Goal: Task Accomplishment & Management: Manage account settings

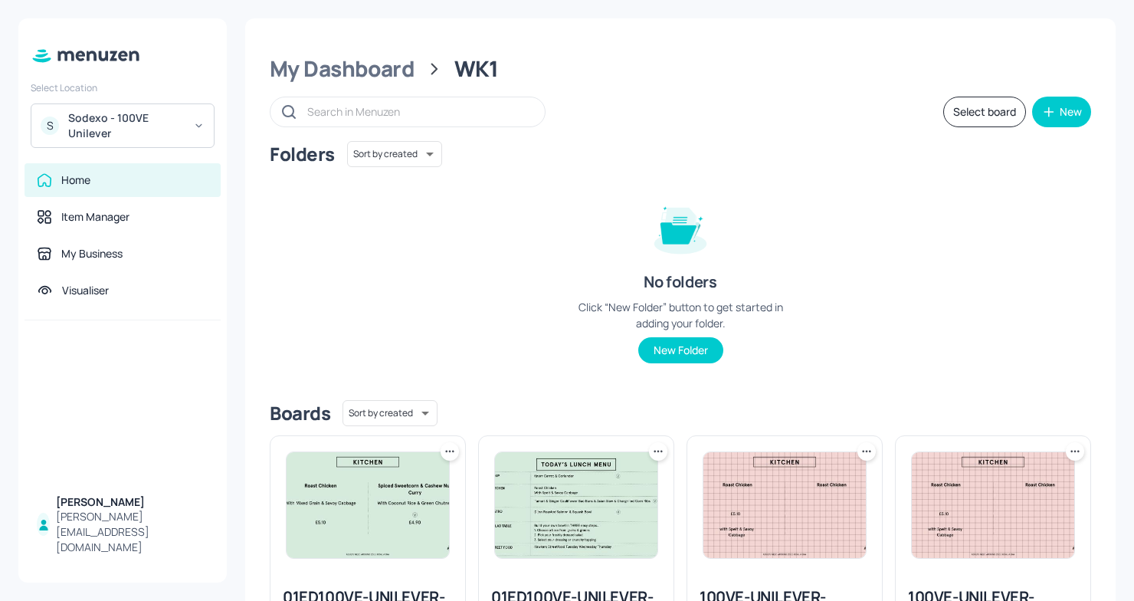
scroll to position [586, 0]
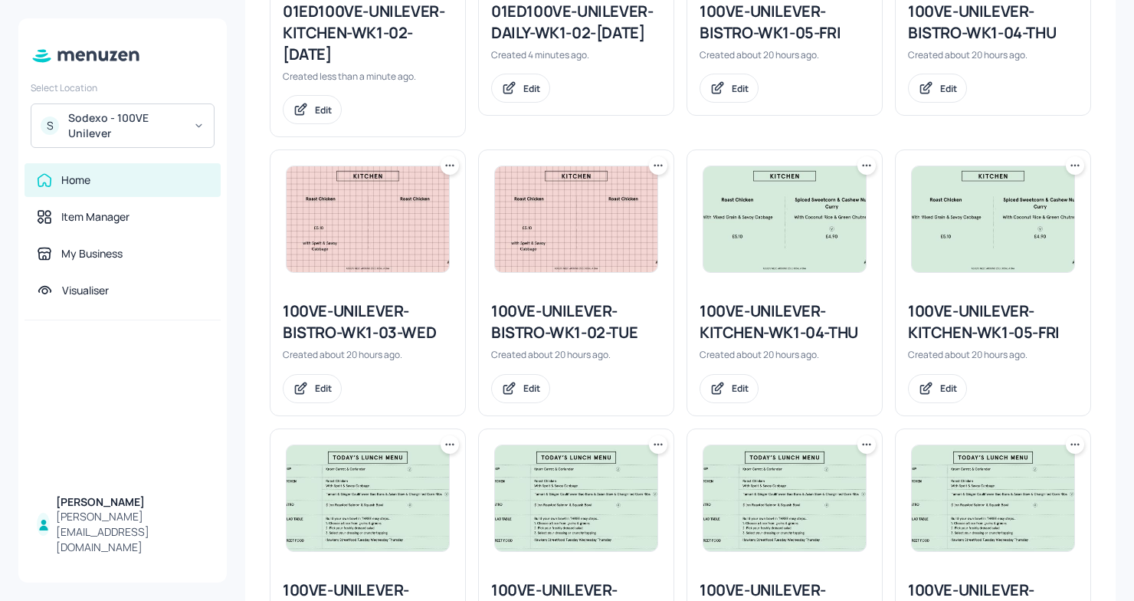
click at [171, 125] on div "Sodexo - 100VE Unilever" at bounding box center [126, 125] width 116 height 31
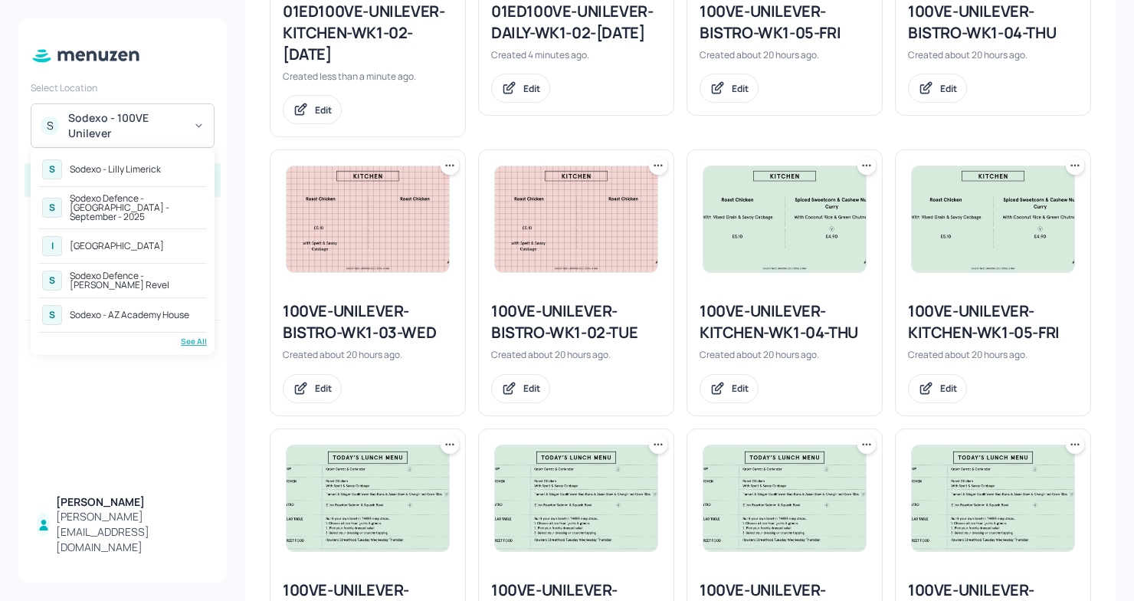
click at [186, 336] on div "See All" at bounding box center [122, 341] width 169 height 11
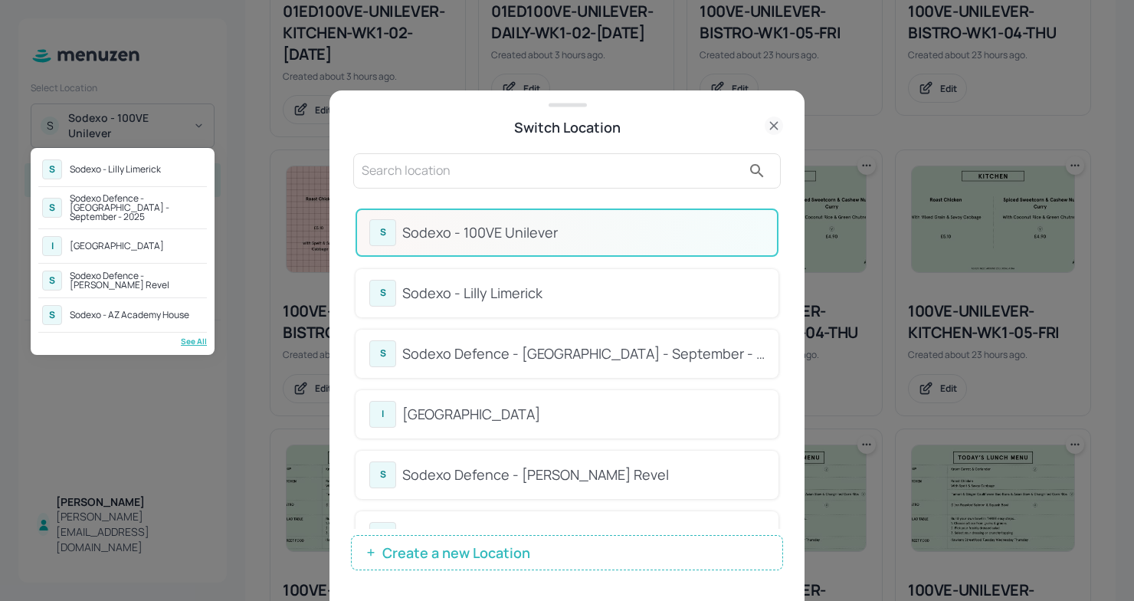
drag, startPoint x: 780, startPoint y: 294, endPoint x: 778, endPoint y: 386, distance: 92.0
click at [779, 386] on div at bounding box center [567, 300] width 1134 height 601
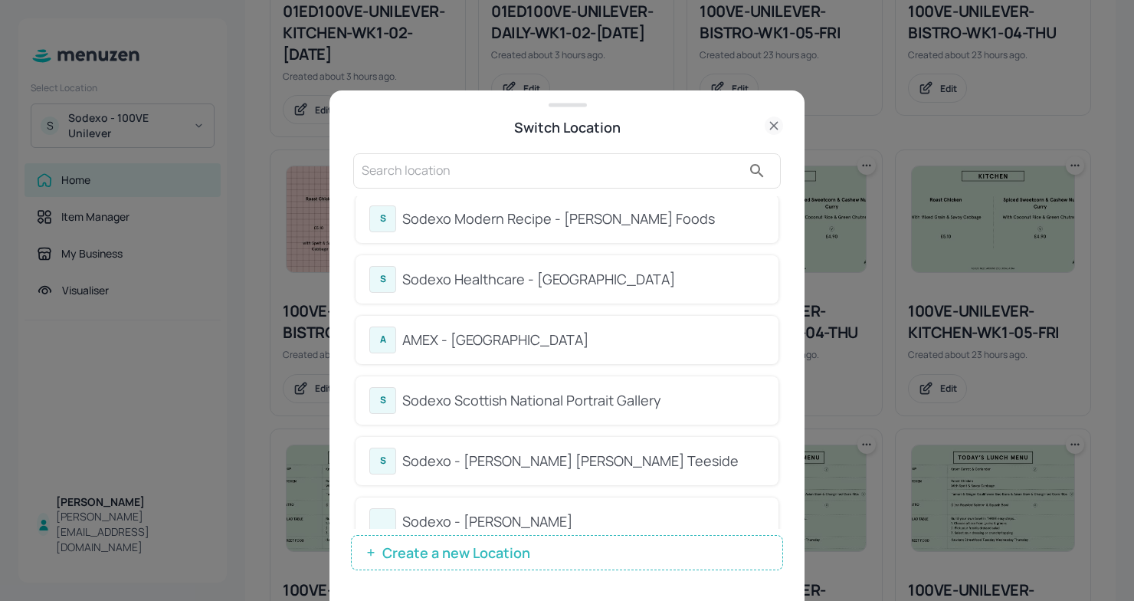
scroll to position [587, 0]
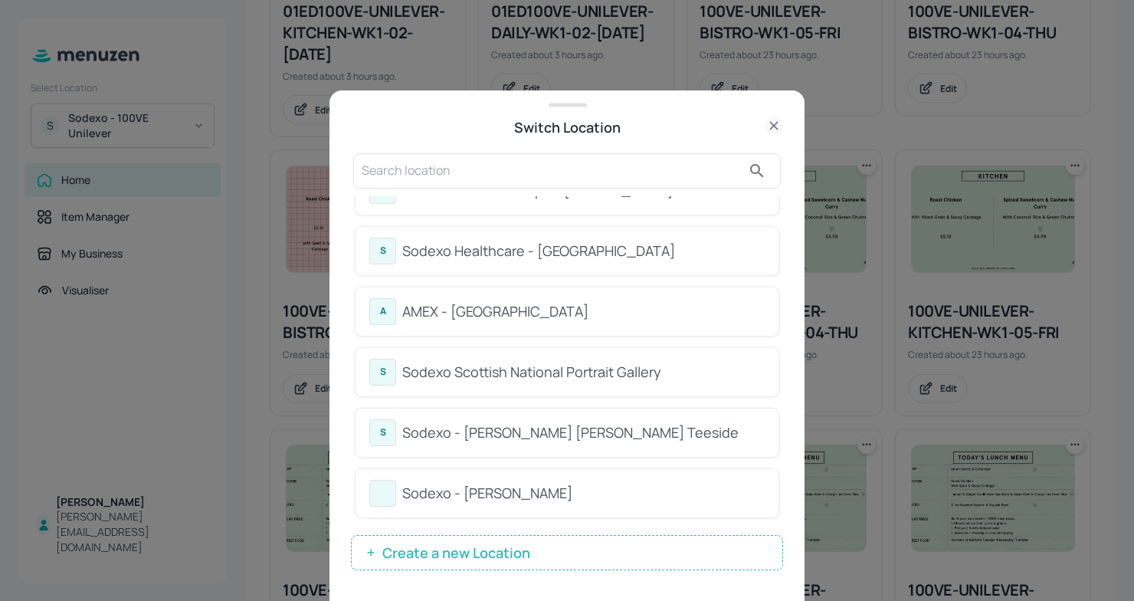
click at [542, 490] on div "Sodexo - [PERSON_NAME]" at bounding box center [583, 493] width 363 height 21
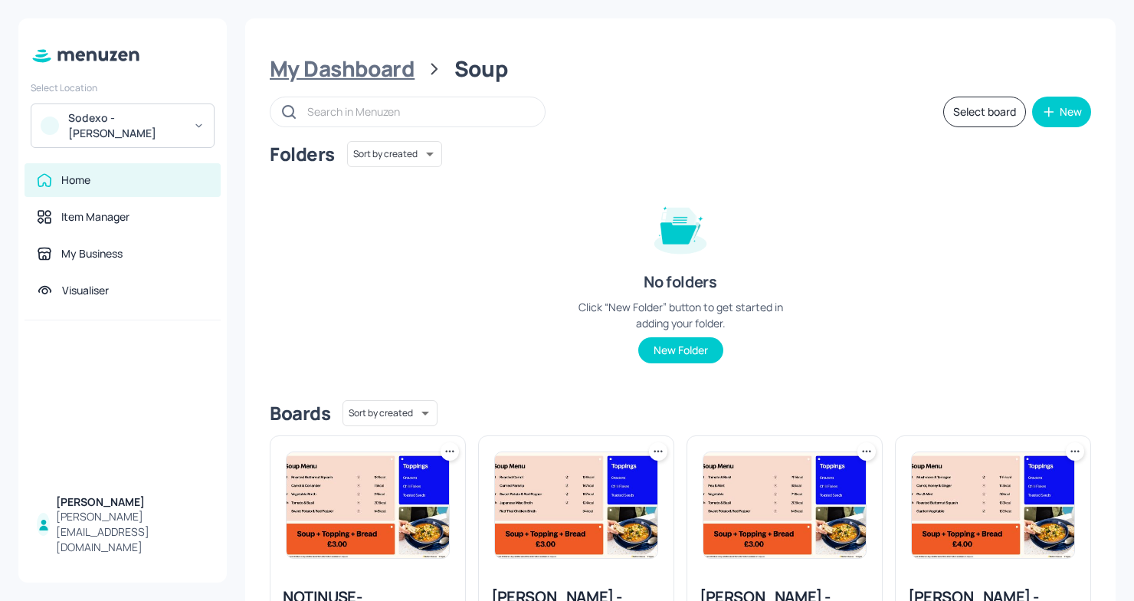
click at [354, 65] on div "My Dashboard" at bounding box center [342, 69] width 145 height 28
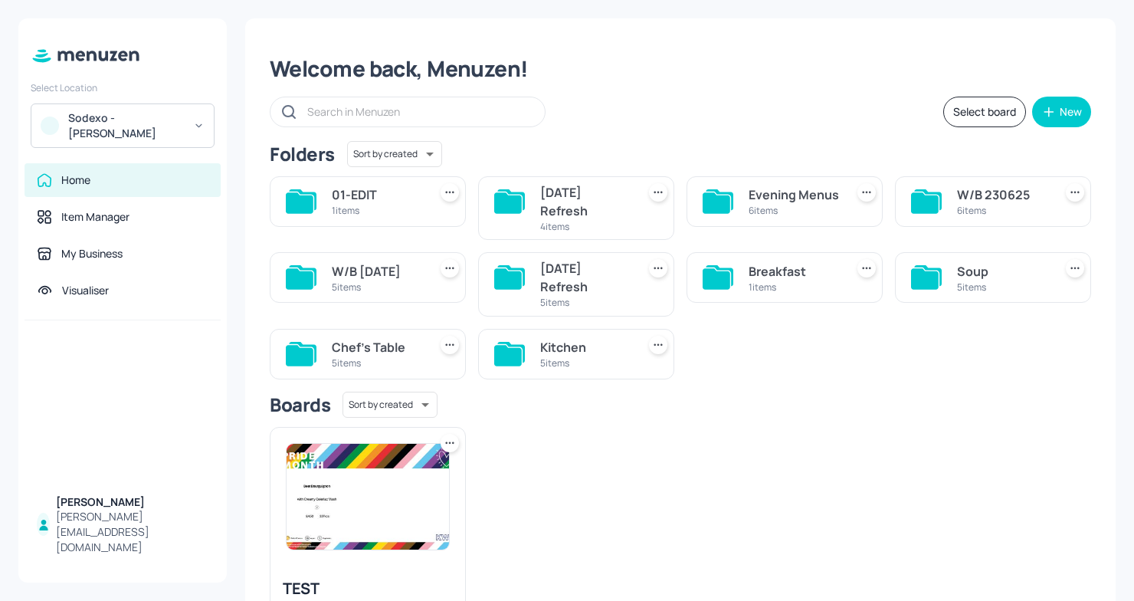
click at [588, 353] on div "Kitchen" at bounding box center [585, 347] width 90 height 18
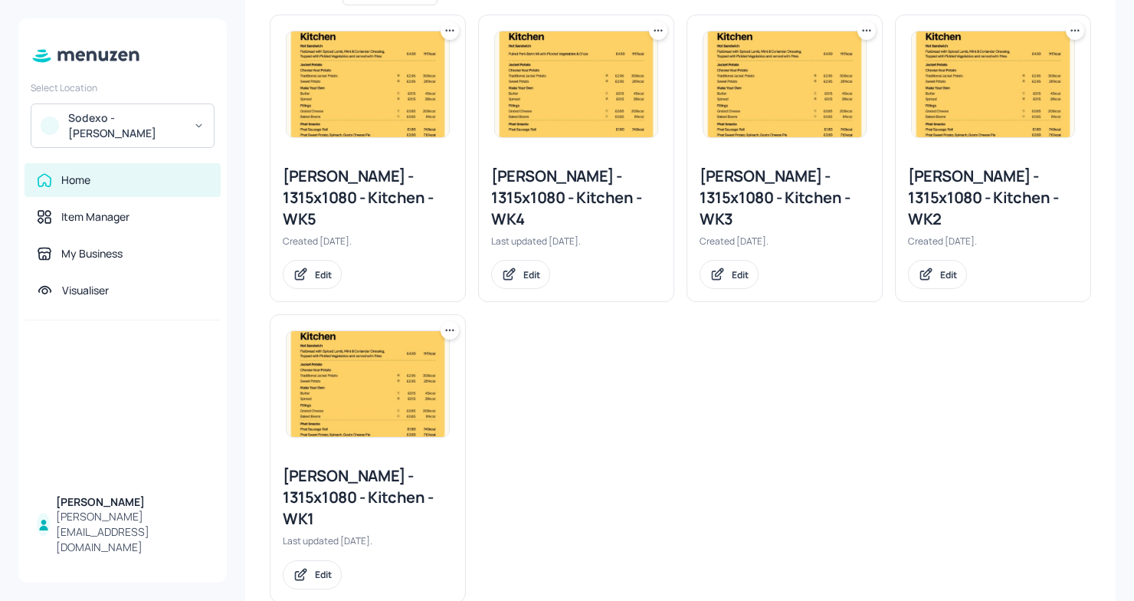
scroll to position [458, 0]
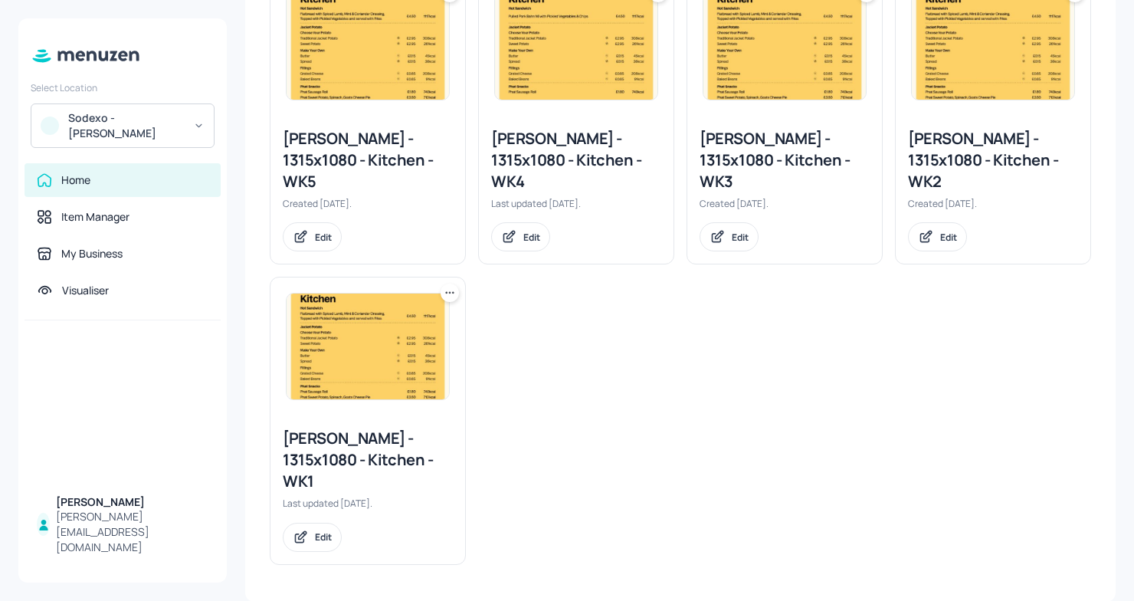
click at [323, 431] on div "[PERSON_NAME] - 1315x1080 - Kitchen - WK1" at bounding box center [368, 460] width 170 height 64
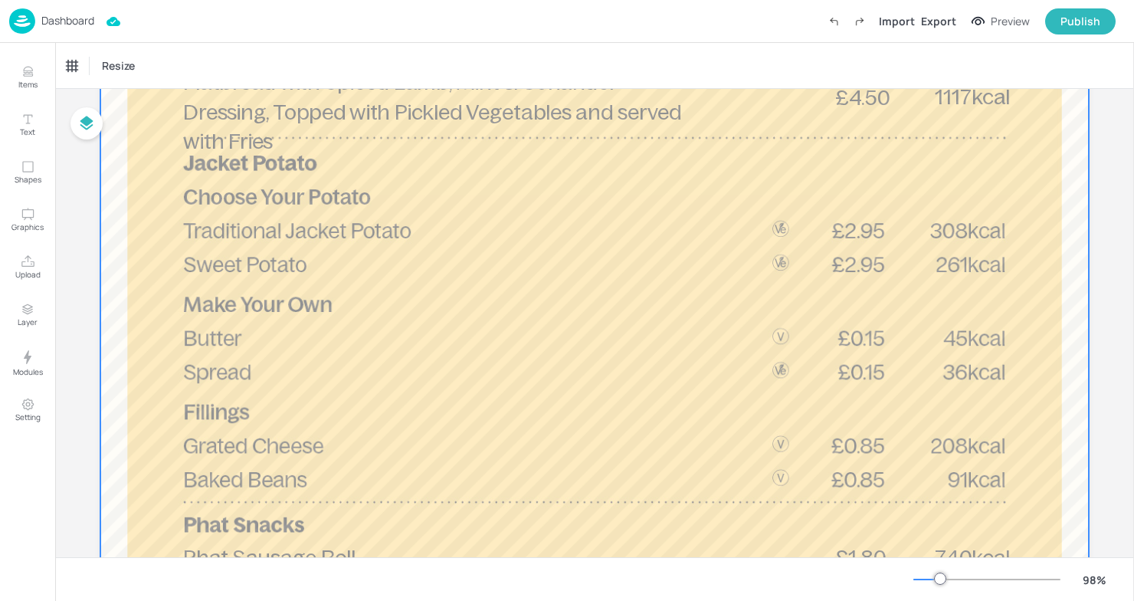
scroll to position [268, 0]
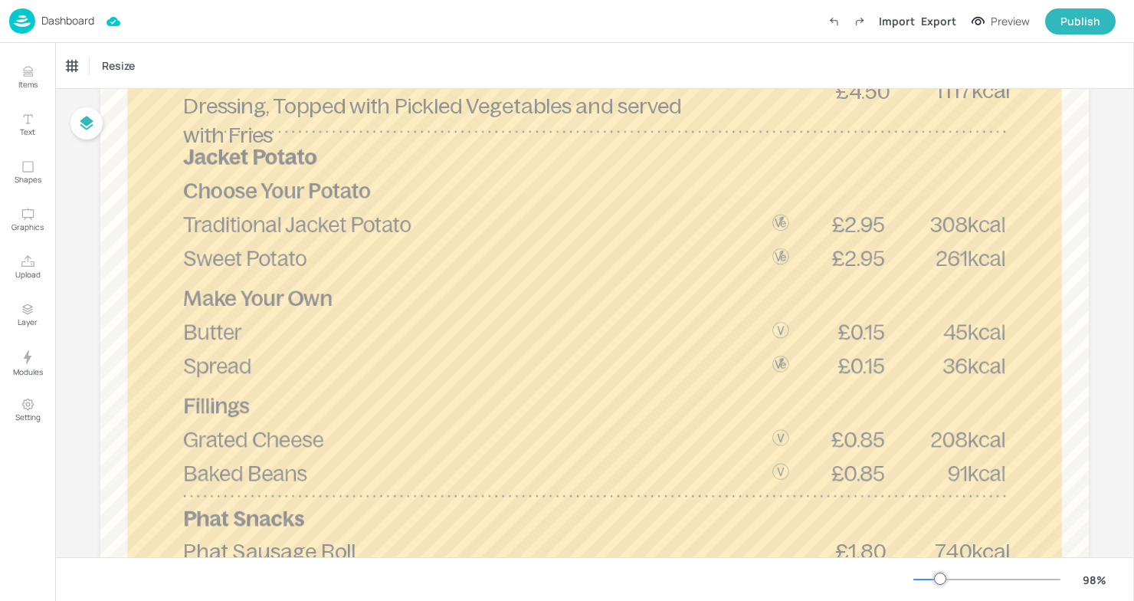
click at [64, 29] on div "Dashboard" at bounding box center [51, 20] width 85 height 25
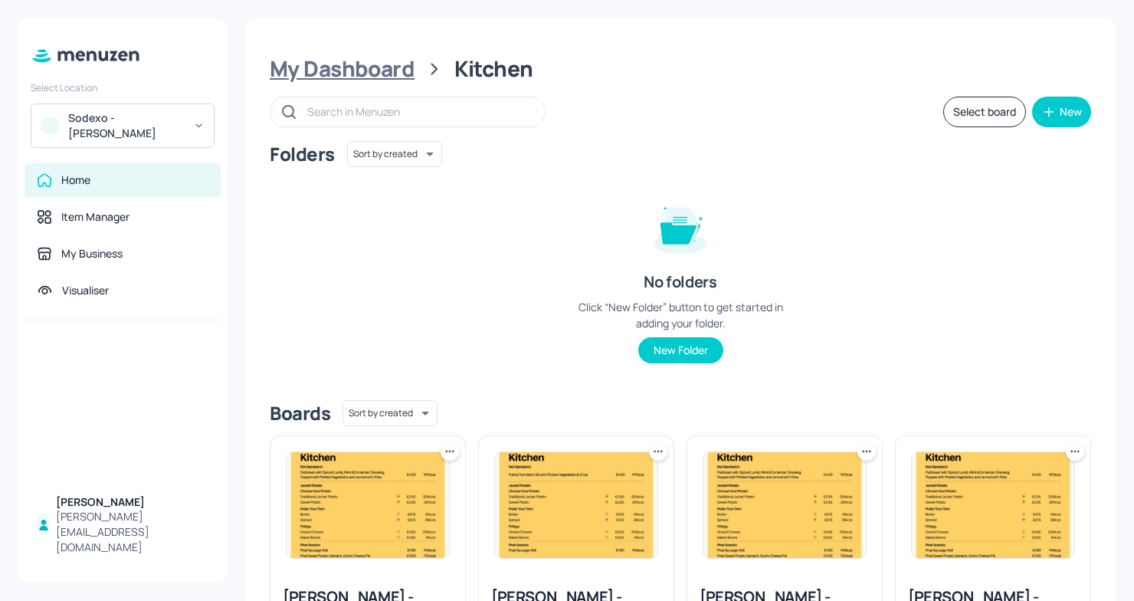
click at [376, 64] on div "My Dashboard" at bounding box center [342, 69] width 145 height 28
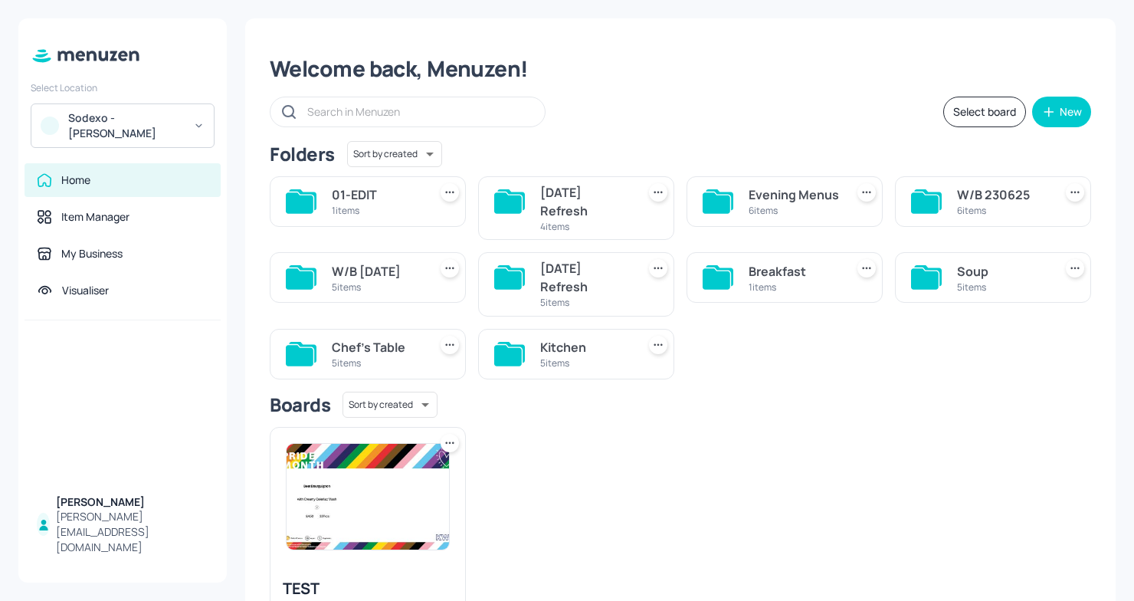
click at [397, 338] on div "Chef's Table" at bounding box center [377, 347] width 90 height 18
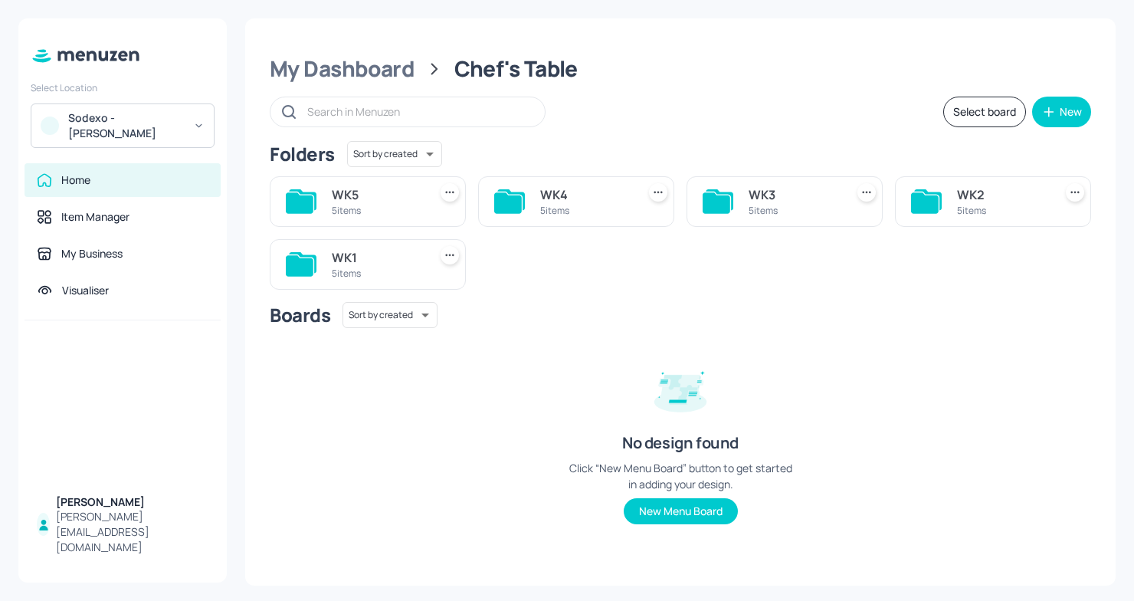
click at [323, 270] on div "WK1 5 items" at bounding box center [368, 264] width 196 height 51
click at [337, 259] on div "WK1" at bounding box center [377, 257] width 90 height 18
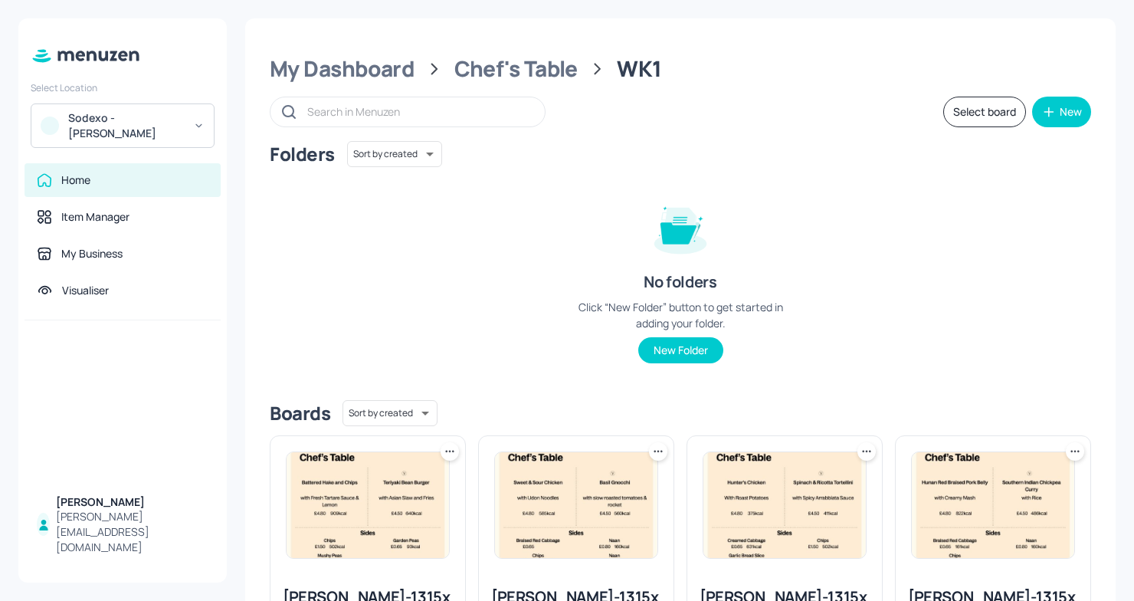
scroll to position [43, 0]
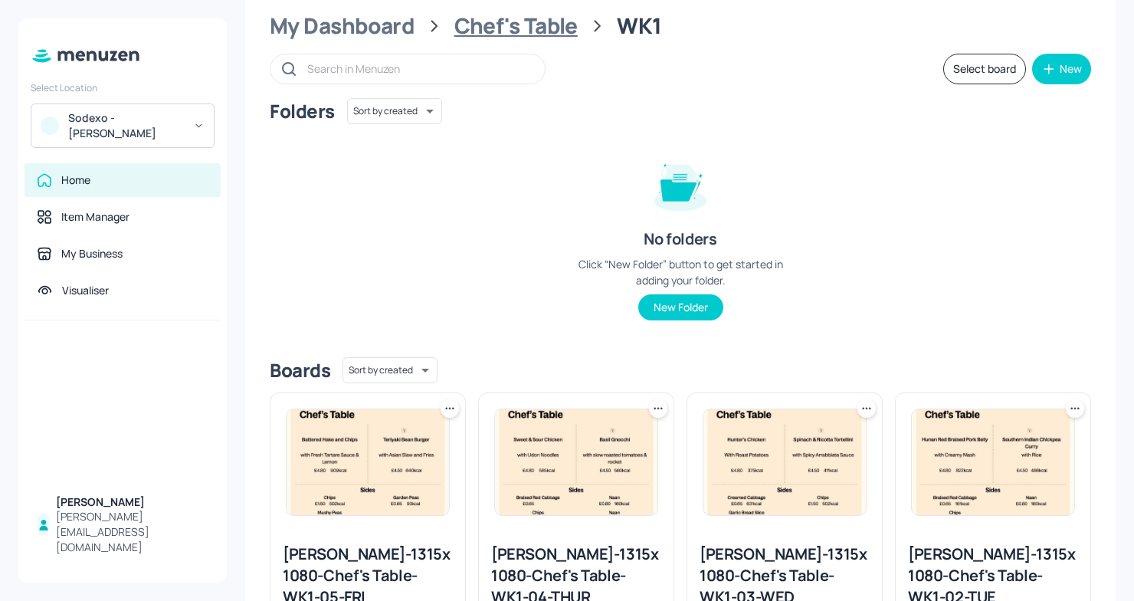
click at [476, 24] on div "Chef's Table" at bounding box center [516, 26] width 123 height 28
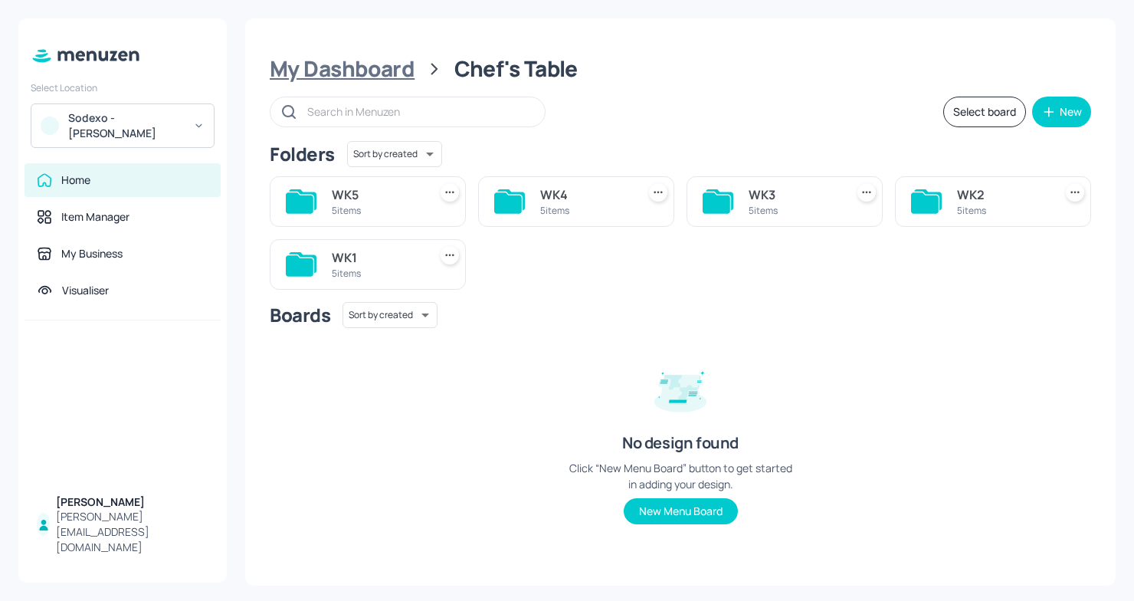
click at [402, 70] on div "My Dashboard" at bounding box center [342, 69] width 145 height 28
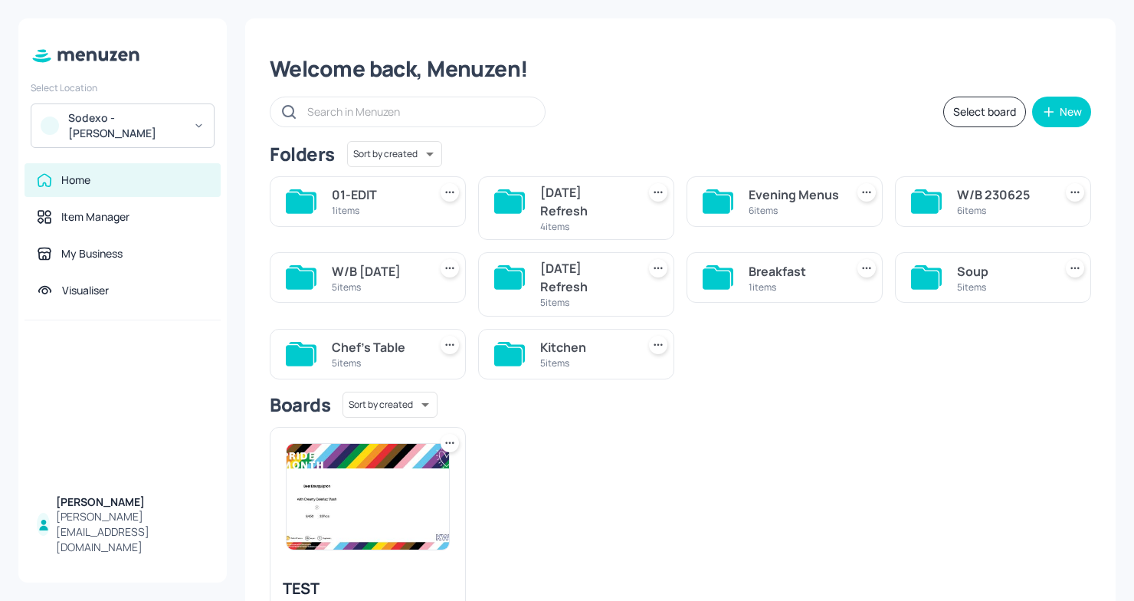
click at [380, 340] on div "Chef's Table" at bounding box center [377, 347] width 90 height 18
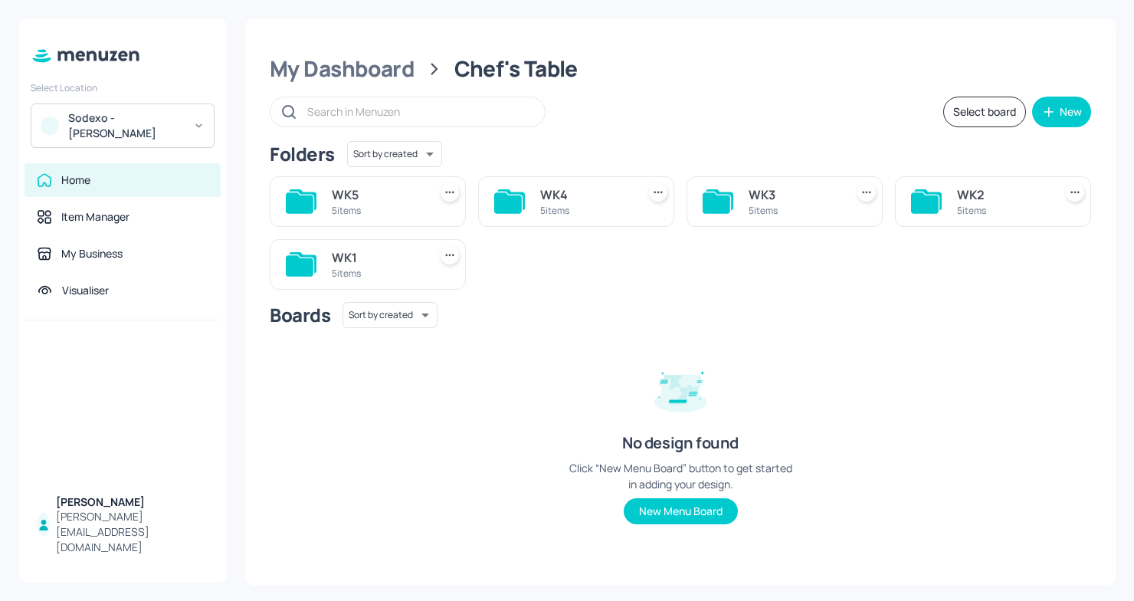
click at [340, 256] on div "WK1" at bounding box center [377, 257] width 90 height 18
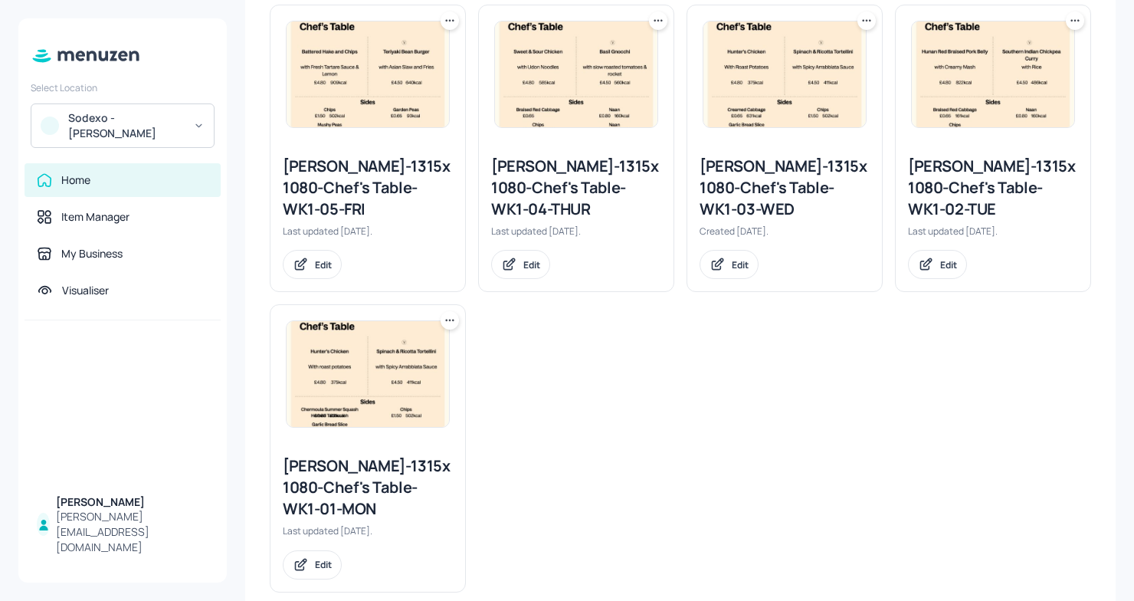
scroll to position [435, 0]
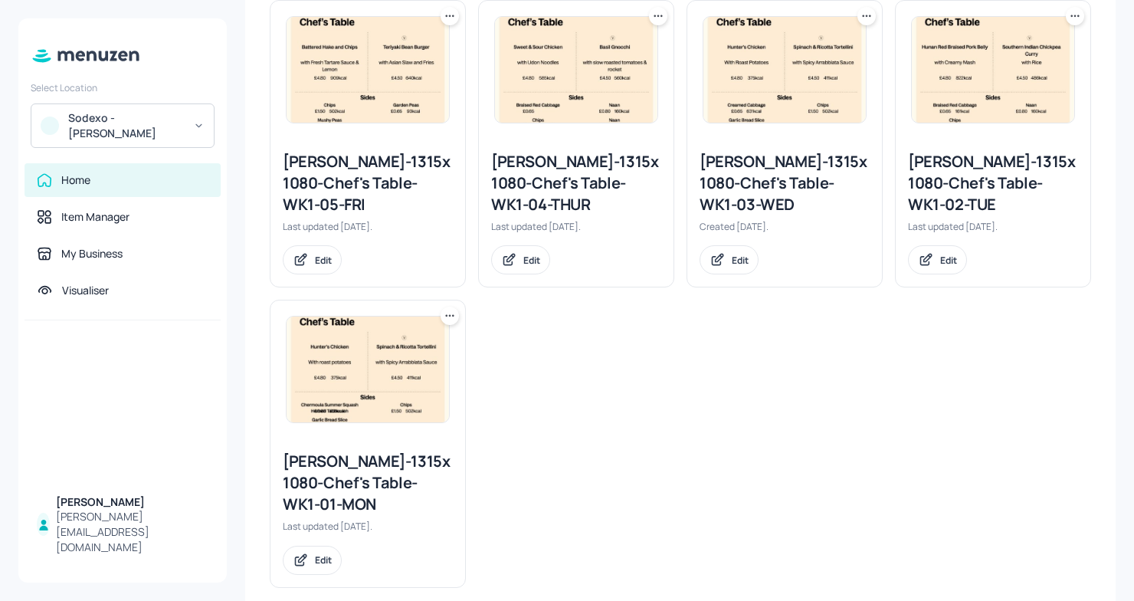
click at [403, 448] on div "[PERSON_NAME]-1315x1080-Chef's Table-WK1-01-MON Last updated [DATE]. Edit" at bounding box center [368, 512] width 195 height 148
click at [373, 468] on div "[PERSON_NAME]-1315x1080-Chef's Table-WK1-01-MON" at bounding box center [368, 483] width 170 height 64
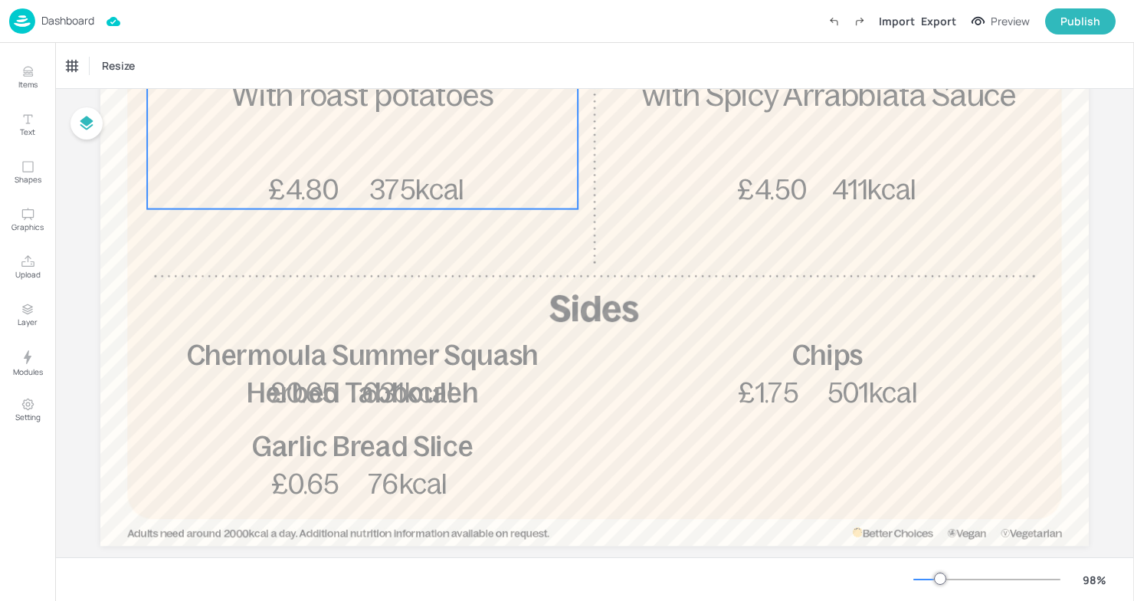
scroll to position [431, 0]
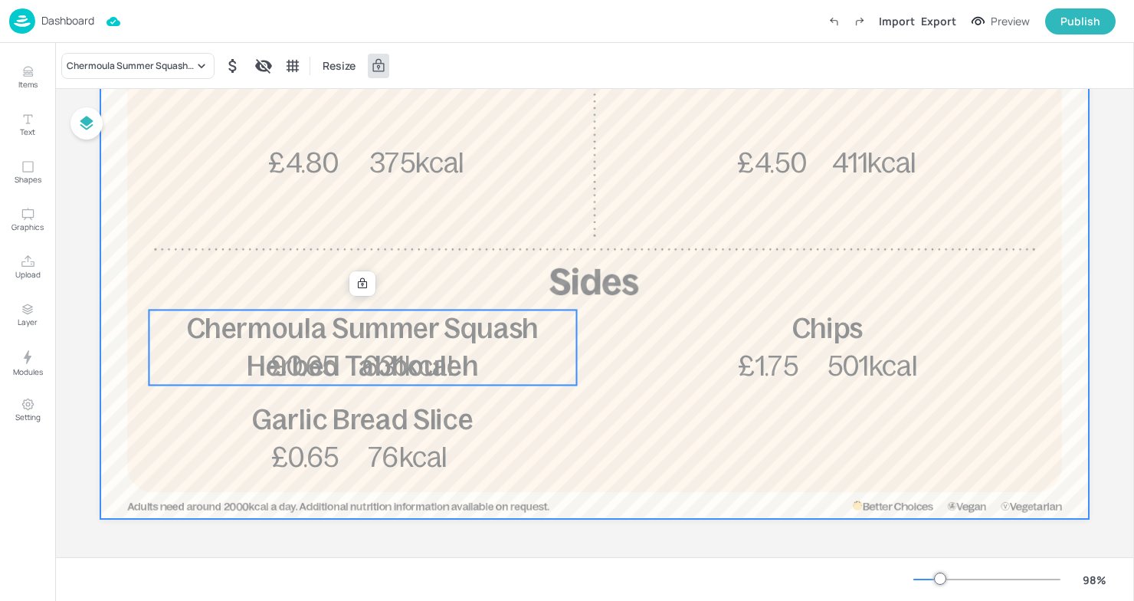
drag, startPoint x: 382, startPoint y: 364, endPoint x: 382, endPoint y: 386, distance: 21.5
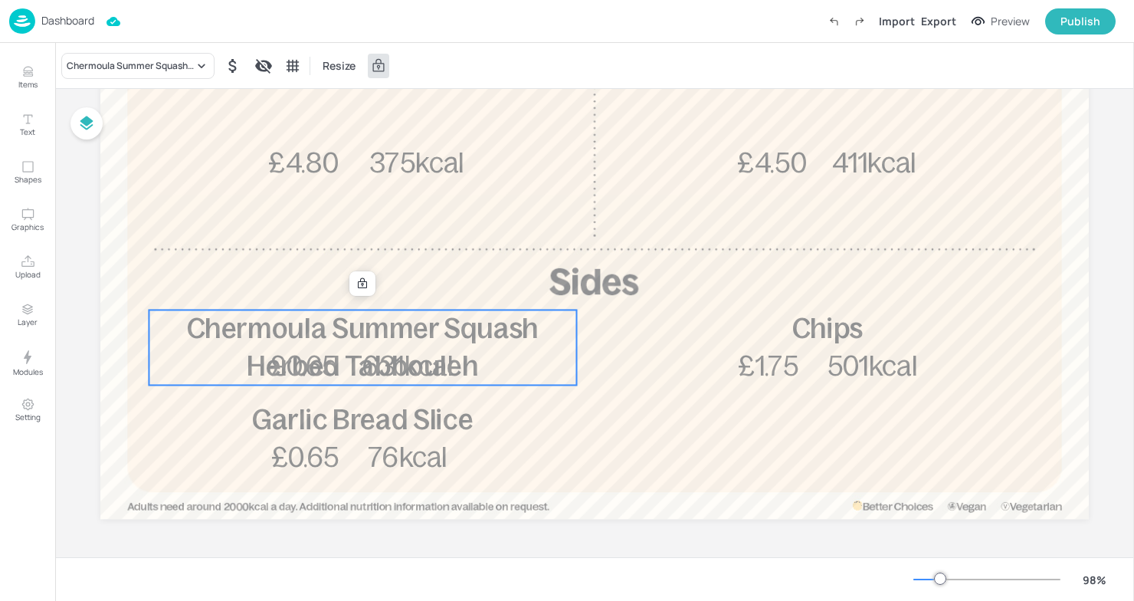
click at [345, 332] on span "Chermoula Summer Squash Herbed Tabbouleh" at bounding box center [363, 347] width 352 height 69
click at [344, 332] on span "Chermoula Summer Squash Herbed Tabbouleh" at bounding box center [363, 347] width 352 height 69
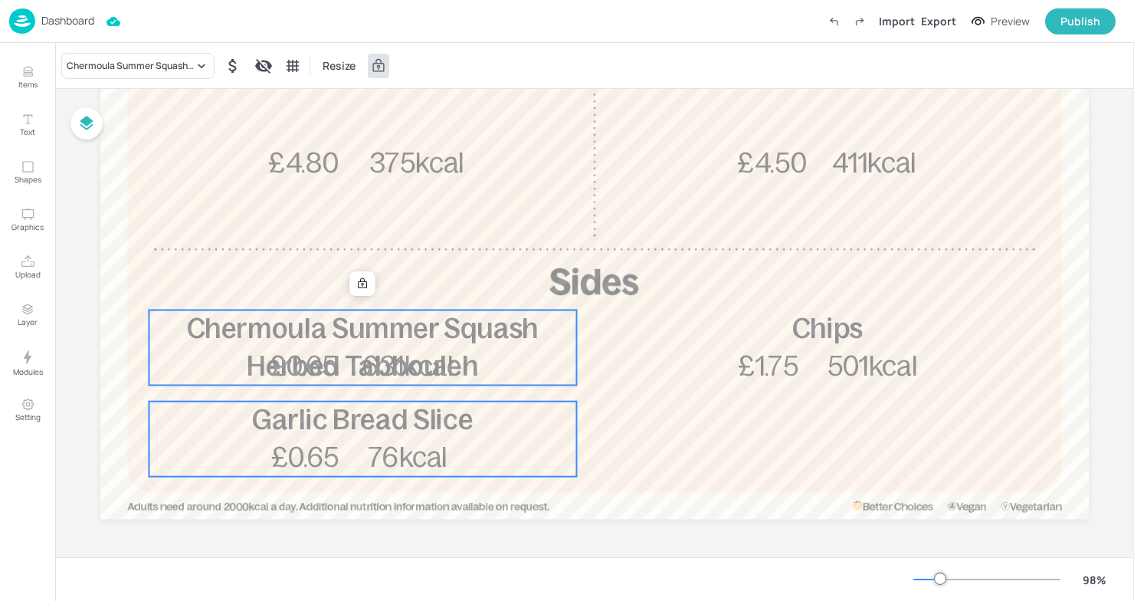
click at [390, 421] on span "Garlic Bread Slice" at bounding box center [362, 420] width 221 height 31
click at [449, 372] on span "631kcal" at bounding box center [408, 365] width 91 height 31
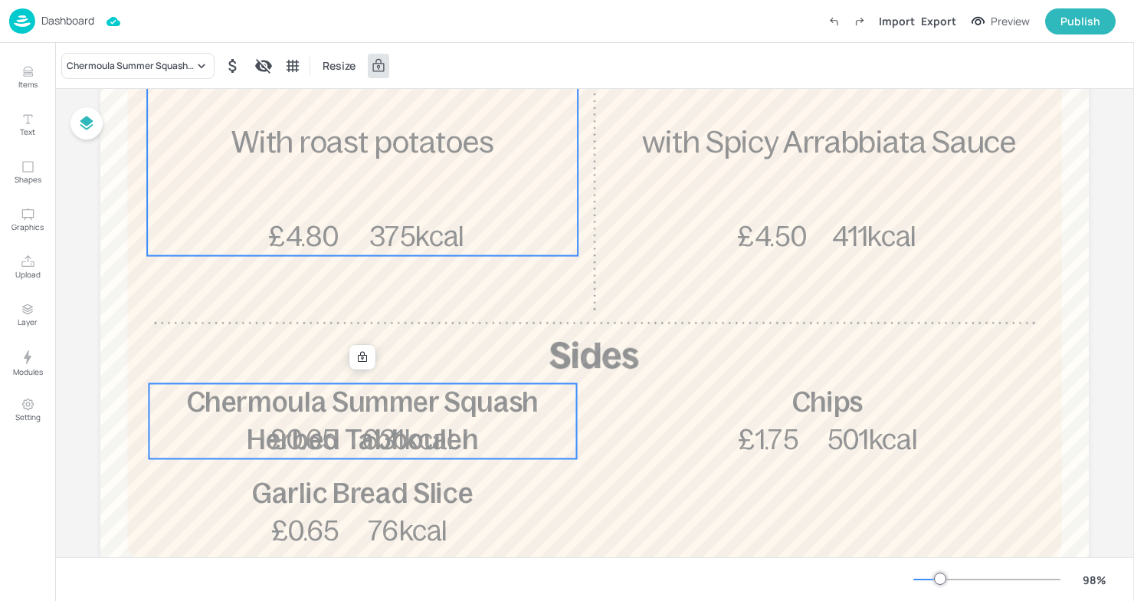
scroll to position [358, 0]
click at [491, 397] on span "Chermoula Summer Squash Herbed Tabbouleh" at bounding box center [363, 420] width 352 height 69
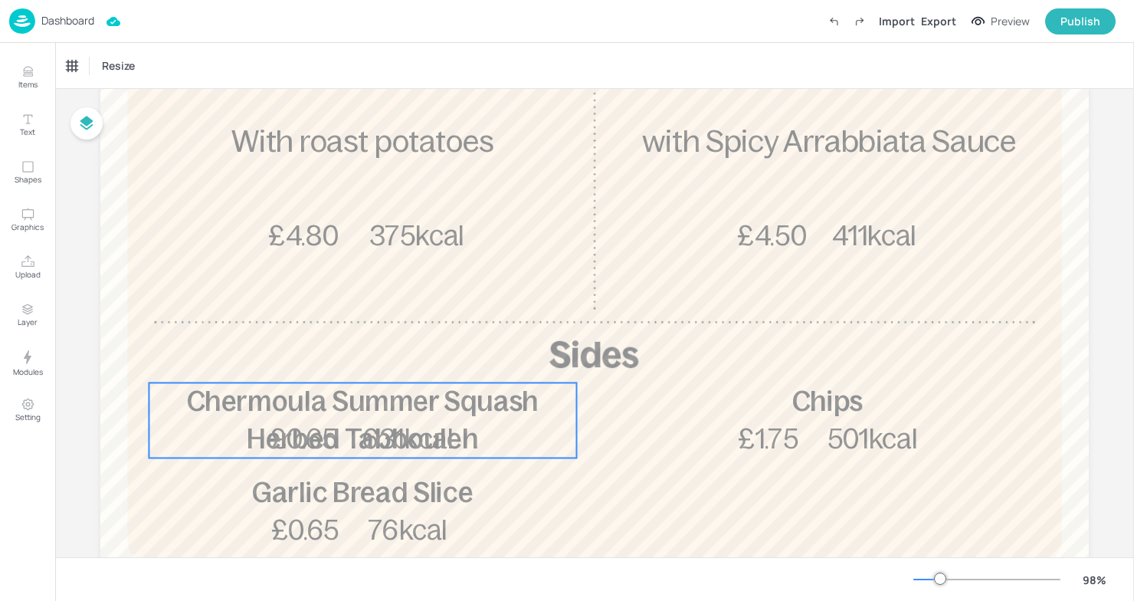
click at [432, 438] on span "631kcal" at bounding box center [408, 438] width 91 height 31
click at [360, 344] on div at bounding box center [363, 356] width 26 height 25
click at [357, 351] on icon at bounding box center [362, 356] width 12 height 12
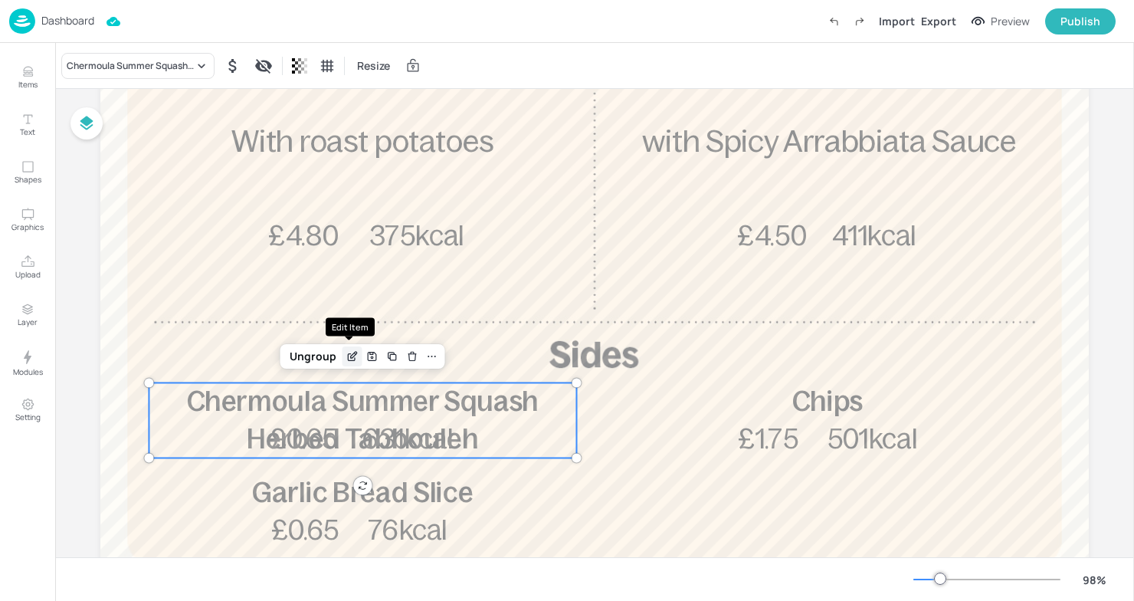
click at [355, 360] on icon "Edit Item" at bounding box center [352, 356] width 13 height 12
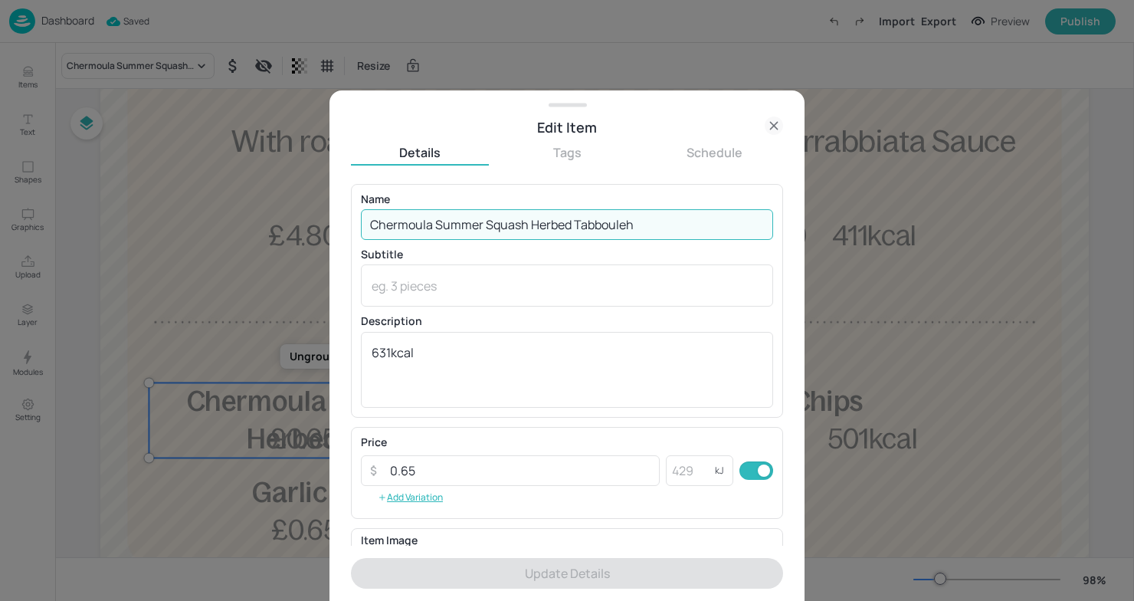
drag, startPoint x: 653, startPoint y: 227, endPoint x: 528, endPoint y: 228, distance: 124.9
click at [528, 228] on input "Chermoula Summer Squash Herbed Tabbouleh" at bounding box center [567, 224] width 412 height 31
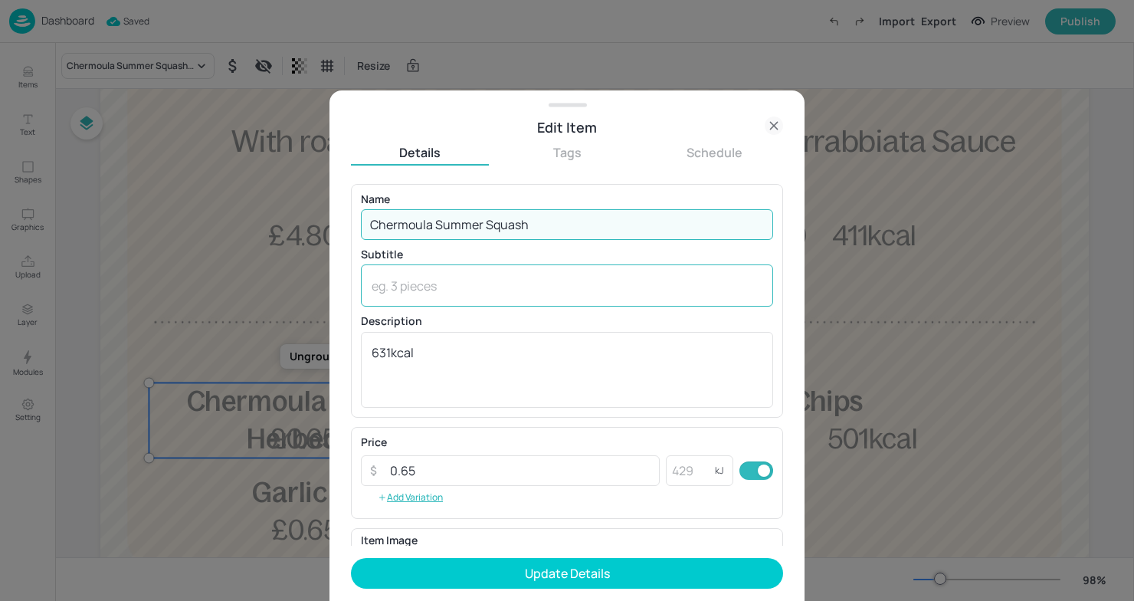
type input "Chermoula Summer Squash"
click at [432, 287] on textarea at bounding box center [567, 285] width 391 height 17
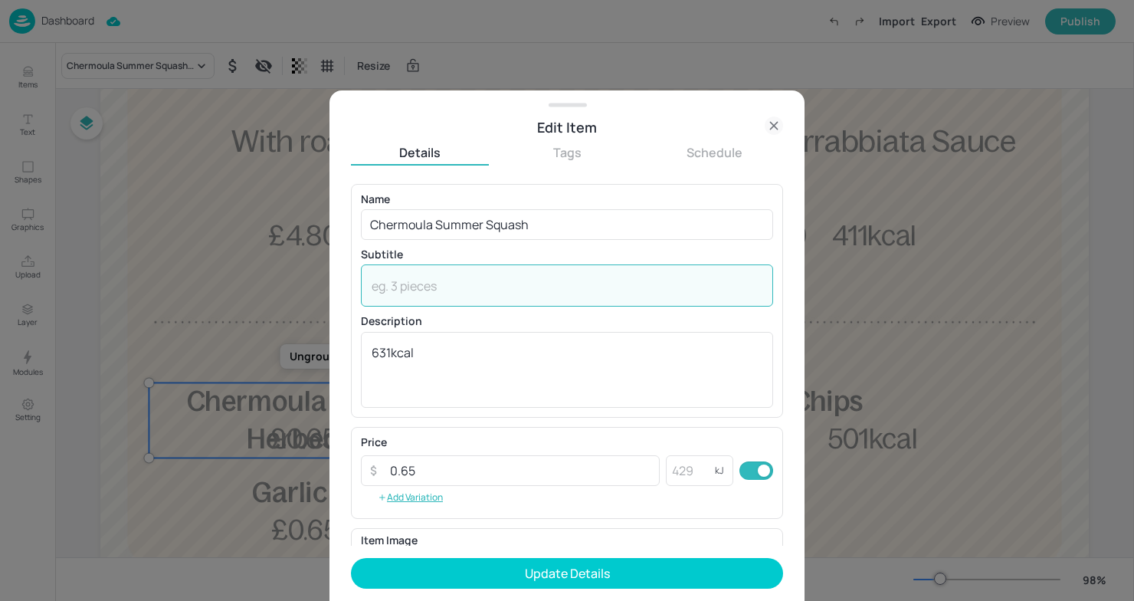
paste textarea "Herbed Tabbouleh"
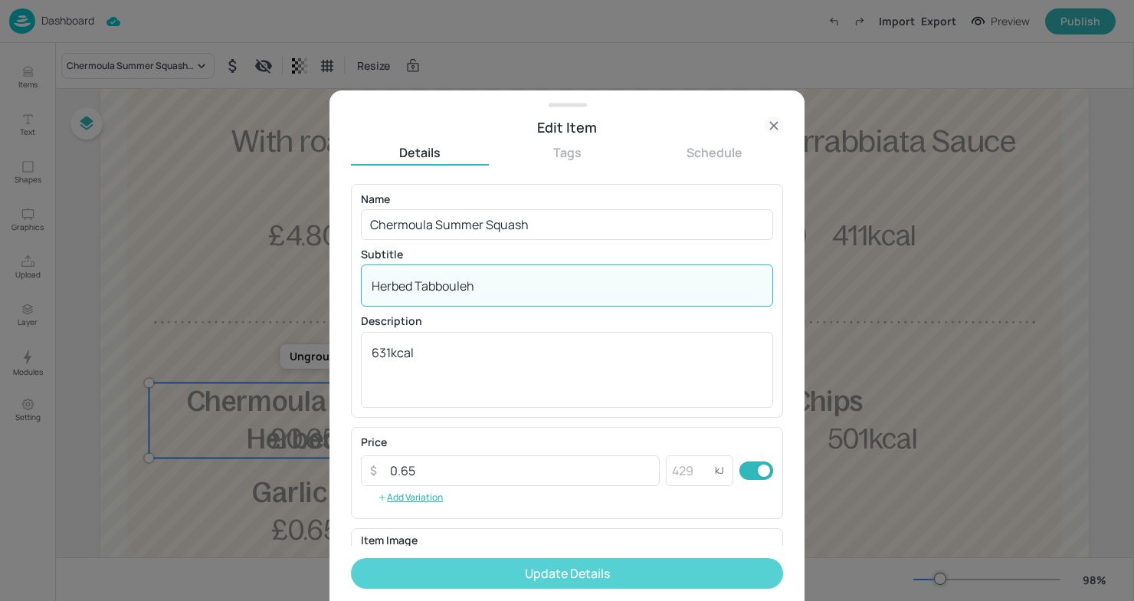
type textarea "Herbed Tabbouleh"
click at [520, 570] on button "Update Details" at bounding box center [567, 573] width 432 height 31
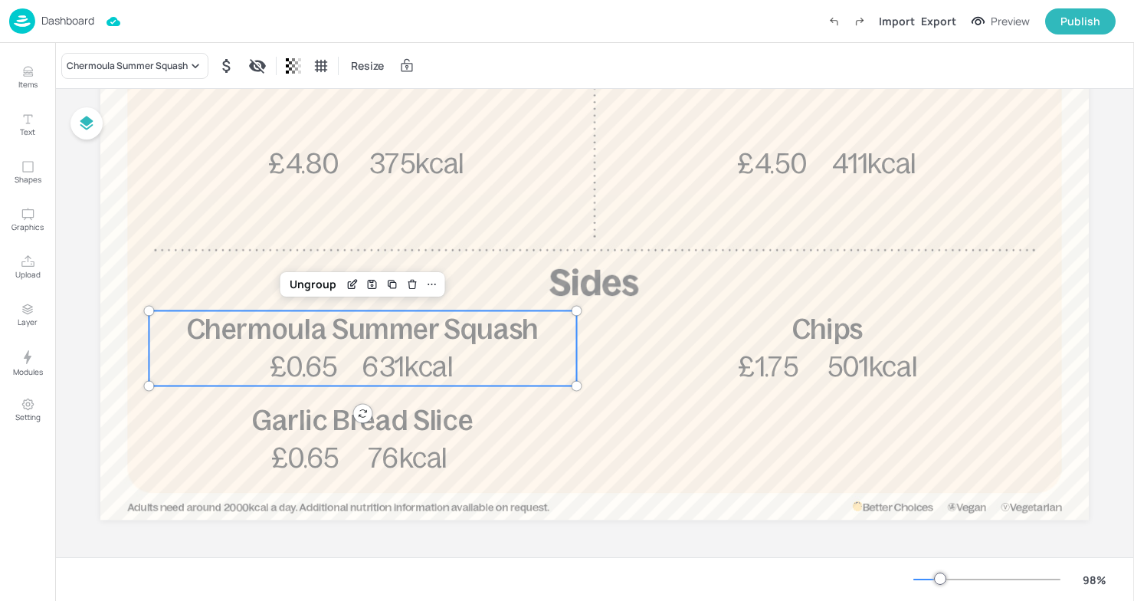
scroll to position [431, 0]
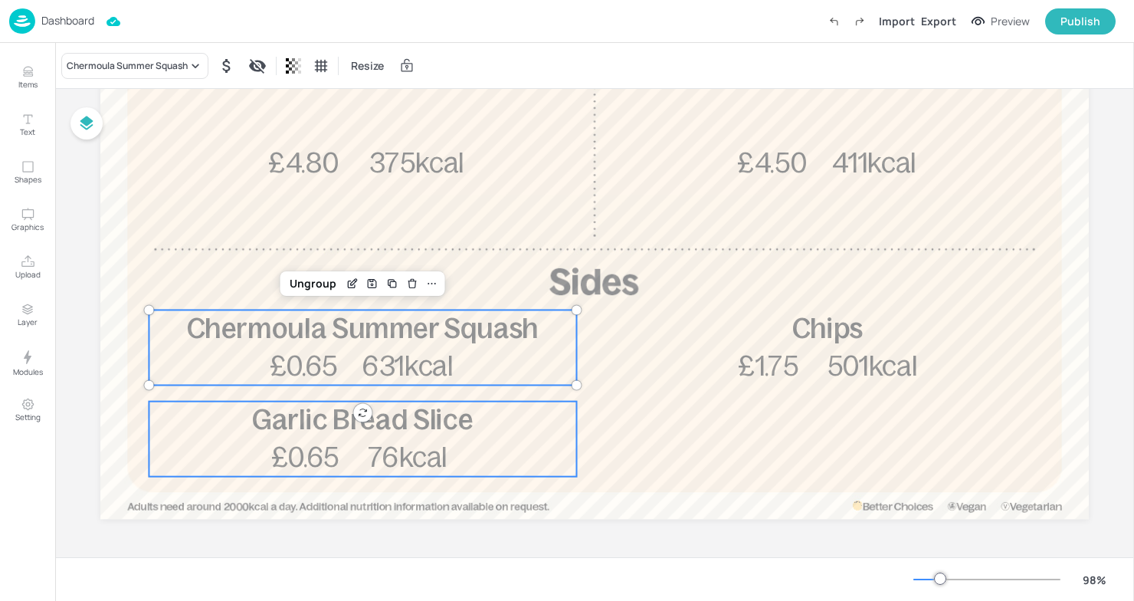
click at [430, 438] on p "Garlic Bread Slice" at bounding box center [363, 421] width 428 height 38
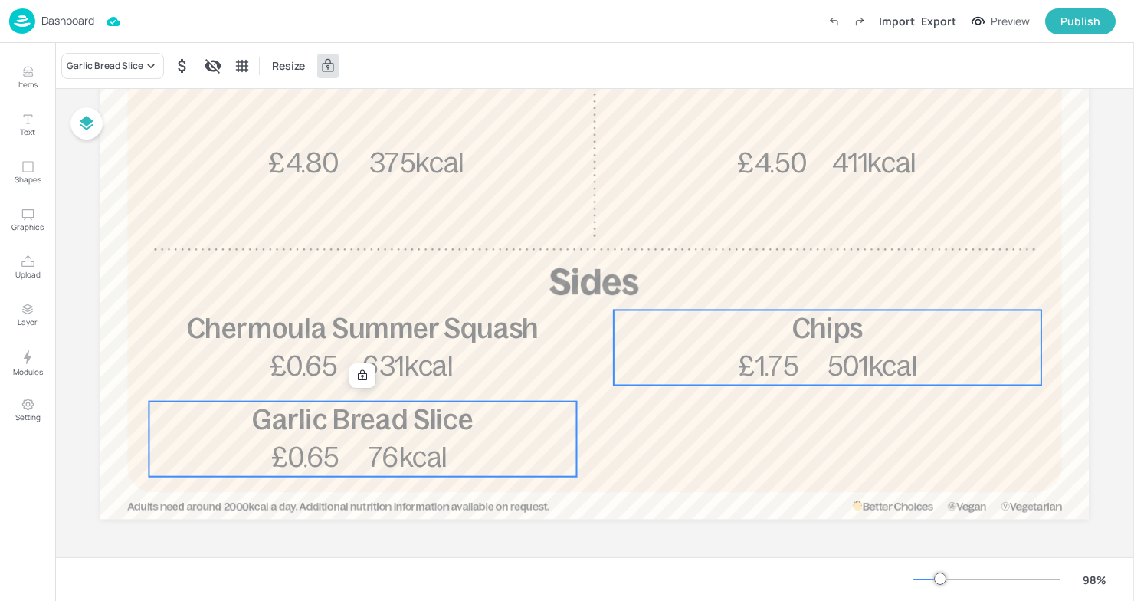
click at [842, 318] on span "Chips" at bounding box center [828, 328] width 71 height 31
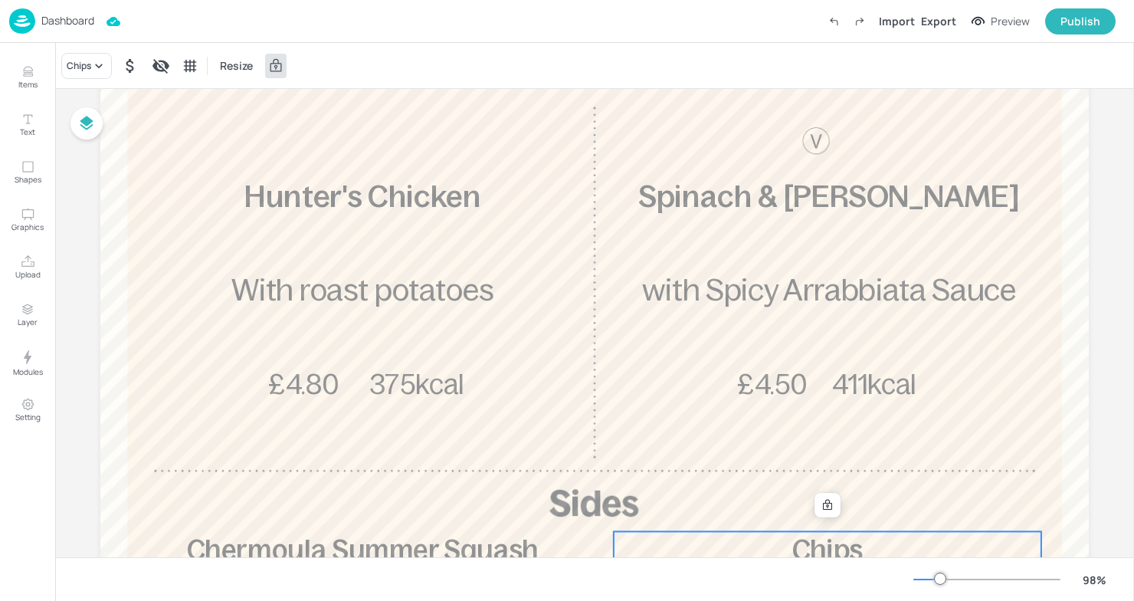
scroll to position [0, 0]
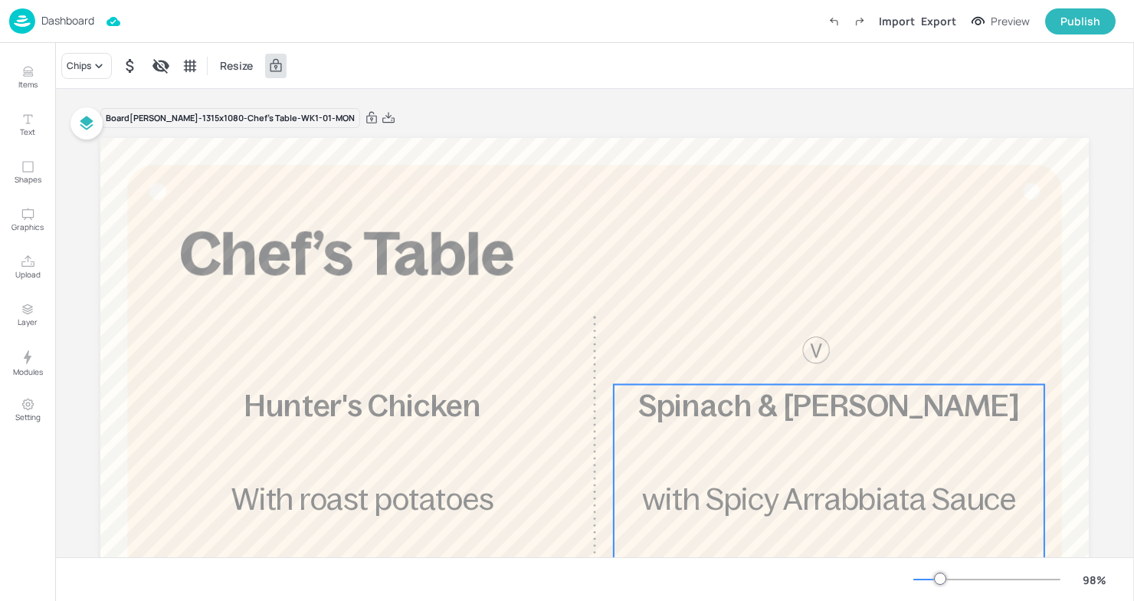
click at [803, 412] on span "Spinach & [PERSON_NAME]" at bounding box center [829, 405] width 381 height 33
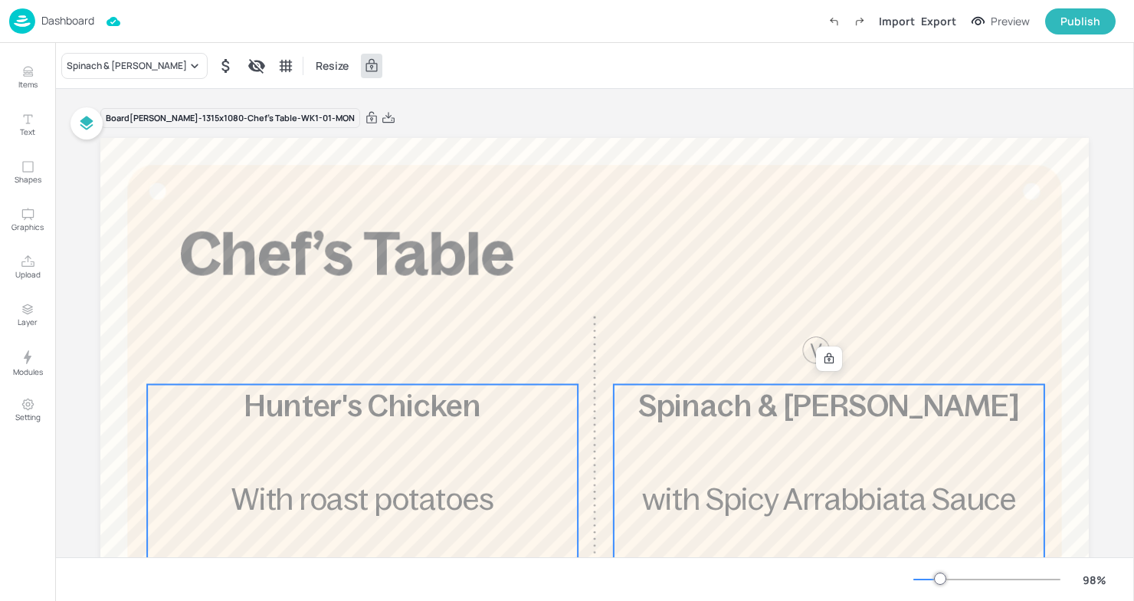
click at [458, 425] on p "Hunter's Chicken" at bounding box center [363, 406] width 428 height 42
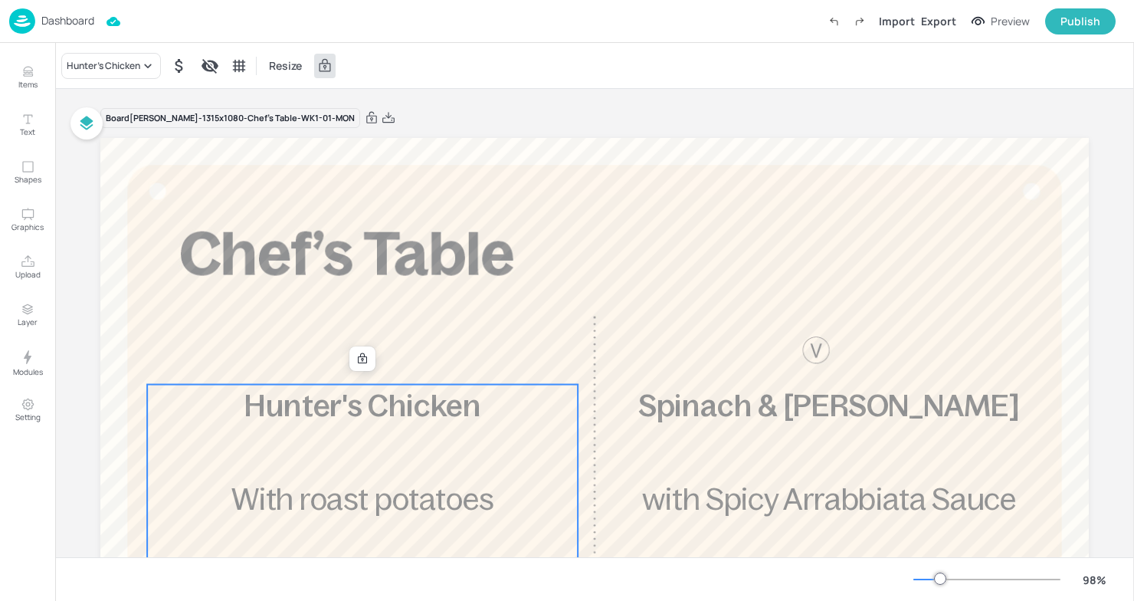
click at [71, 25] on p "Dashboard" at bounding box center [67, 20] width 53 height 11
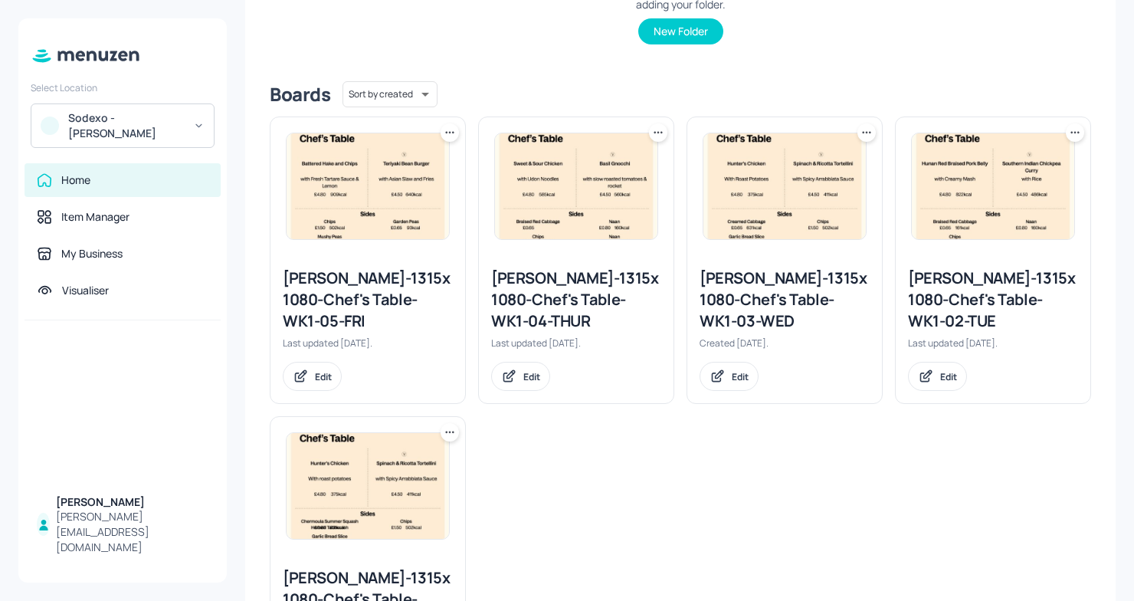
scroll to position [320, 0]
click at [400, 472] on img at bounding box center [368, 485] width 163 height 106
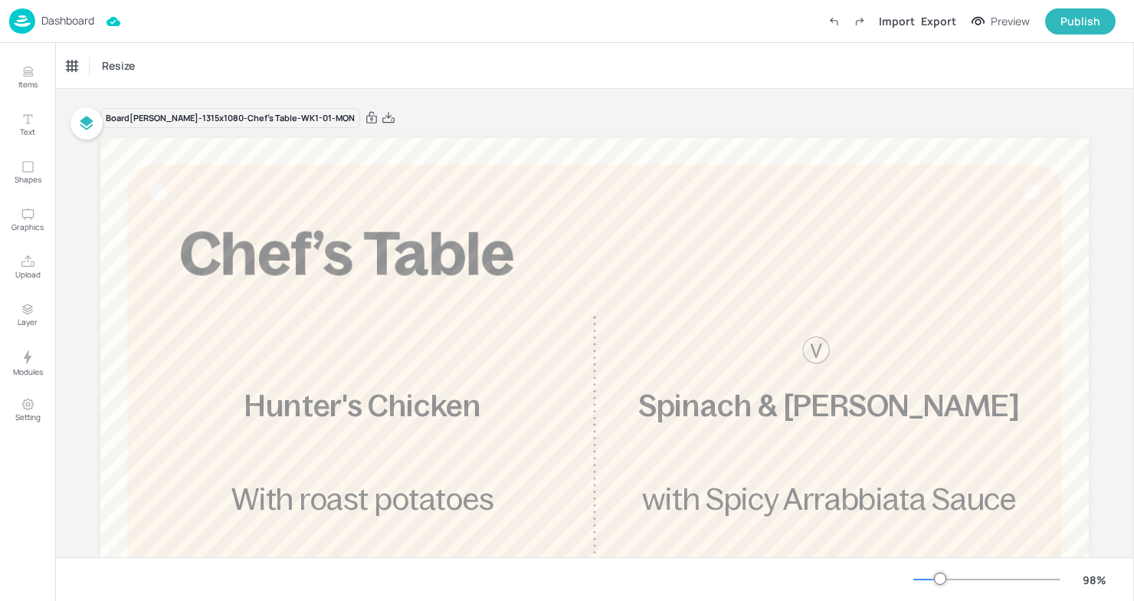
click at [18, 18] on img at bounding box center [22, 20] width 26 height 25
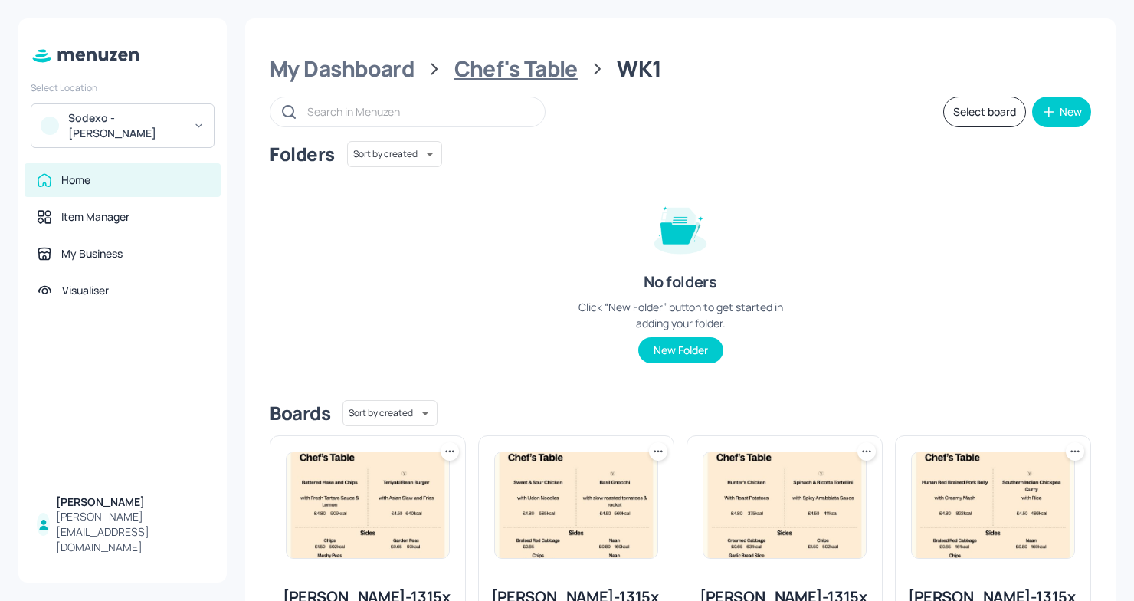
click at [520, 67] on div "Chef's Table" at bounding box center [516, 69] width 123 height 28
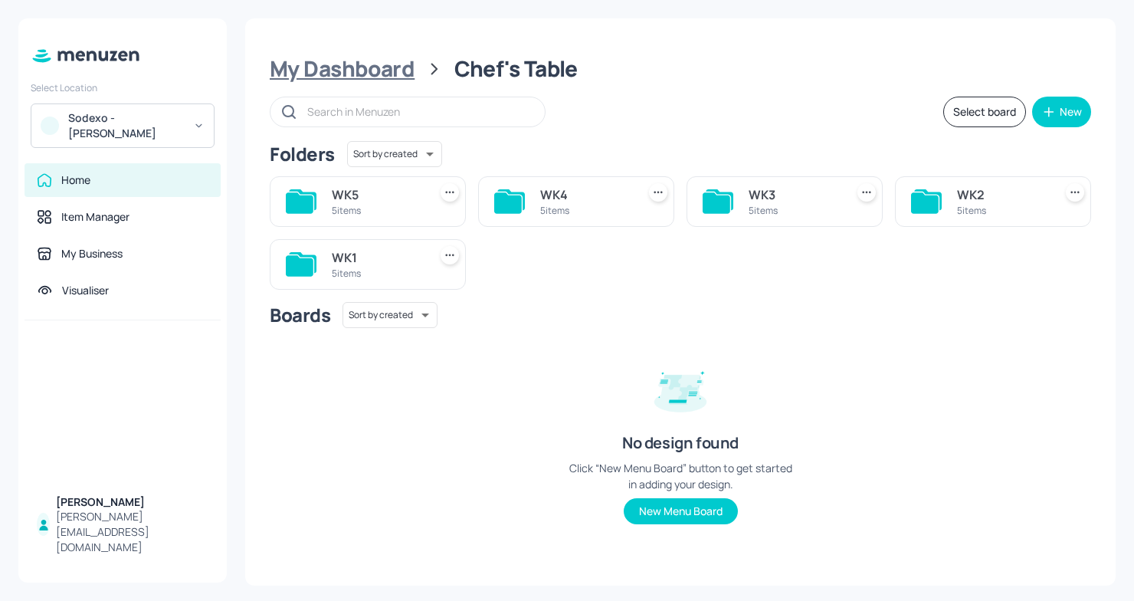
click at [341, 62] on div "My Dashboard" at bounding box center [342, 69] width 145 height 28
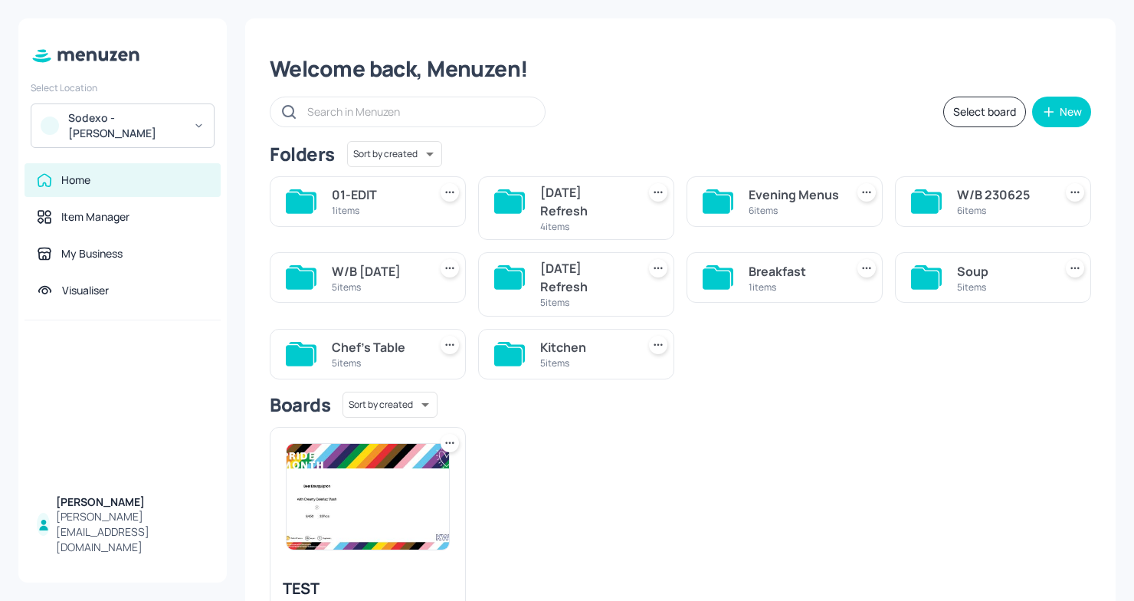
click at [608, 209] on div "[DATE] Refresh" at bounding box center [585, 201] width 90 height 37
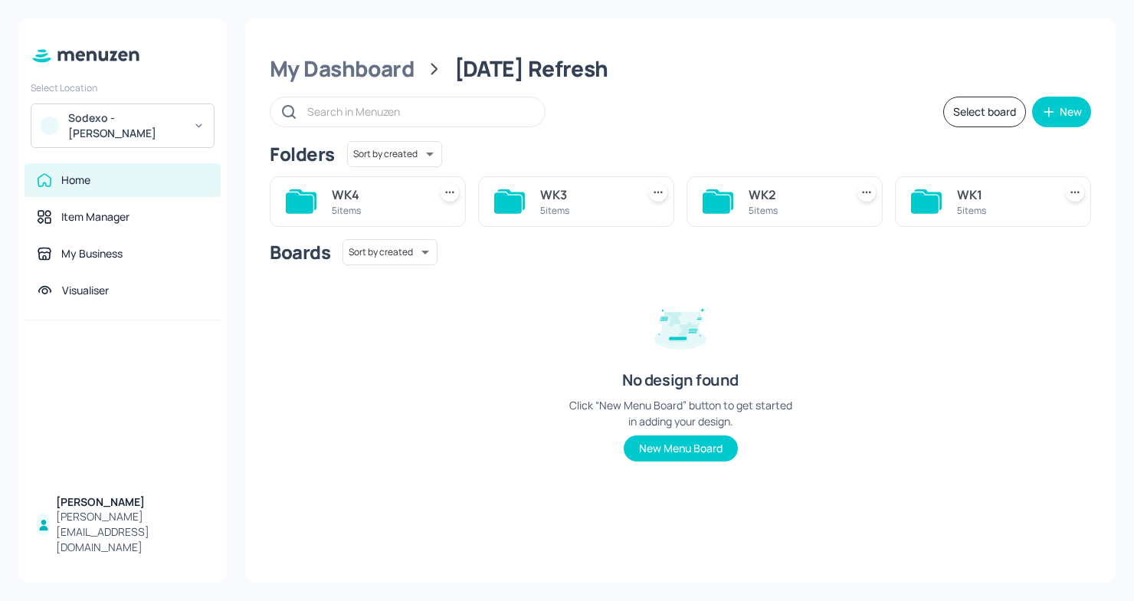
click at [957, 187] on div "WK1" at bounding box center [1002, 194] width 90 height 18
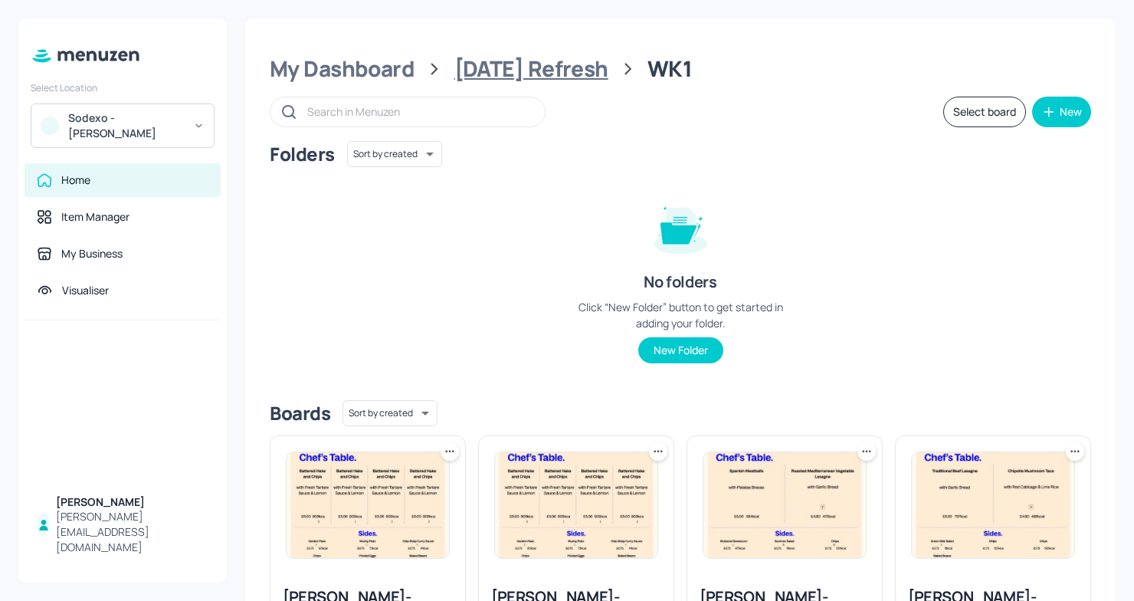
click at [543, 74] on div "[DATE] Refresh" at bounding box center [532, 69] width 154 height 28
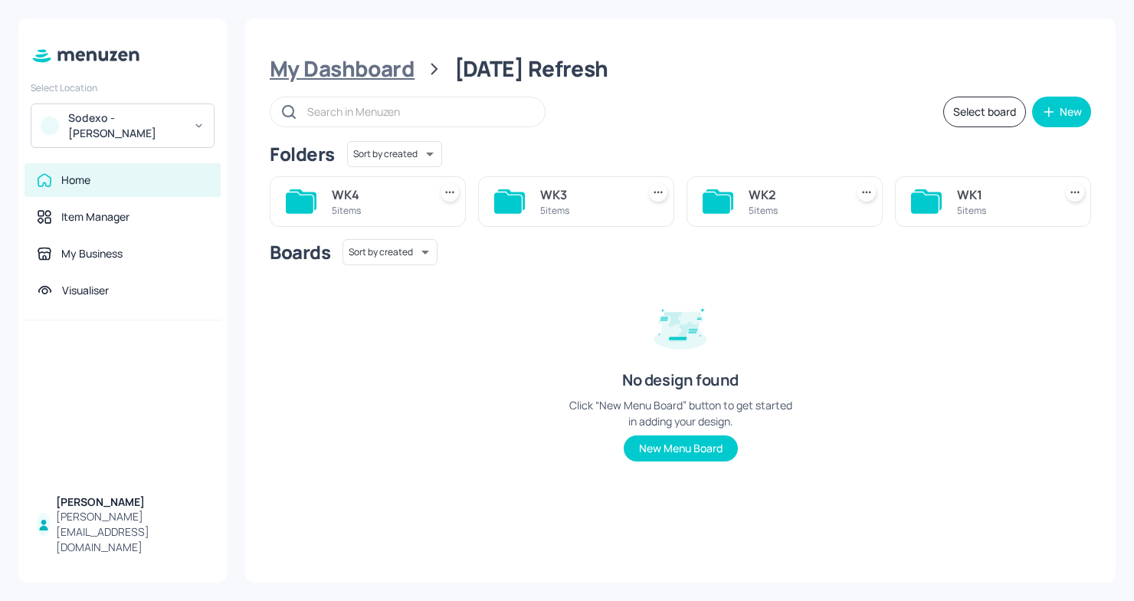
click at [348, 73] on div "My Dashboard" at bounding box center [342, 69] width 145 height 28
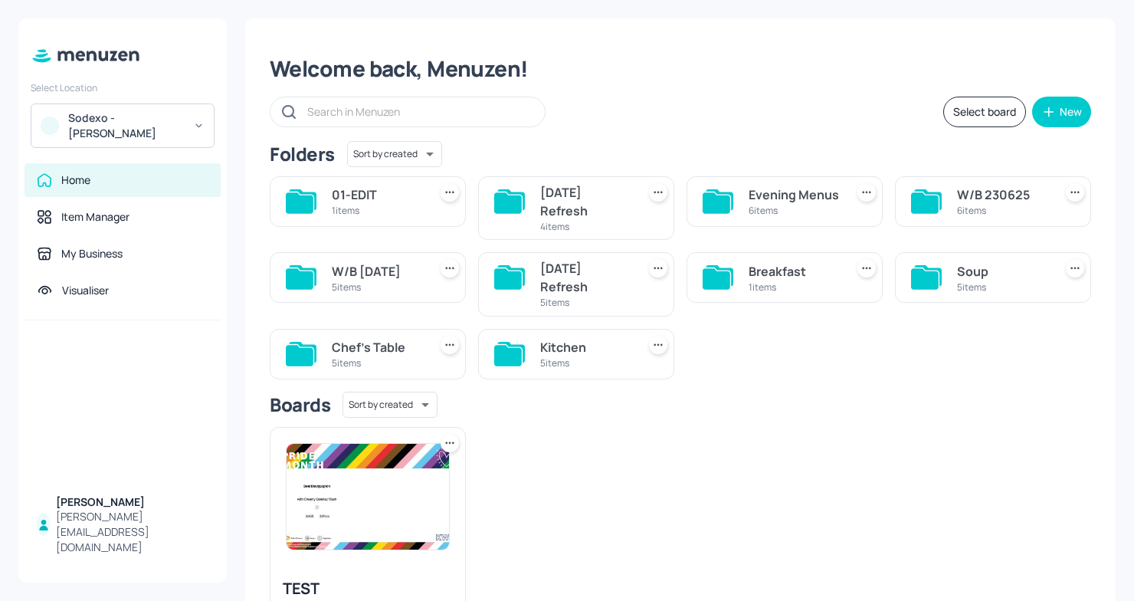
click at [599, 213] on div "[DATE] Refresh" at bounding box center [585, 201] width 90 height 37
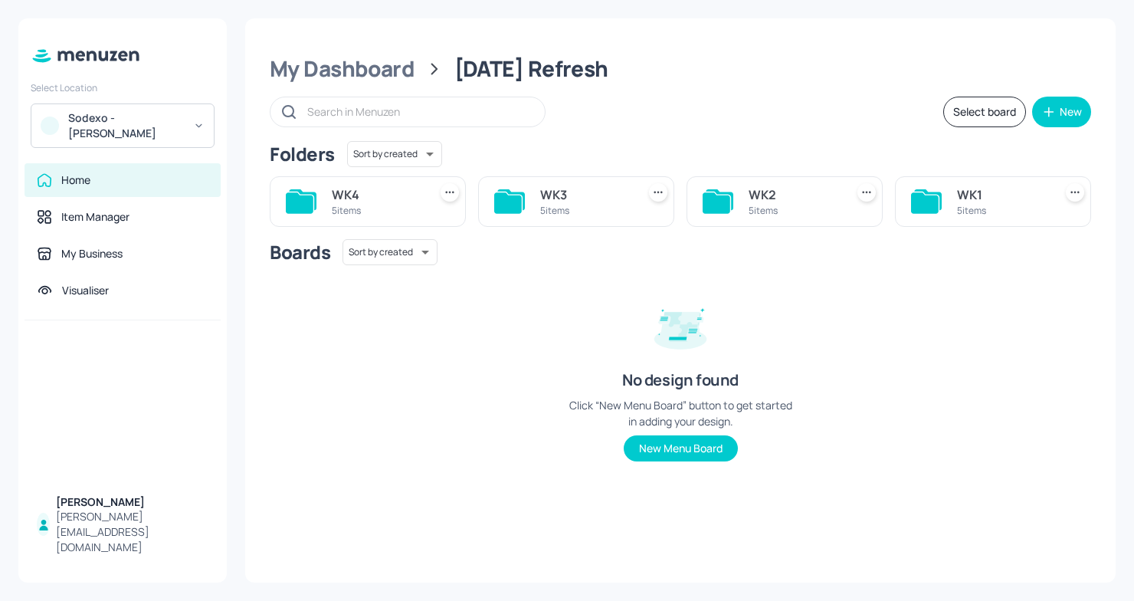
click at [585, 61] on div "[DATE] Refresh" at bounding box center [532, 69] width 154 height 28
click at [360, 65] on div "My Dashboard" at bounding box center [342, 69] width 145 height 28
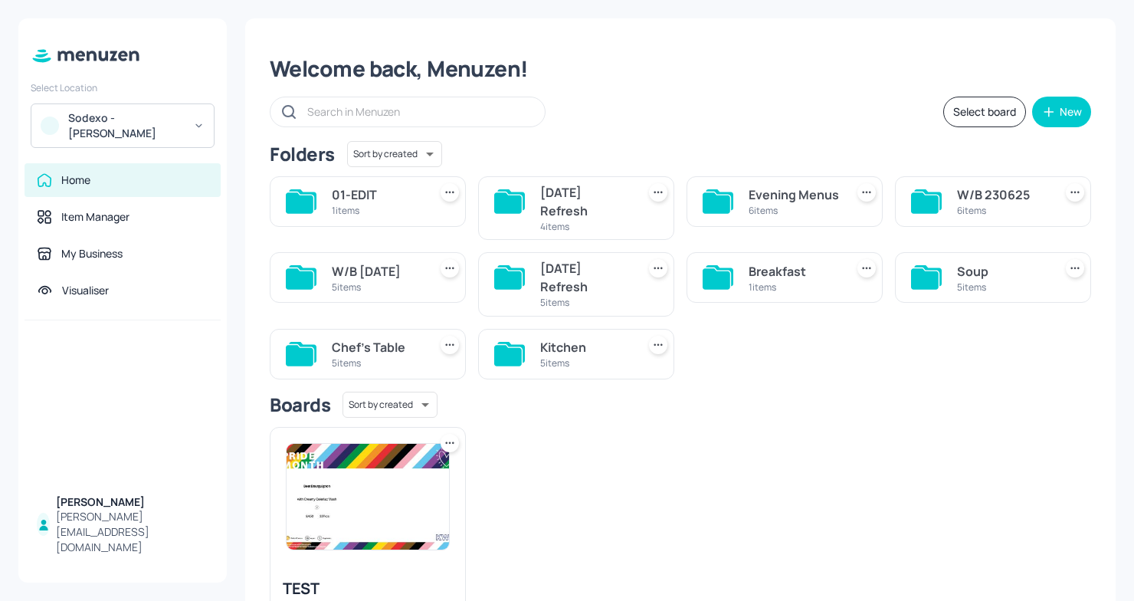
click at [658, 192] on icon at bounding box center [658, 192] width 15 height 15
click at [658, 126] on div at bounding box center [567, 300] width 1134 height 601
click at [583, 202] on div "[DATE] Refresh" at bounding box center [585, 201] width 90 height 37
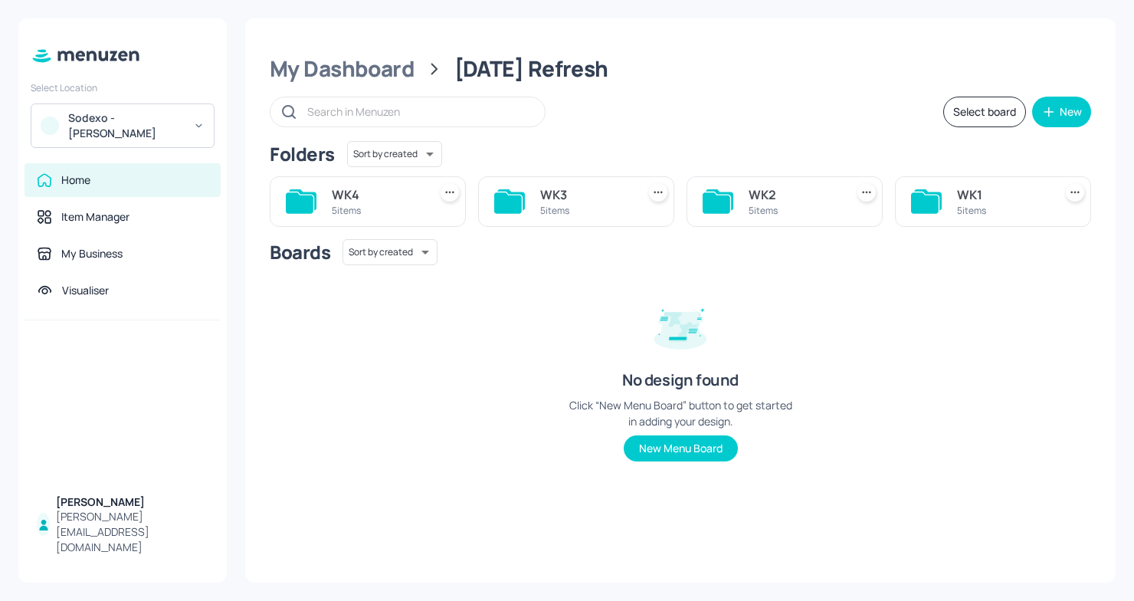
click at [998, 200] on div "WK1" at bounding box center [1002, 194] width 90 height 18
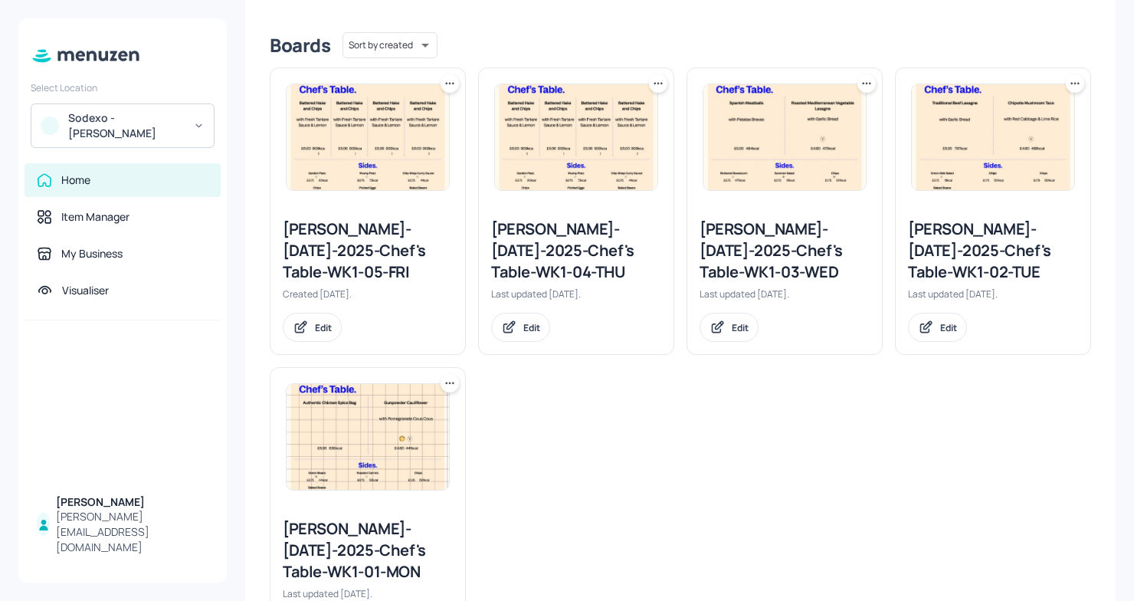
scroll to position [458, 0]
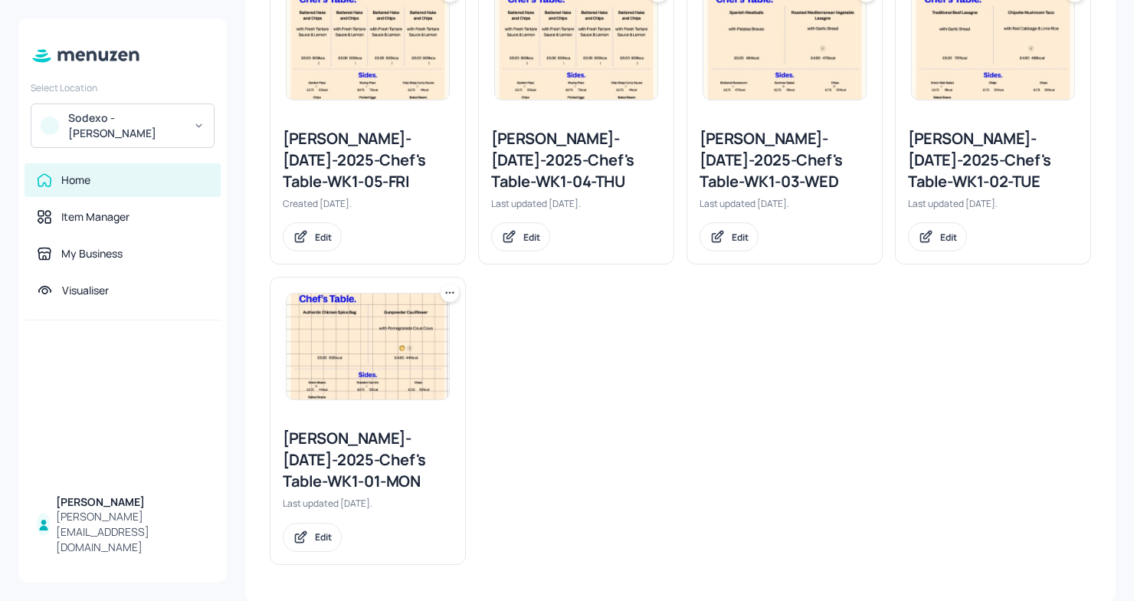
click at [349, 448] on div "[PERSON_NAME]-[DATE]-2025-Chef's Table-WK1-01-MON" at bounding box center [368, 460] width 170 height 64
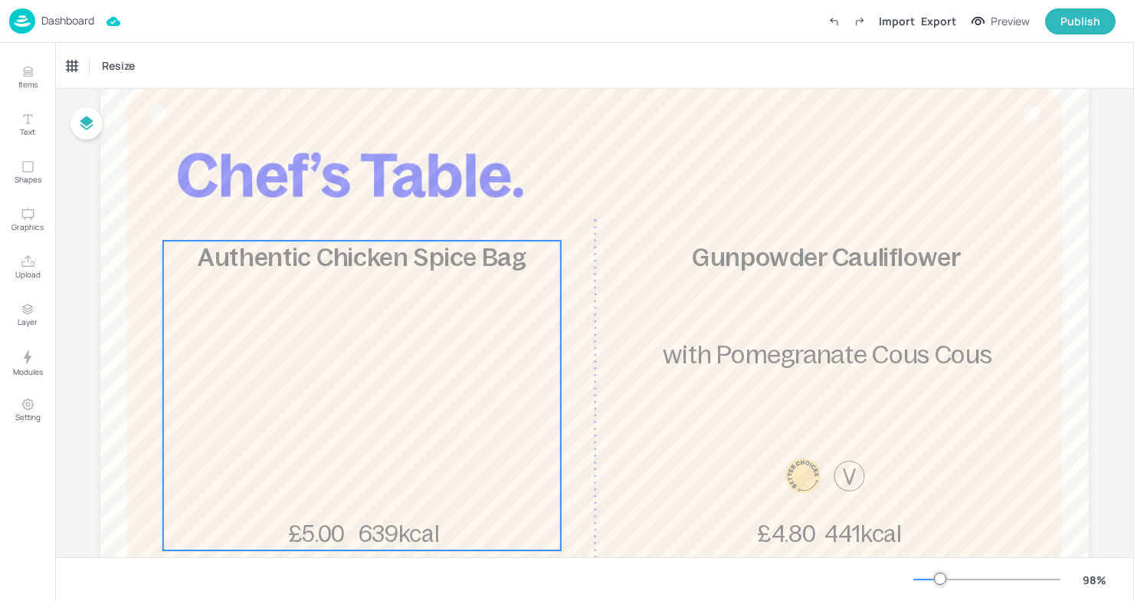
scroll to position [83, 0]
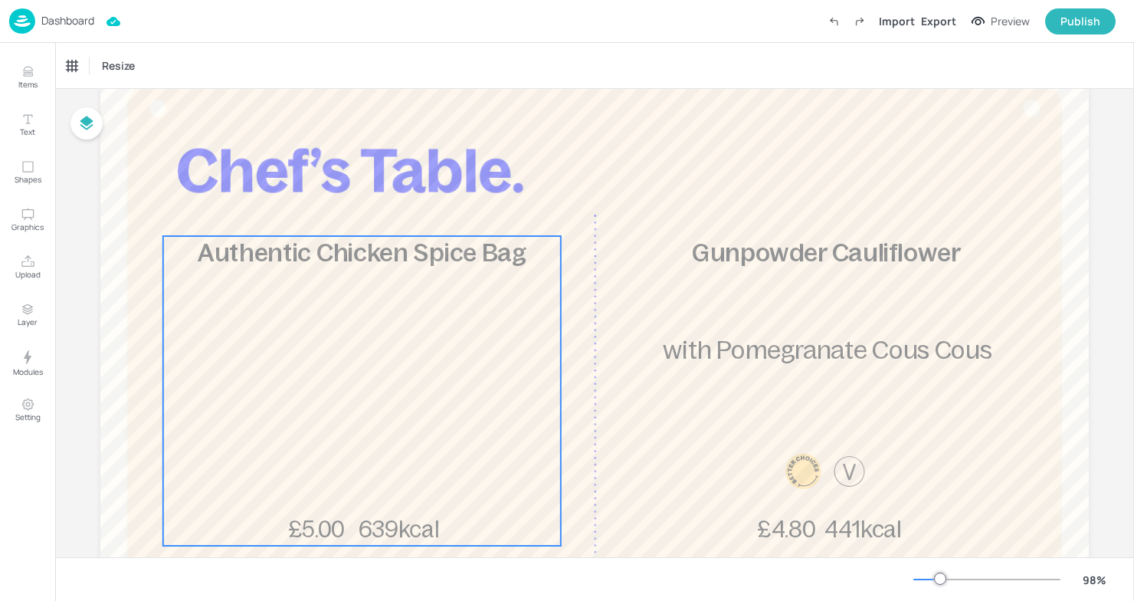
click at [413, 323] on div "Authentic Chicken Spice Bag 639kcal £5.00" at bounding box center [362, 391] width 398 height 310
click at [351, 209] on icon "Edit Item" at bounding box center [351, 210] width 13 height 12
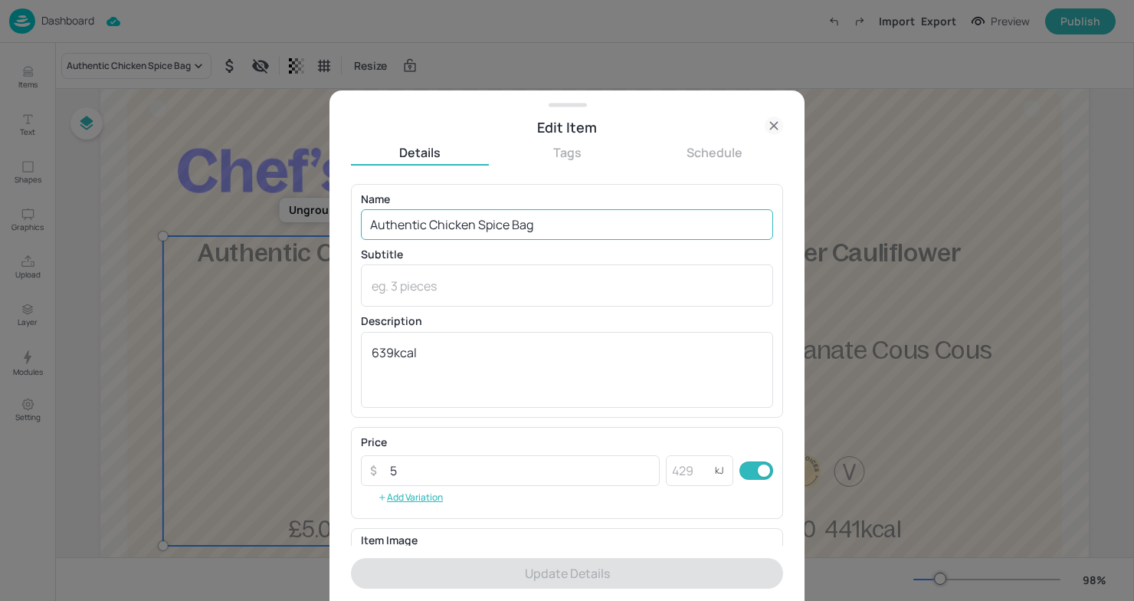
click at [581, 213] on input "Authentic Chicken Spice Bag" at bounding box center [567, 224] width 412 height 31
click at [649, 237] on input "Authentic Chicken Spice Bag" at bounding box center [567, 224] width 412 height 31
click at [278, 405] on div at bounding box center [567, 300] width 1134 height 601
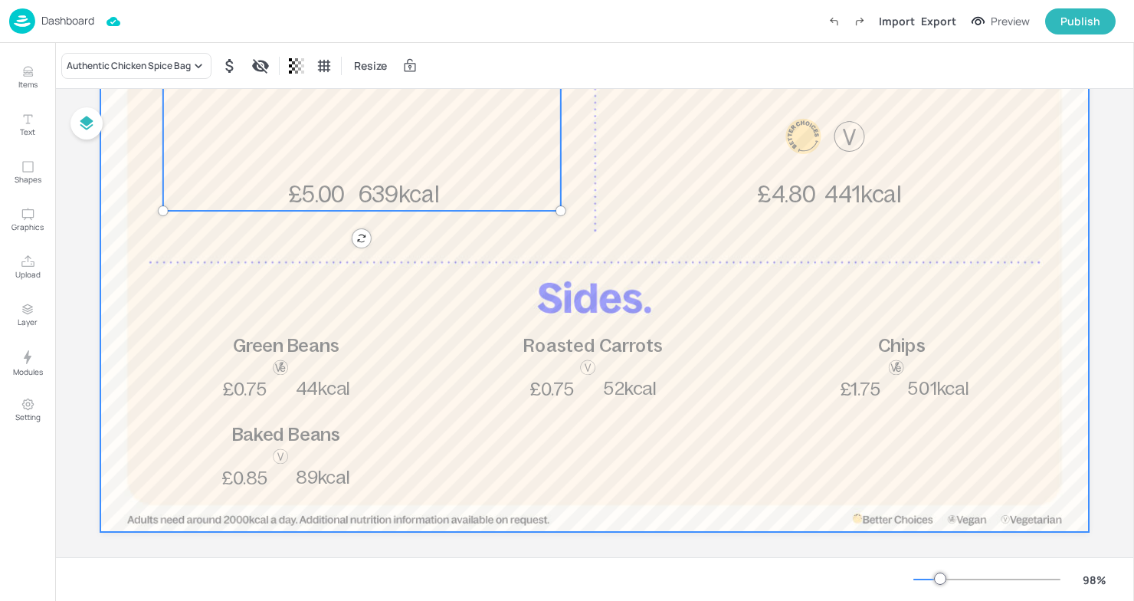
scroll to position [419, 0]
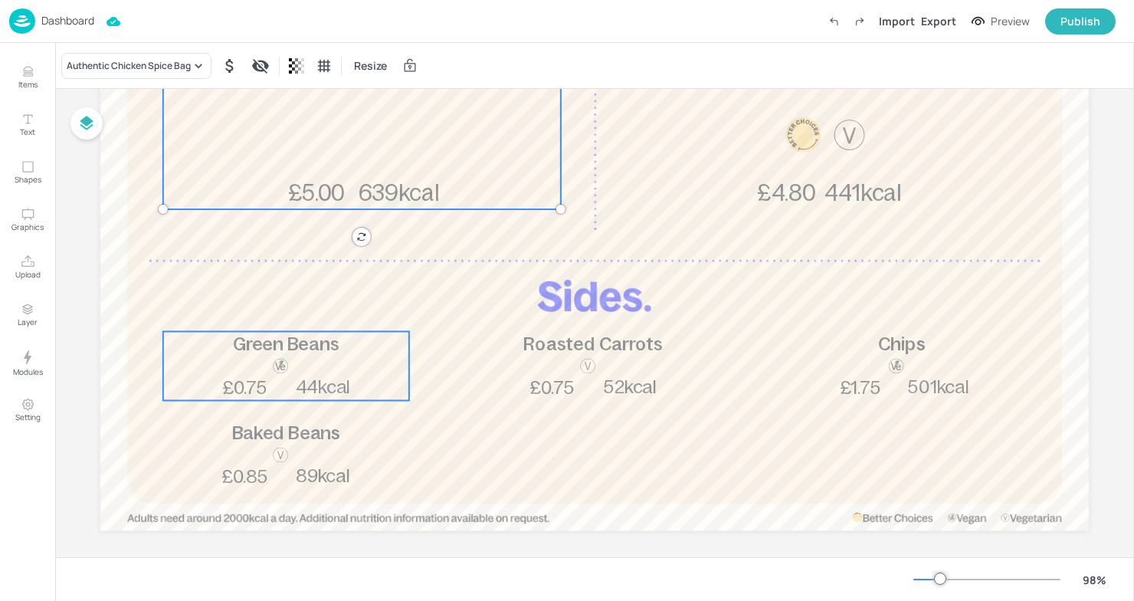
click at [250, 392] on span "£0.75" at bounding box center [244, 387] width 45 height 20
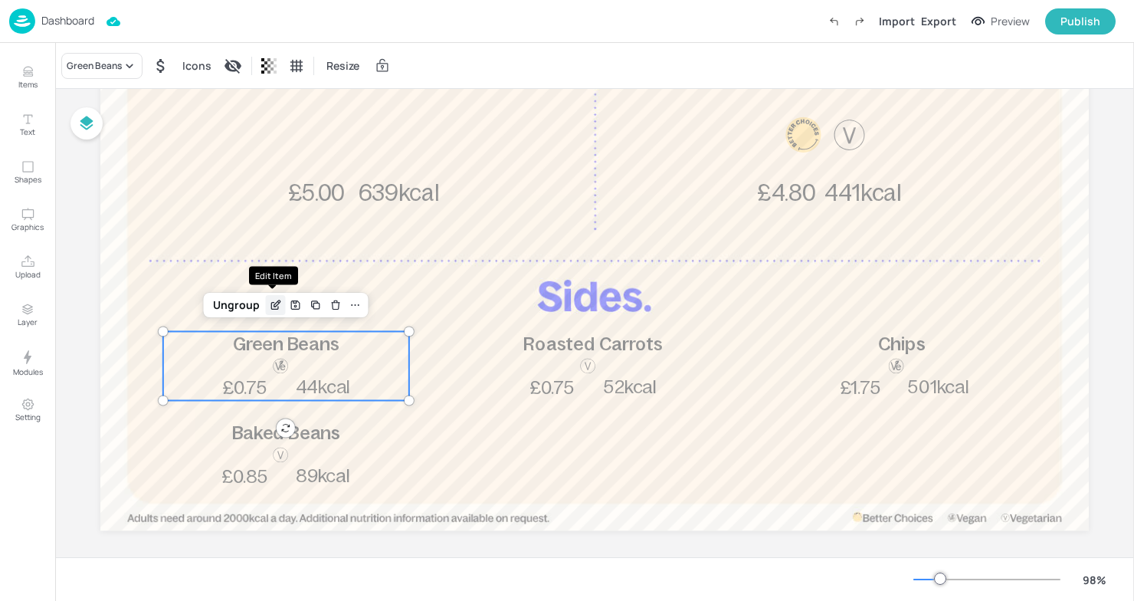
click at [274, 303] on icon "Edit Item" at bounding box center [277, 303] width 6 height 6
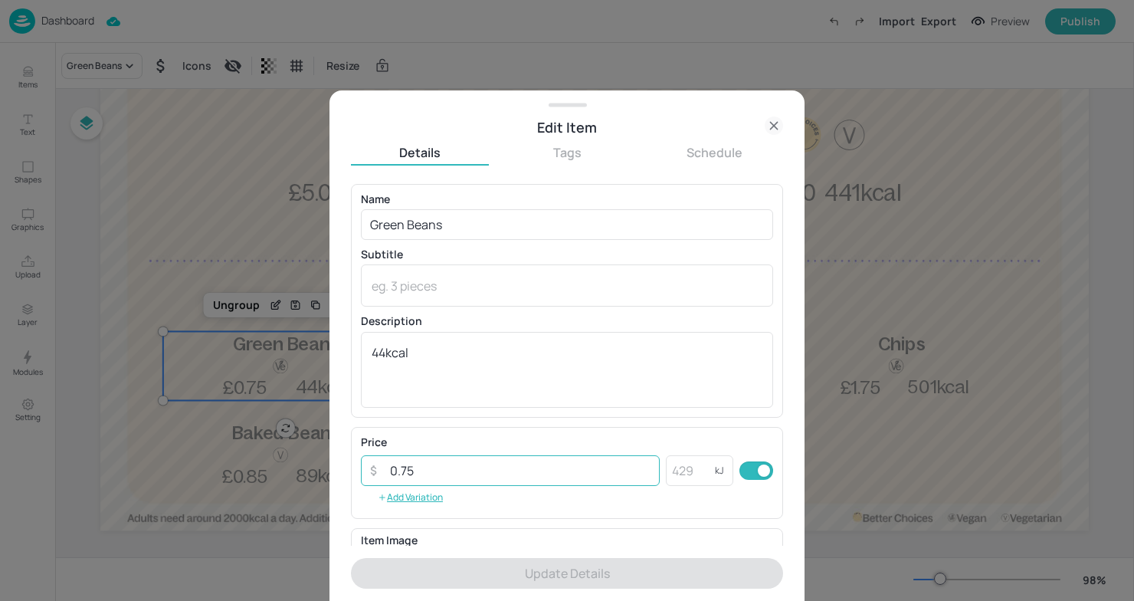
click at [445, 478] on input "0.75" at bounding box center [520, 470] width 279 height 31
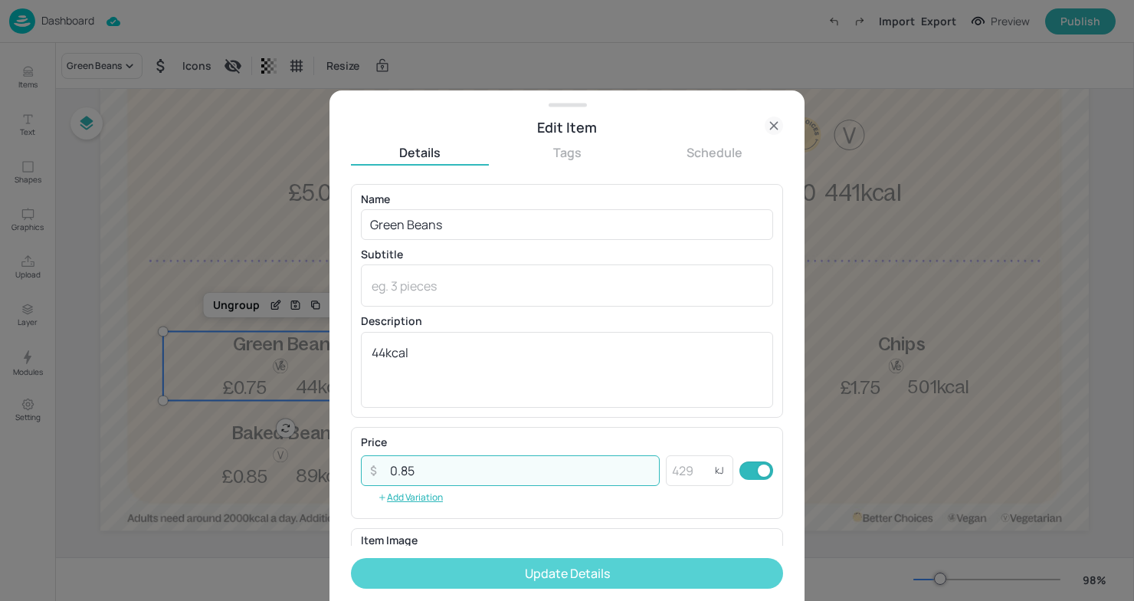
type input "0.85"
click at [497, 576] on button "Update Details" at bounding box center [567, 573] width 432 height 31
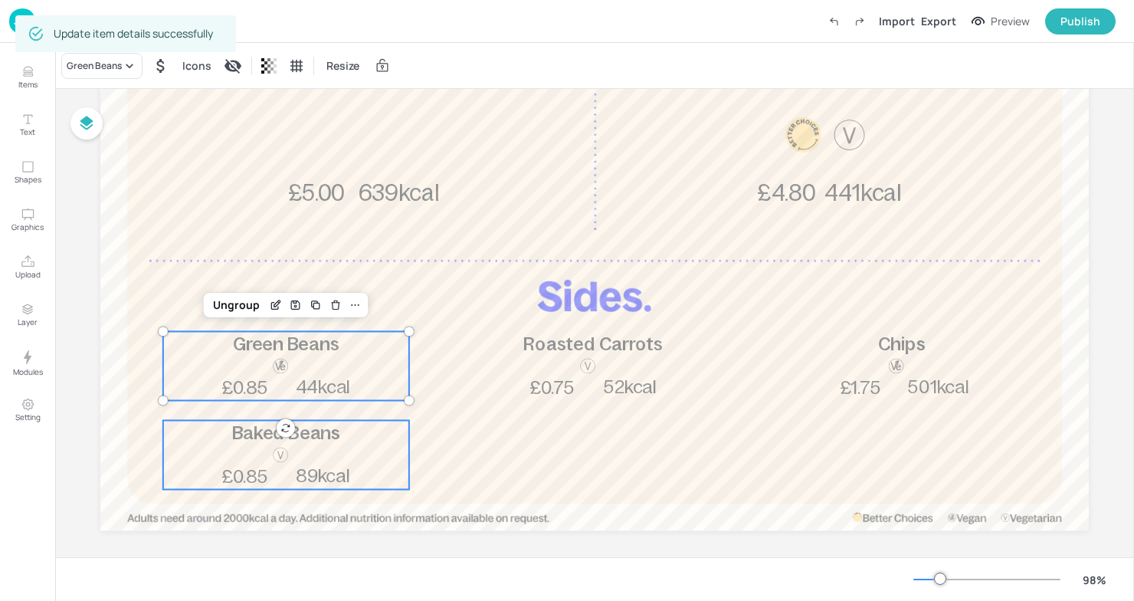
click at [288, 469] on div at bounding box center [280, 468] width 51 height 44
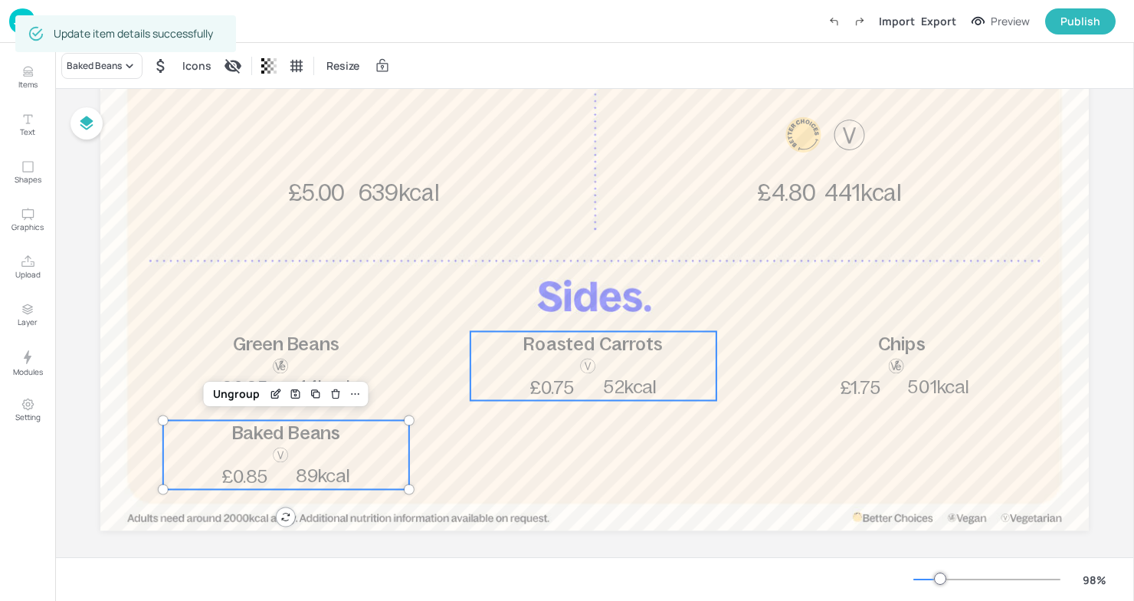
click at [645, 375] on p "52kcal" at bounding box center [630, 387] width 83 height 25
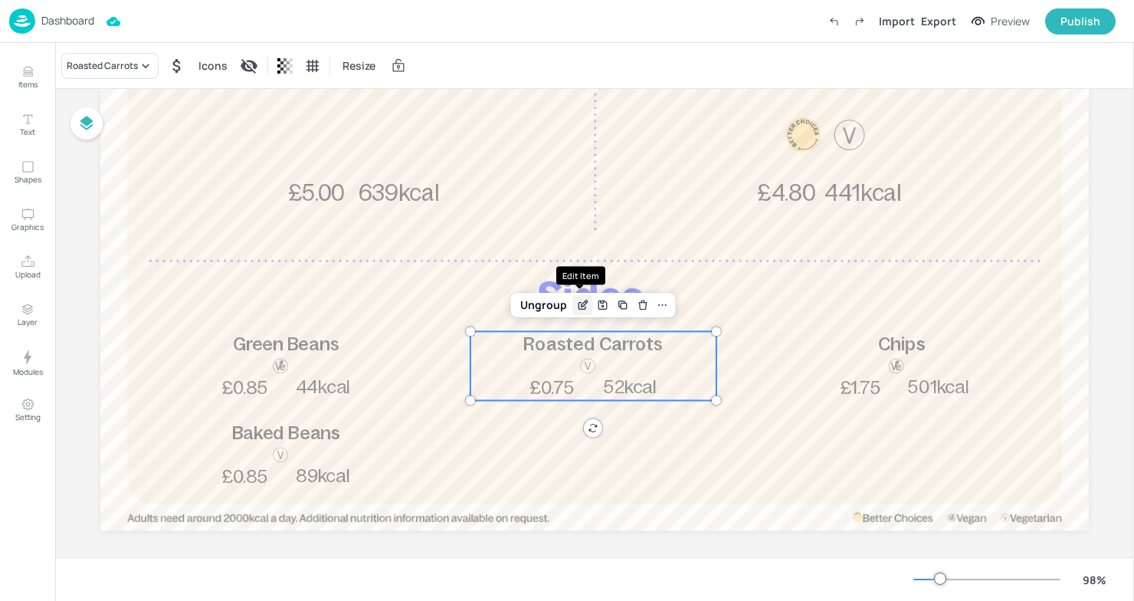
click at [577, 307] on icon "Edit Item" at bounding box center [582, 305] width 13 height 12
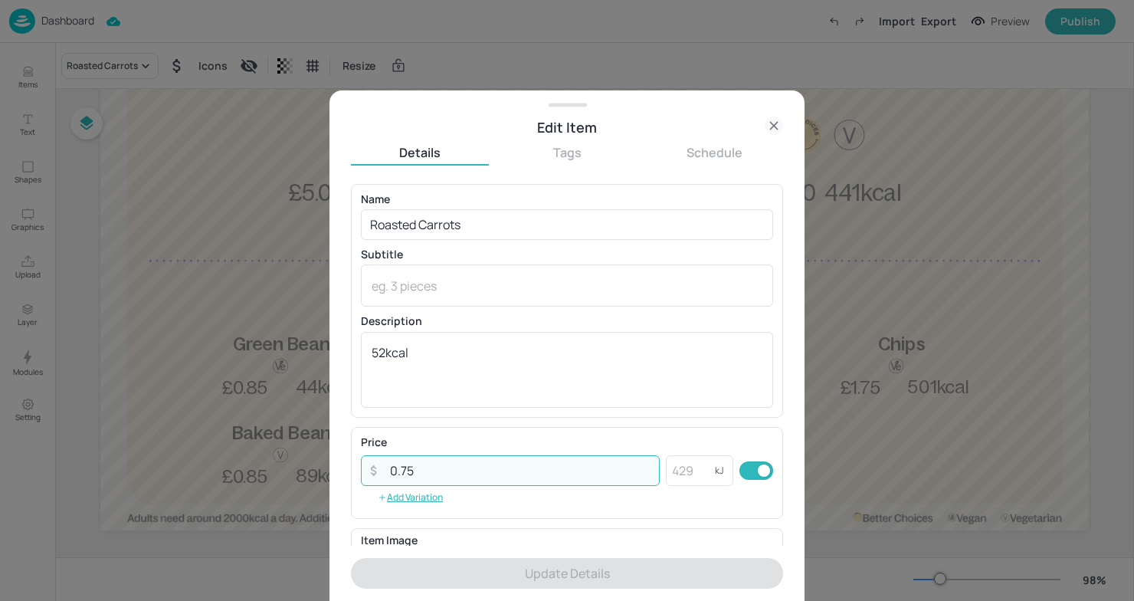
click at [456, 474] on input "0.75" at bounding box center [520, 470] width 279 height 31
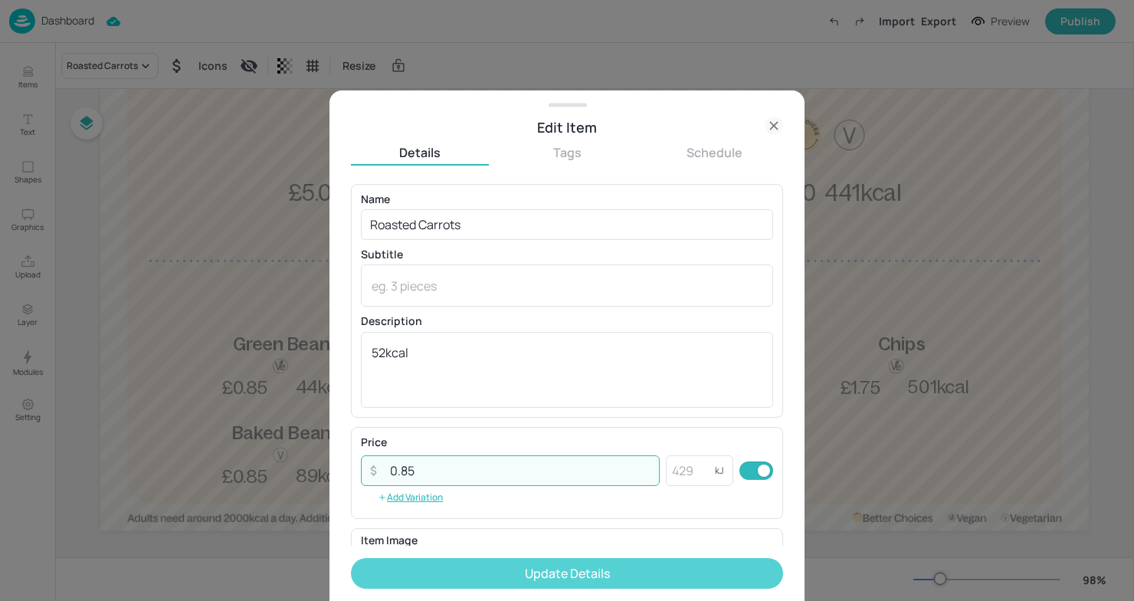
type input "0.85"
click at [520, 569] on button "Update Details" at bounding box center [567, 573] width 432 height 31
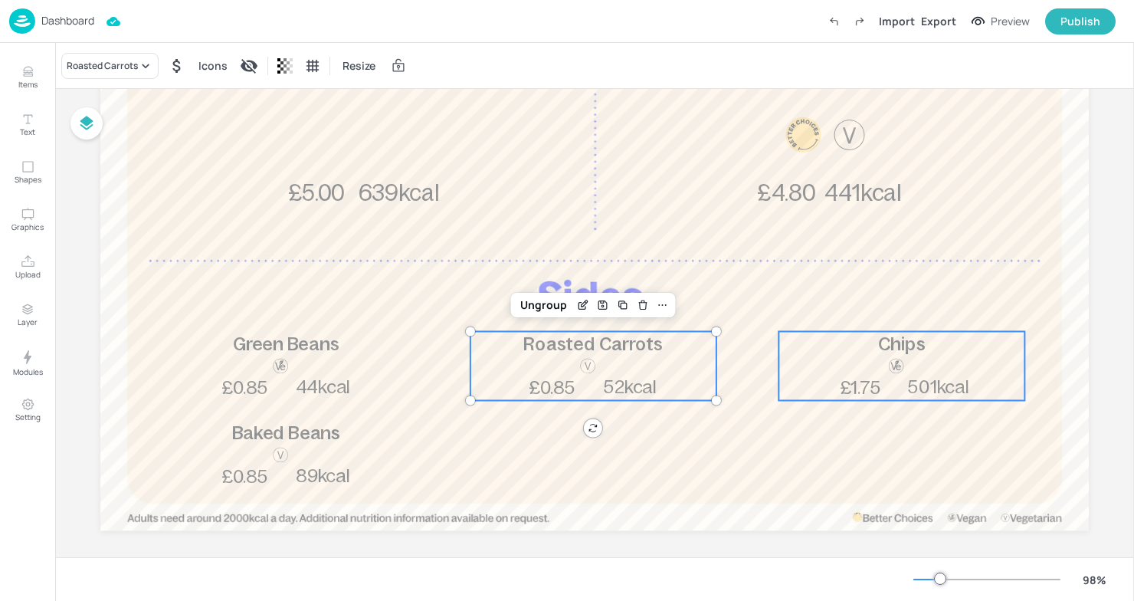
click at [830, 372] on div "Chips 501kcal £1.75" at bounding box center [902, 365] width 246 height 69
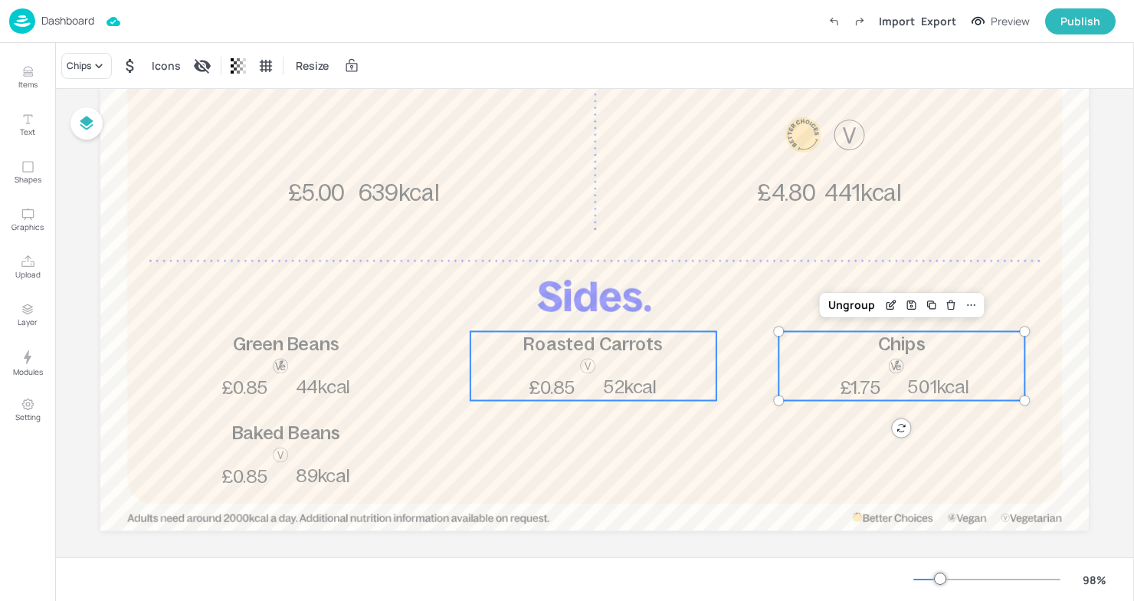
click at [602, 387] on div at bounding box center [588, 379] width 51 height 44
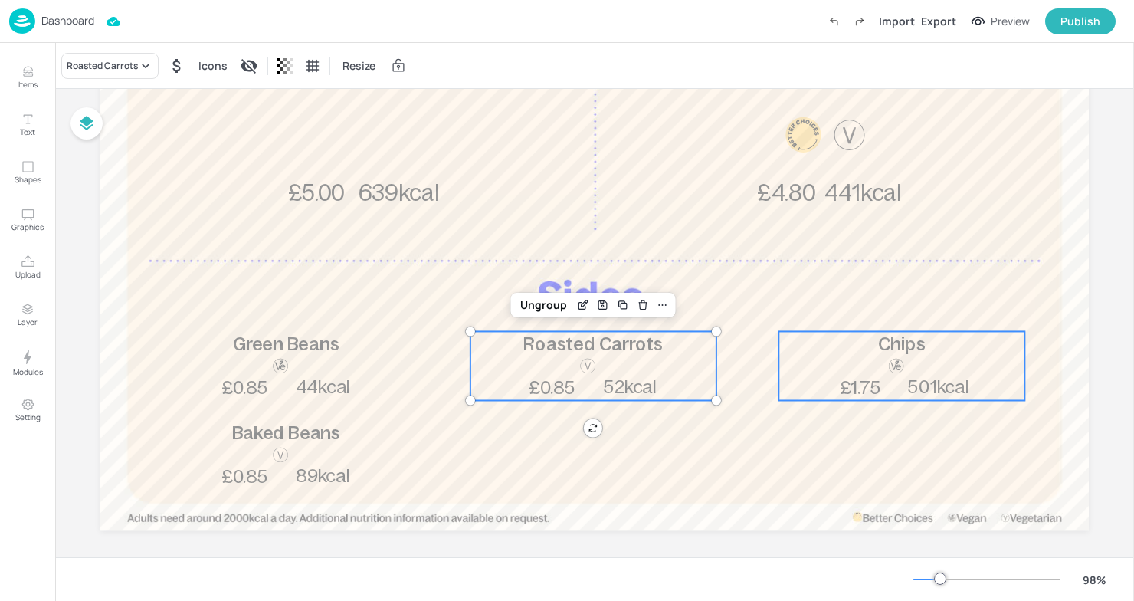
click at [923, 376] on p "501kcal" at bounding box center [939, 387] width 83 height 25
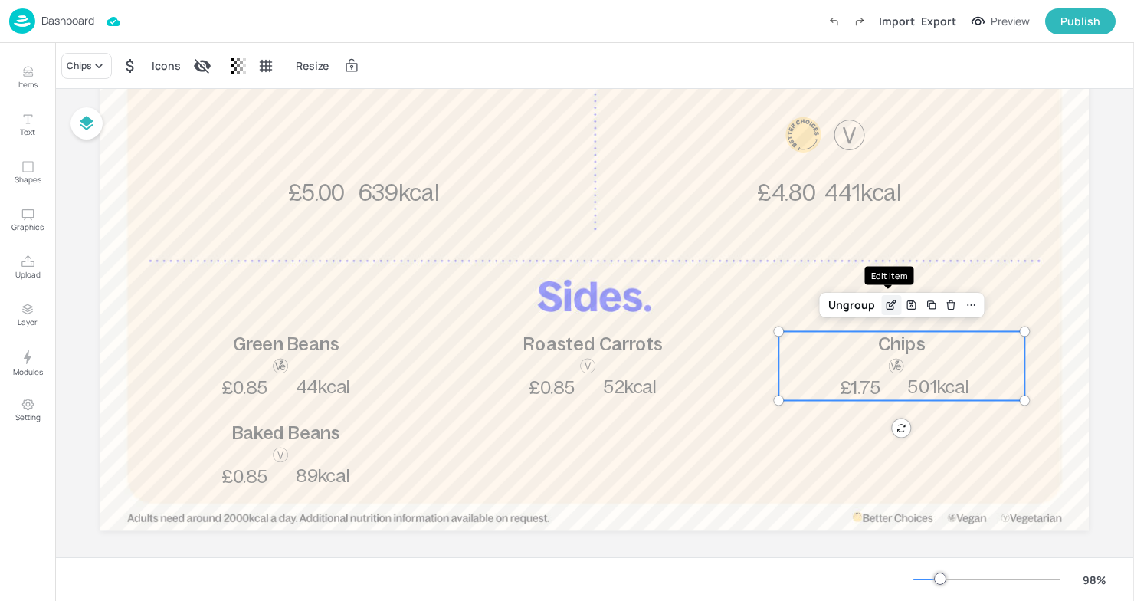
click at [888, 314] on div "Edit Item" at bounding box center [891, 305] width 20 height 20
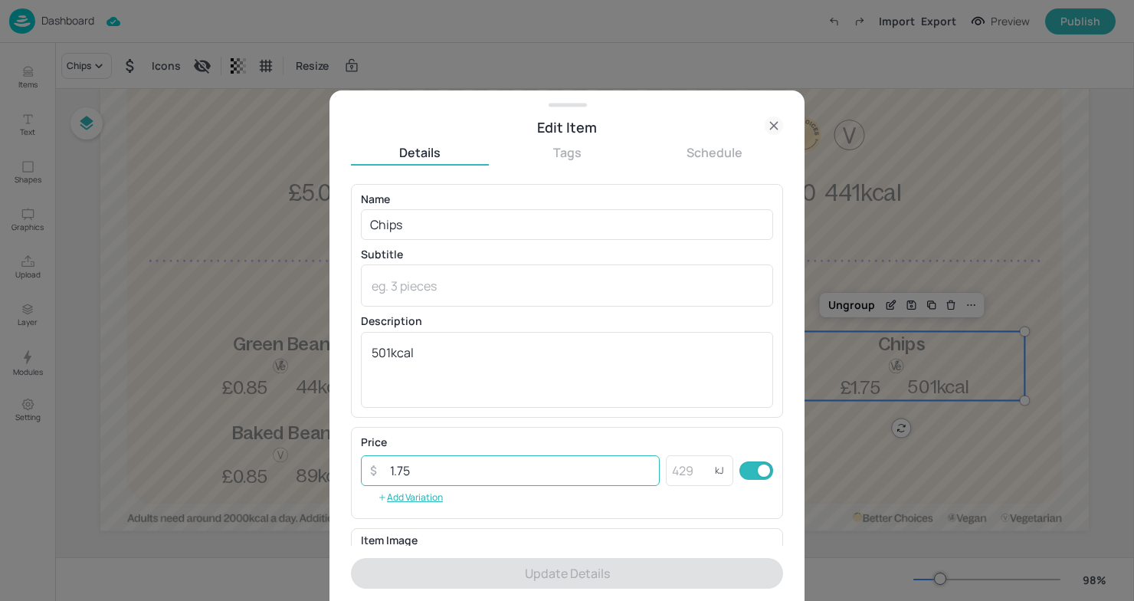
click at [428, 466] on input "1.75" at bounding box center [520, 470] width 279 height 31
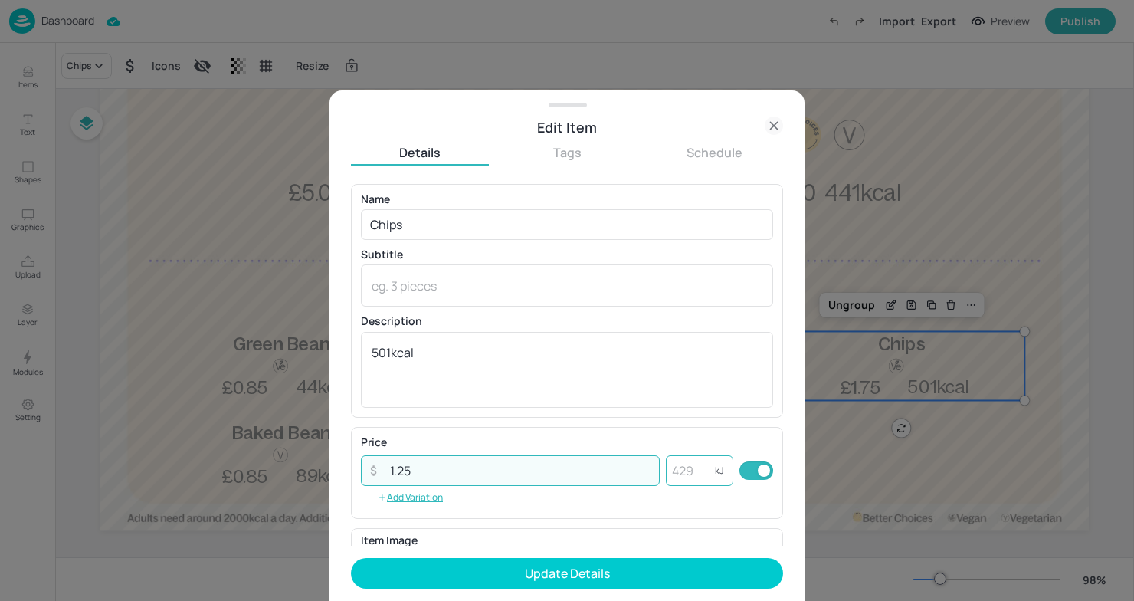
type input "1.25"
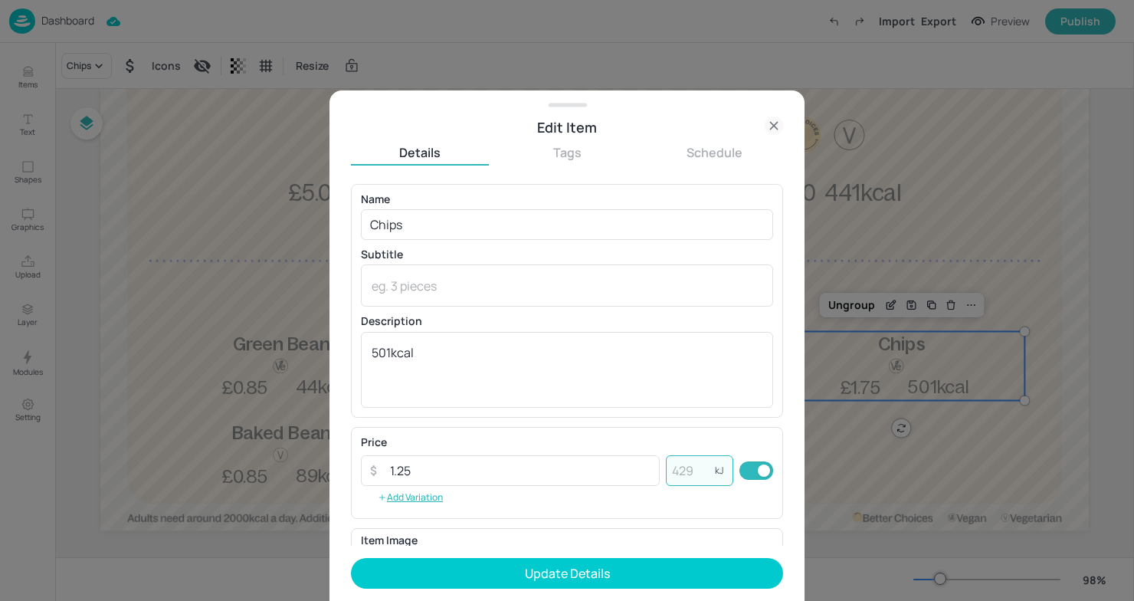
click at [688, 478] on input "number" at bounding box center [690, 470] width 49 height 31
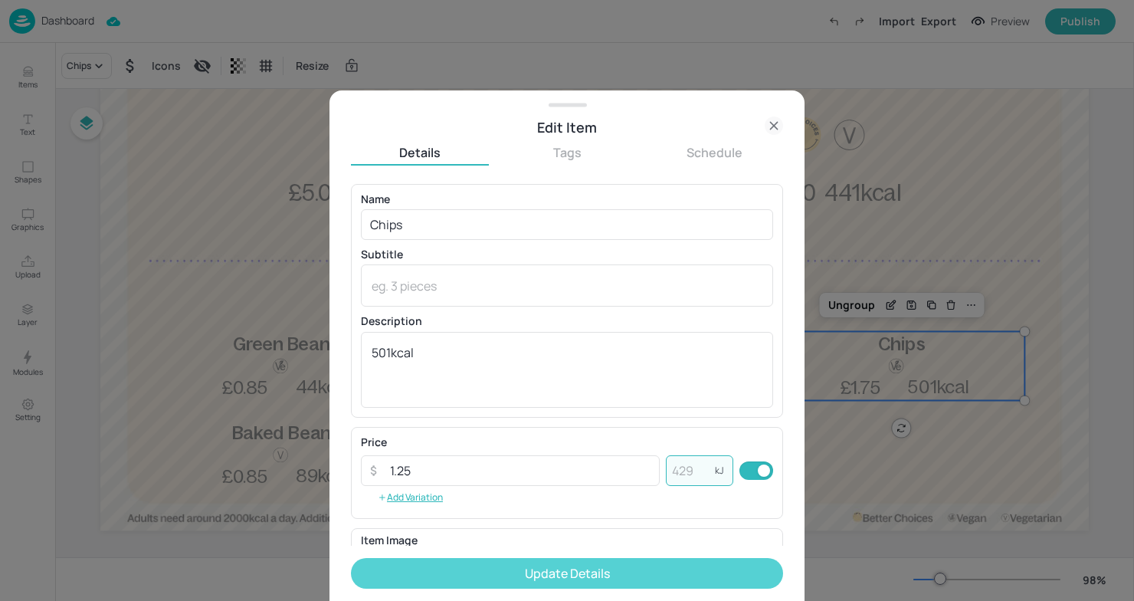
click at [587, 577] on button "Update Details" at bounding box center [567, 573] width 432 height 31
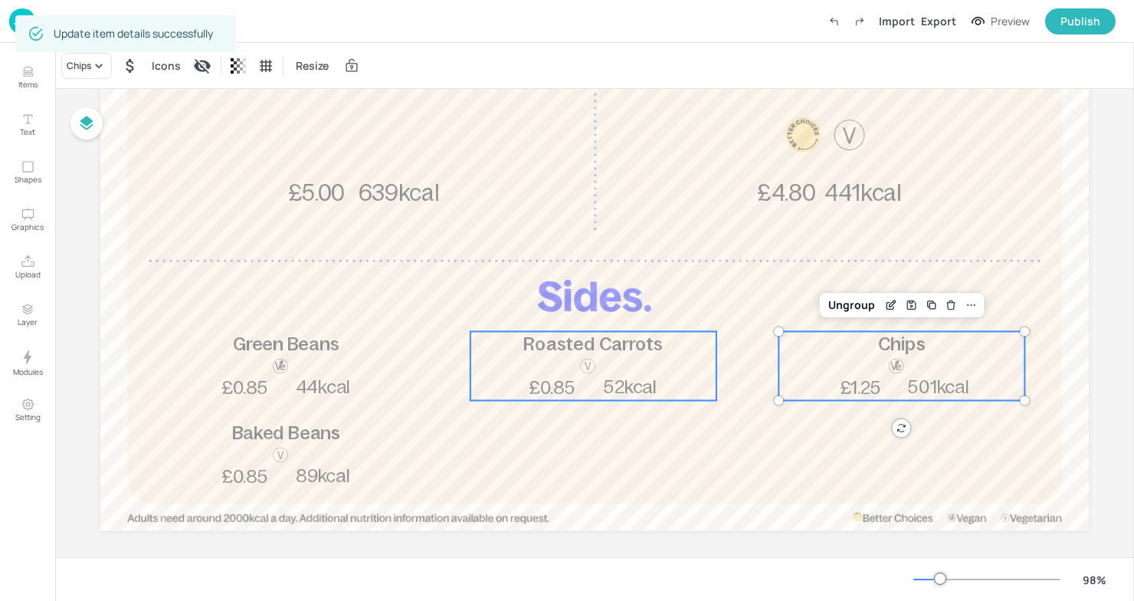
click at [575, 390] on div at bounding box center [588, 379] width 51 height 44
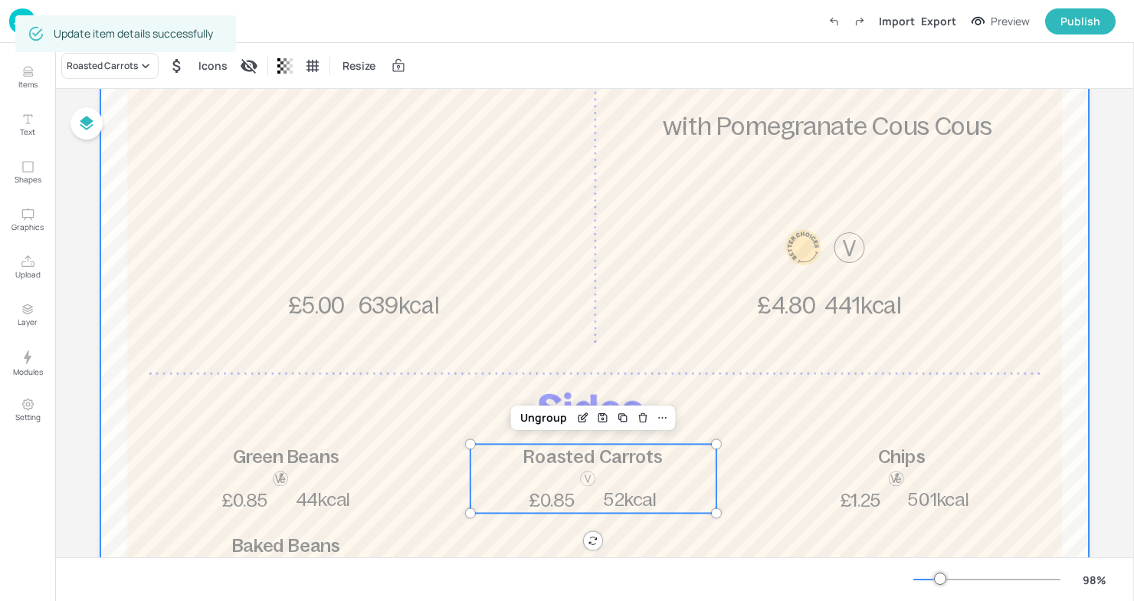
scroll to position [274, 0]
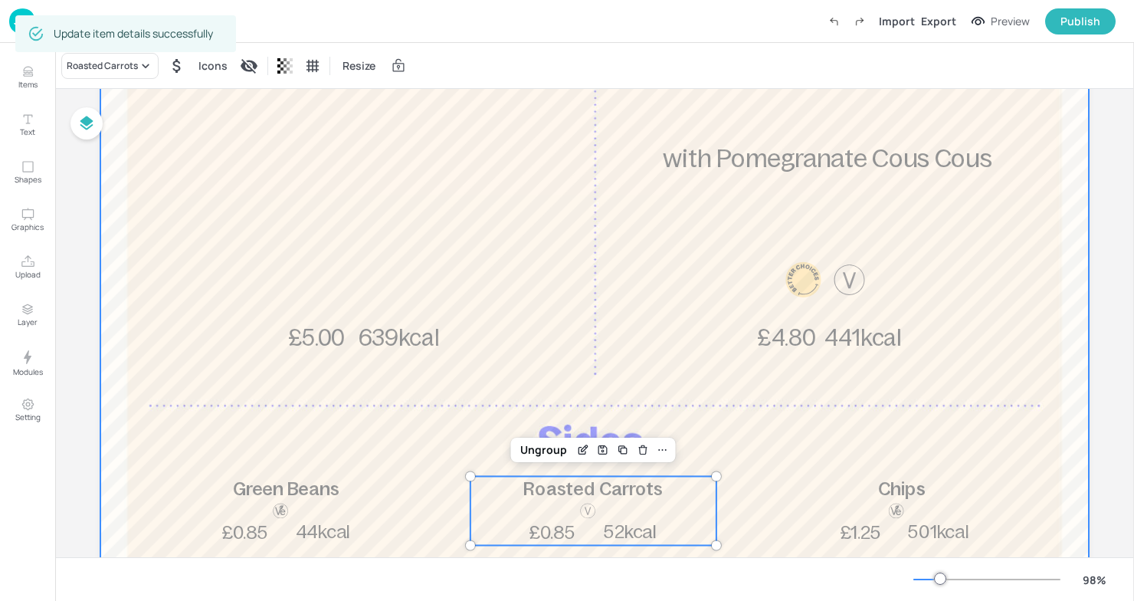
click at [466, 363] on div at bounding box center [594, 270] width 989 height 812
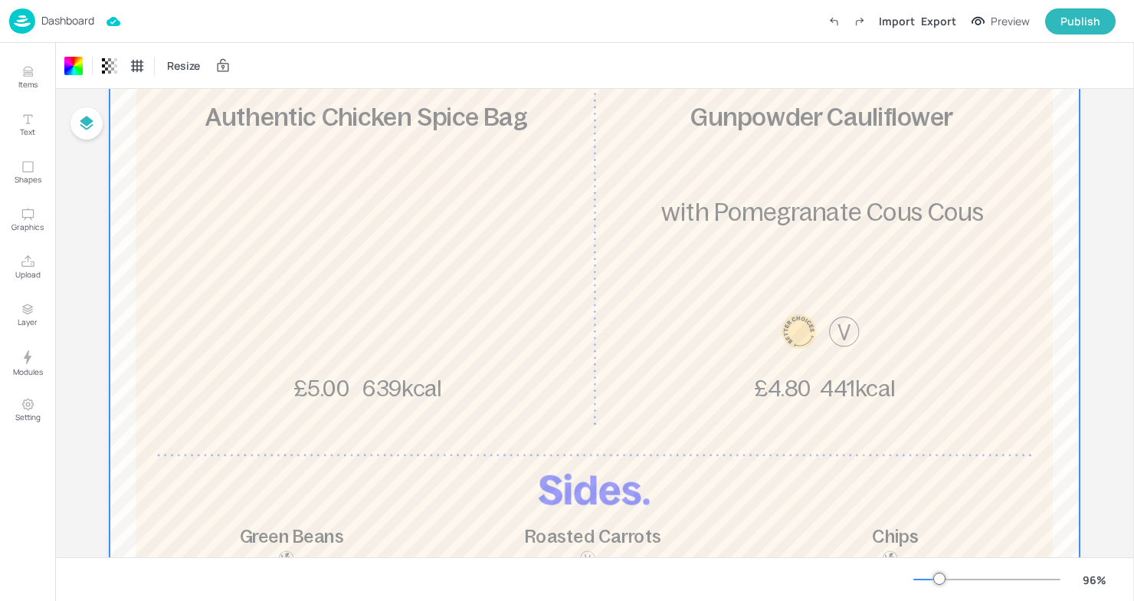
scroll to position [0, 0]
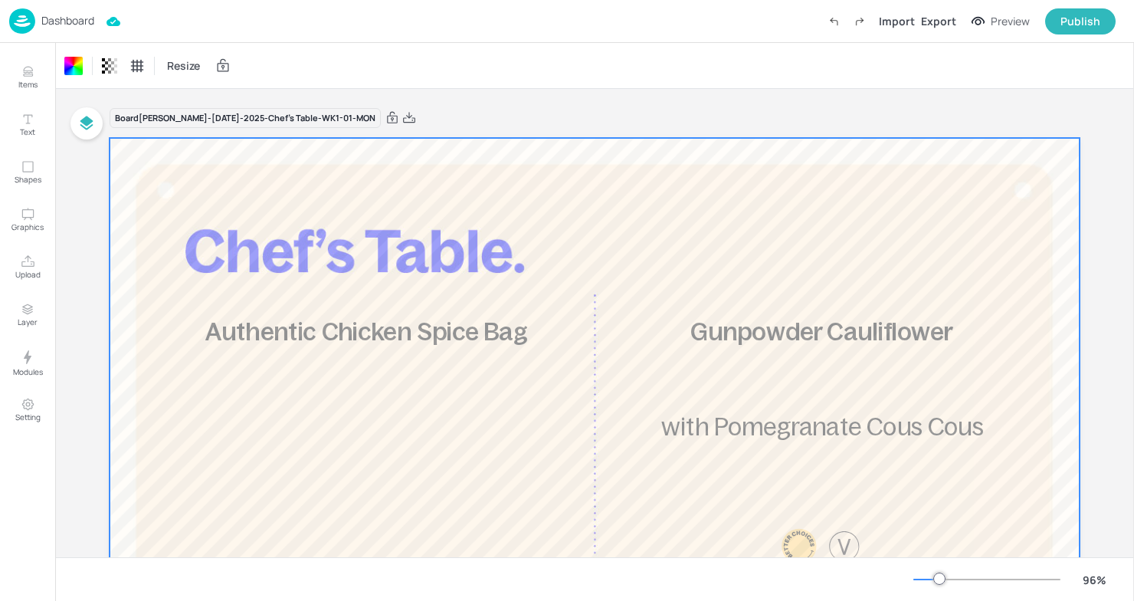
click at [765, 63] on div "Resize" at bounding box center [594, 65] width 1079 height 45
click at [27, 22] on img at bounding box center [22, 20] width 26 height 25
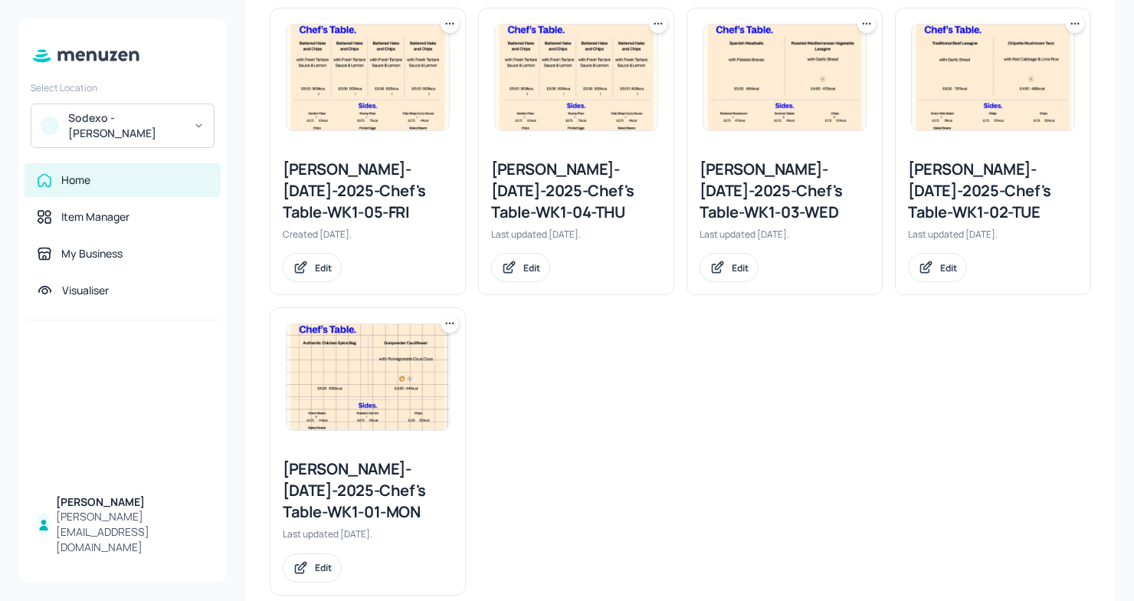
scroll to position [430, 0]
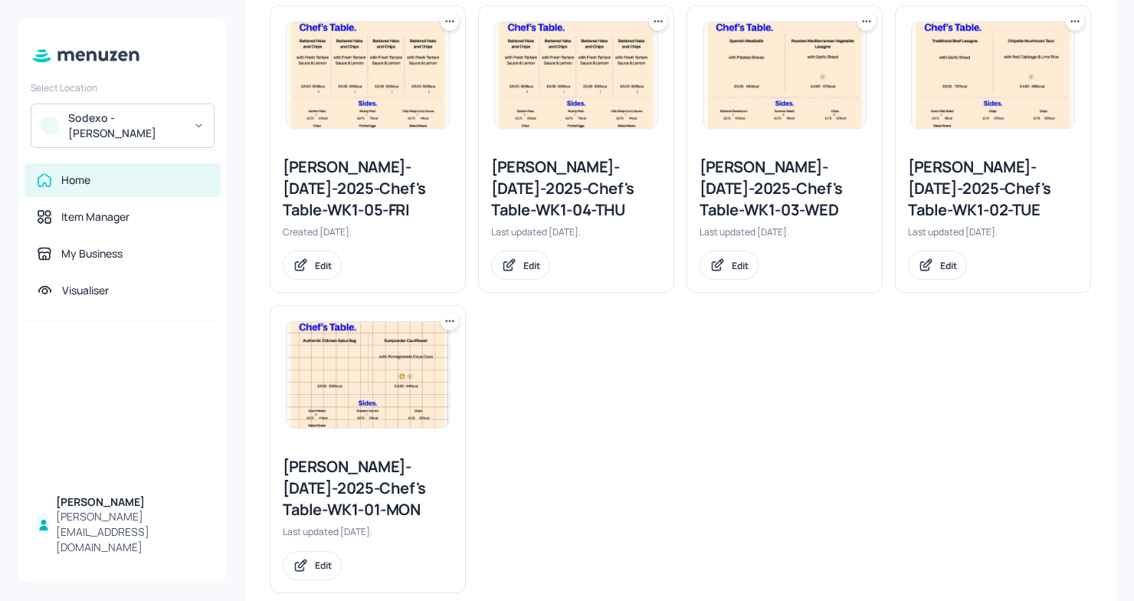
click at [984, 197] on div "[PERSON_NAME]-[DATE]-2025-Chef's Table-WK1-02-TUE" at bounding box center [993, 188] width 170 height 64
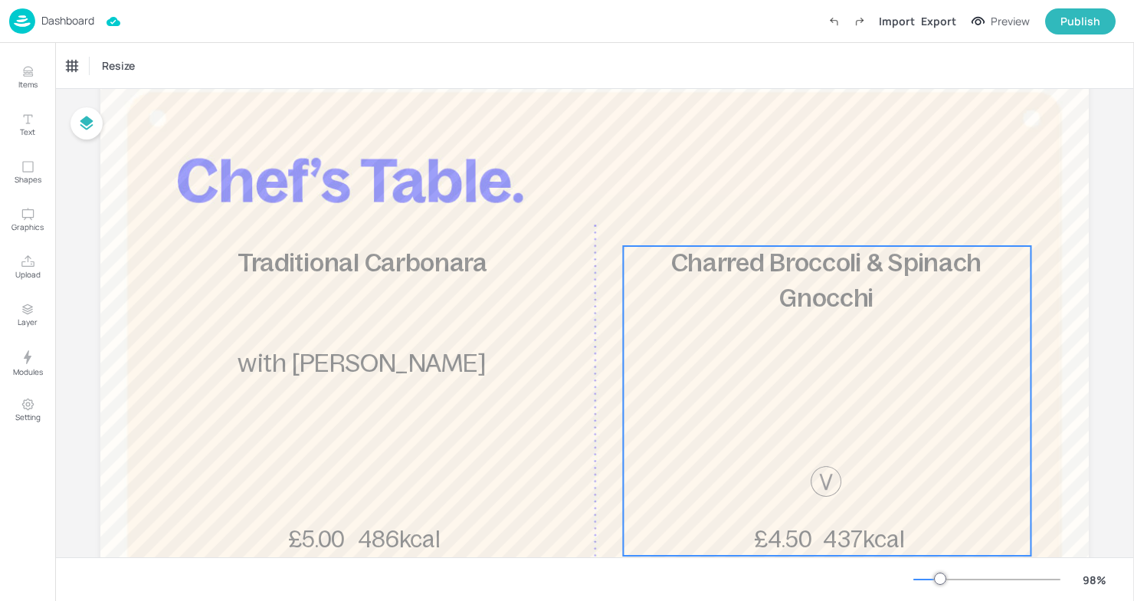
scroll to position [71, 0]
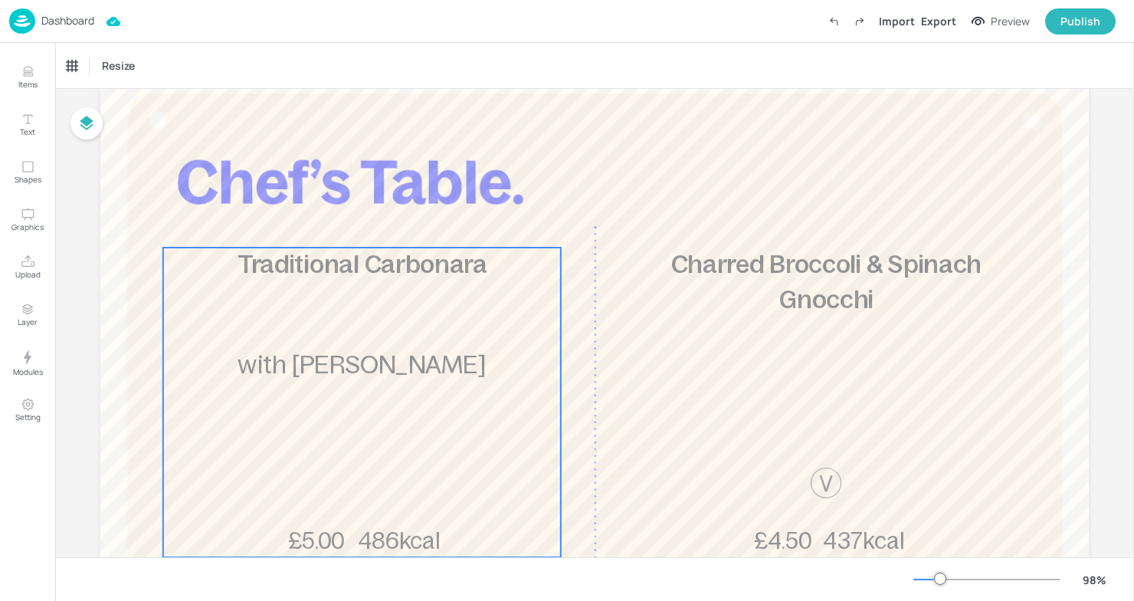
click at [401, 316] on div "Traditional Carbonara 486kcal £5.00 with Garlic Bread" at bounding box center [362, 403] width 398 height 310
click at [353, 221] on icon "Edit Item" at bounding box center [351, 221] width 13 height 12
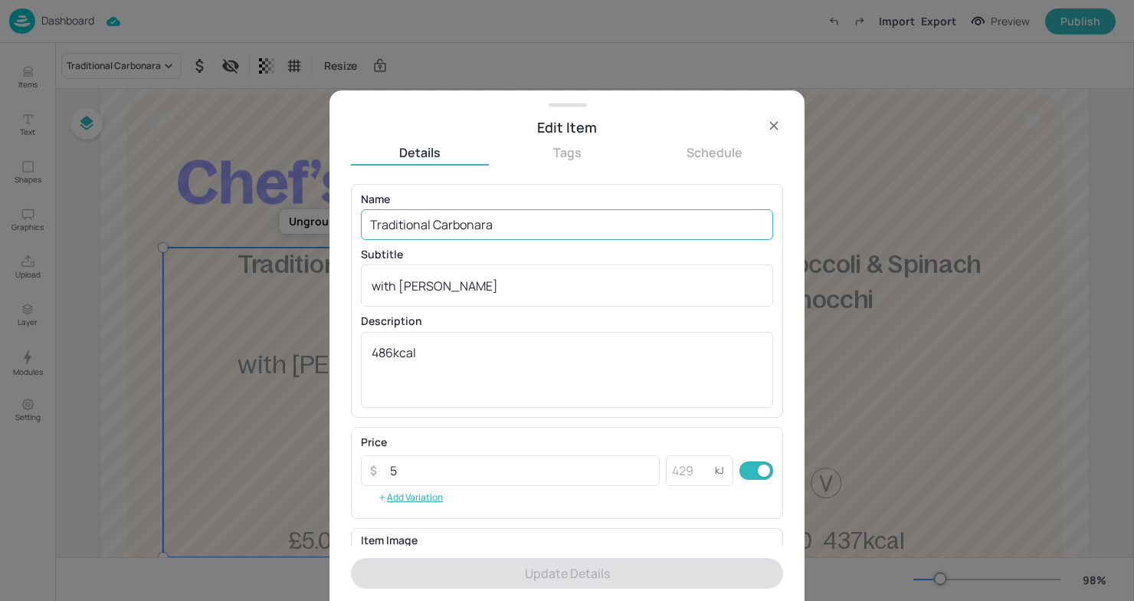
click at [567, 223] on input "Traditional Carbonara" at bounding box center [567, 224] width 412 height 31
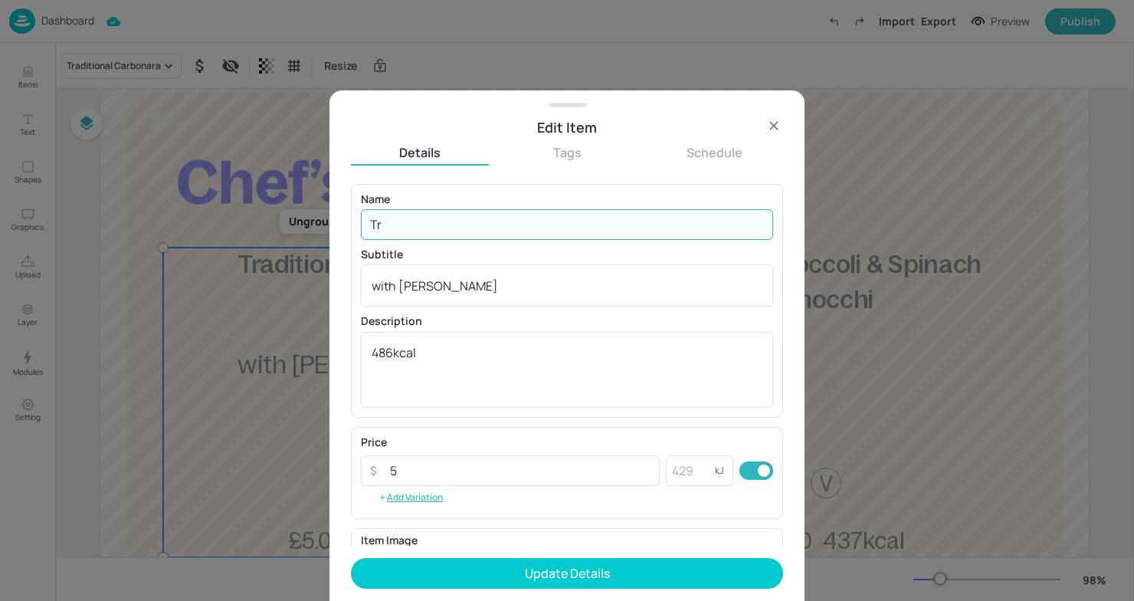
type input "T"
type input "Pulled Pork Irish Stew"
click at [480, 287] on textarea "with [PERSON_NAME]" at bounding box center [567, 285] width 391 height 17
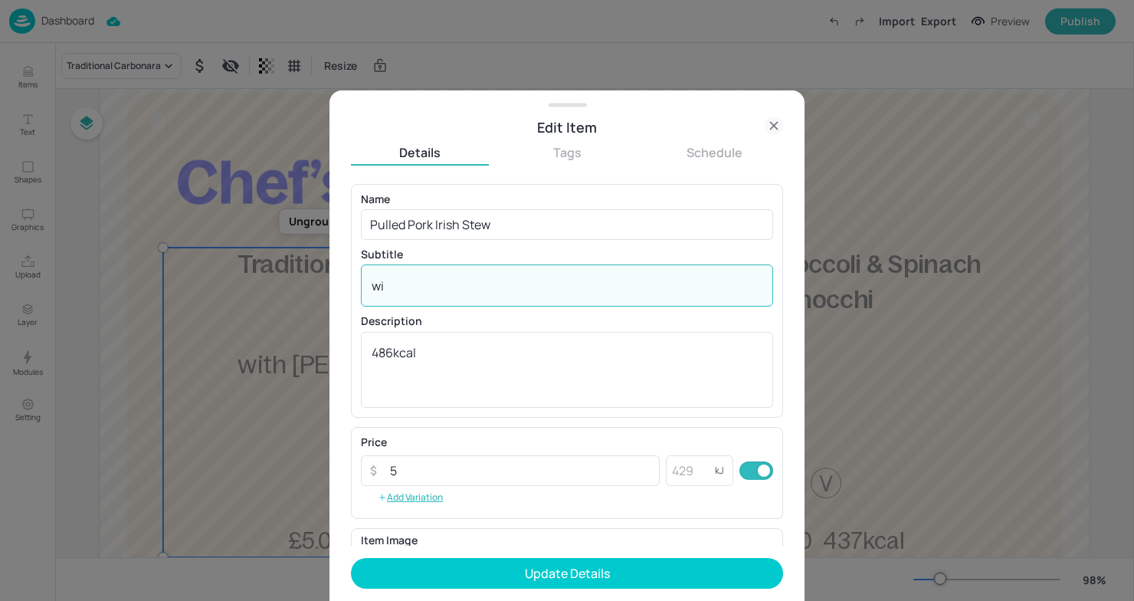
type textarea "w"
click at [683, 474] on input "number" at bounding box center [690, 470] width 49 height 31
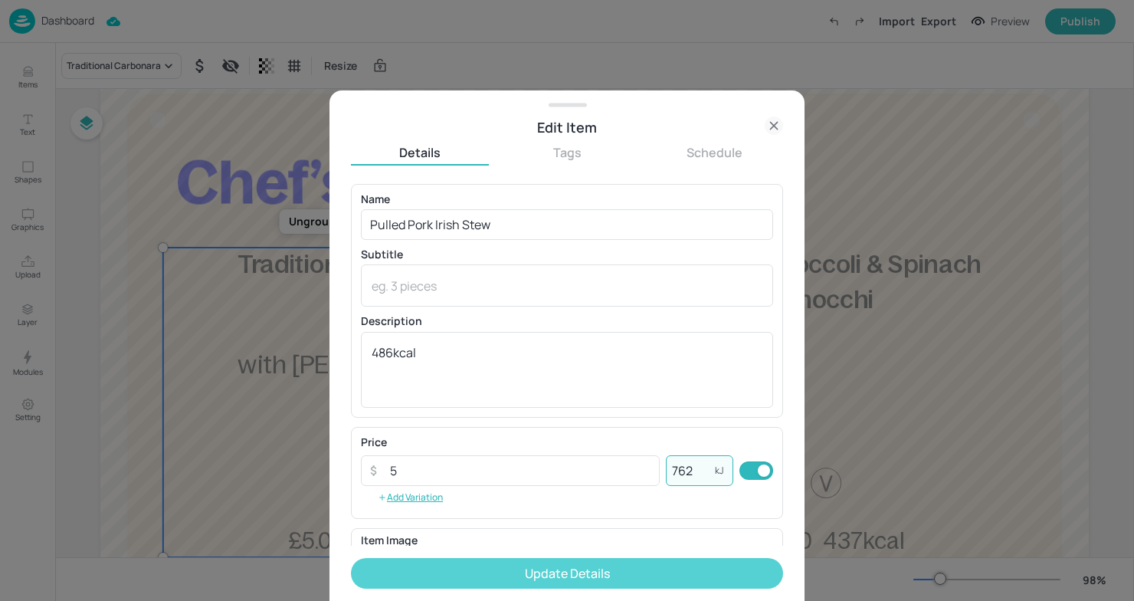
type input "762"
click at [476, 565] on button "Update Details" at bounding box center [567, 573] width 432 height 31
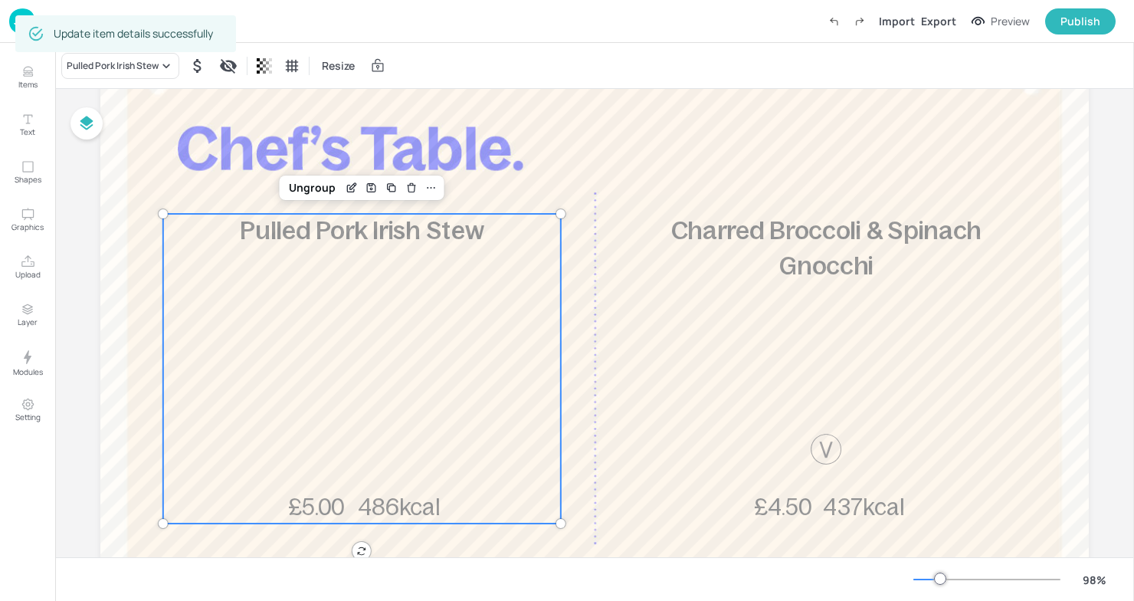
scroll to position [104, 0]
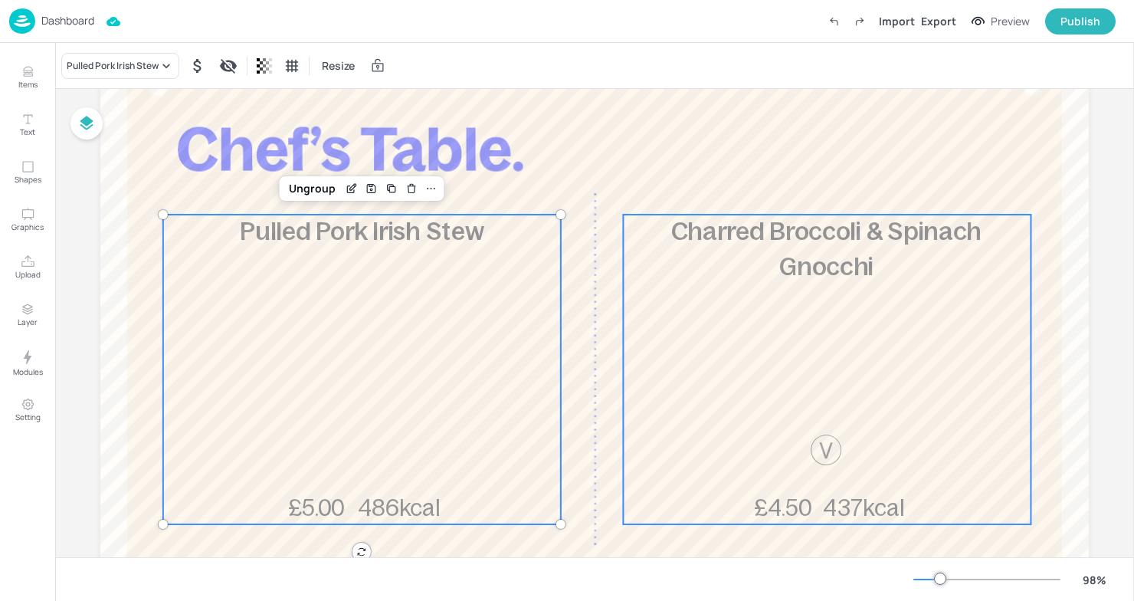
click at [708, 329] on div "Charred Broccoli & Spinach Gnocchi 437kcal £4.50" at bounding box center [827, 370] width 408 height 310
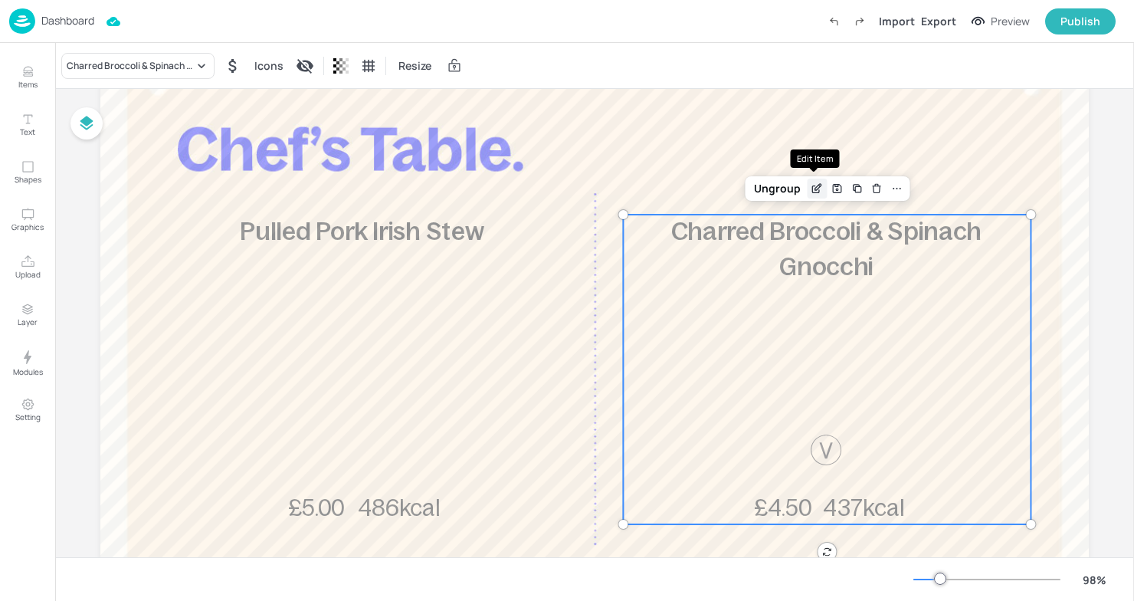
click at [818, 189] on icon "Edit Item" at bounding box center [817, 188] width 13 height 12
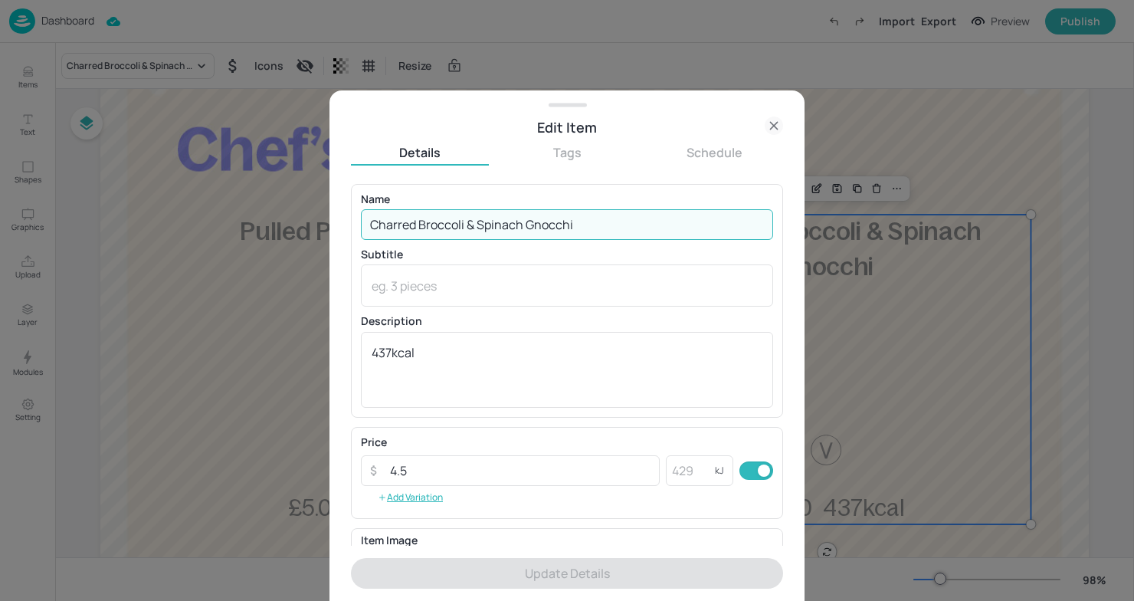
drag, startPoint x: 579, startPoint y: 229, endPoint x: 145, endPoint y: 235, distance: 433.9
click at [145, 235] on div "Edit Item Details Tags Schedule Name Charred Broccoli & Spinach Gnocchi ​ Subti…" at bounding box center [567, 300] width 1134 height 601
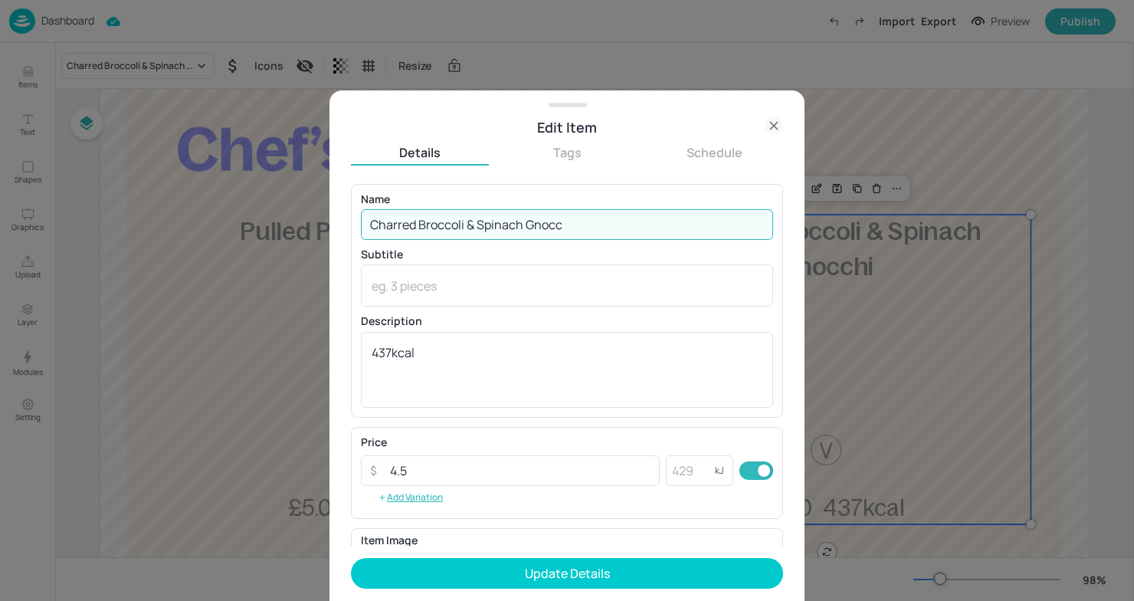
type input "Charred Broccoli & Spinach Gnoc"
drag, startPoint x: 569, startPoint y: 226, endPoint x: 287, endPoint y: 219, distance: 282.2
click at [285, 221] on div "Edit Item Details Tags Schedule Name Charred Broccoli & Spinach Gnoc ​ Subtitle…" at bounding box center [567, 300] width 1134 height 601
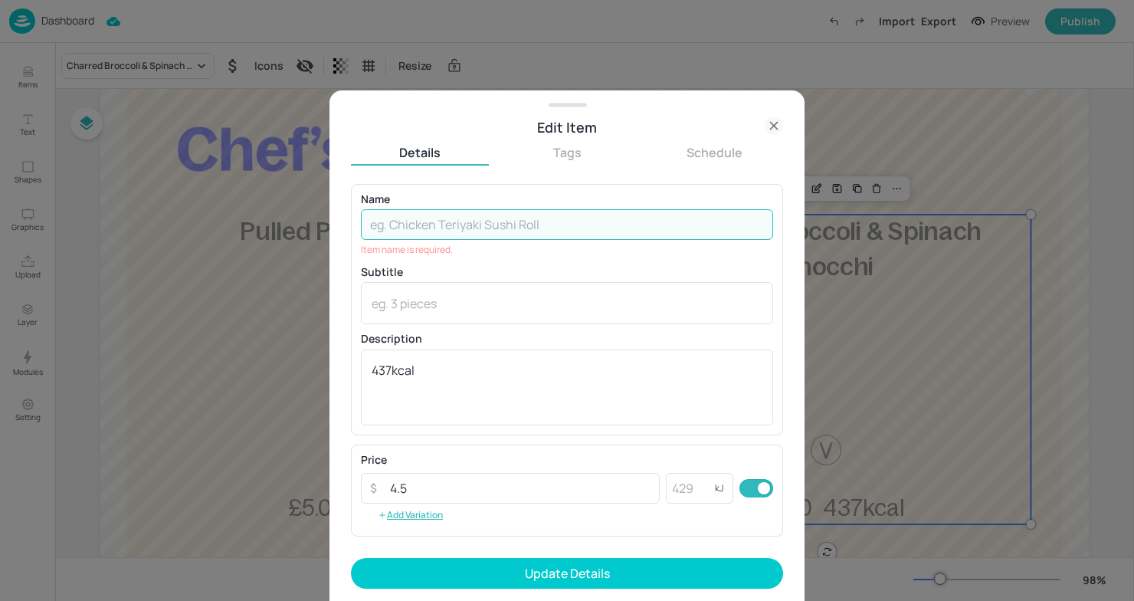
paste input "Celeriac Gnocchi & Roasted Beets"
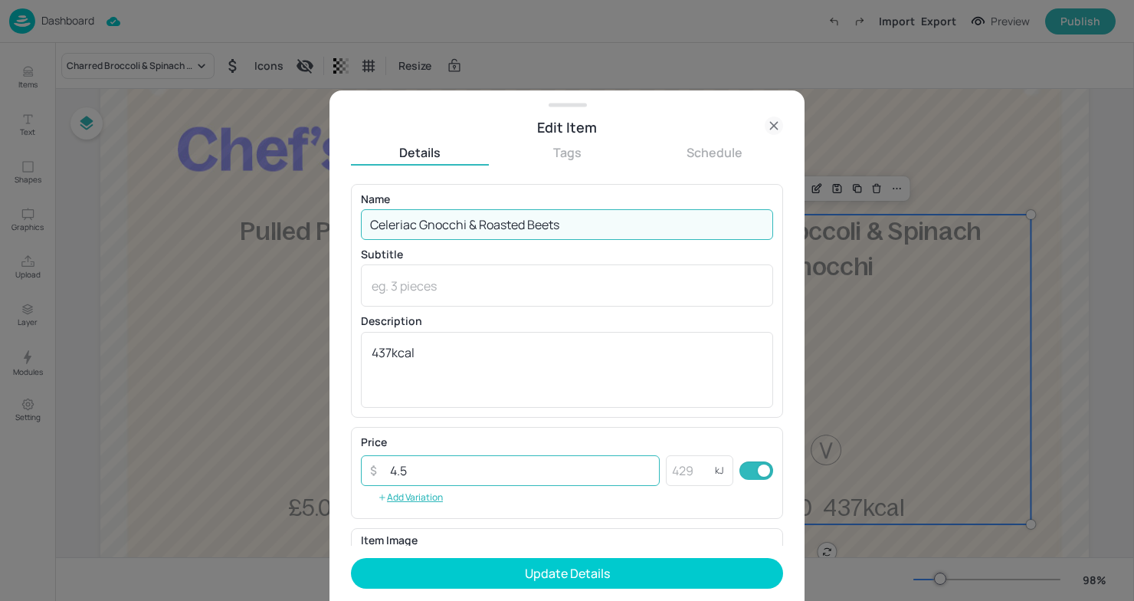
type input "Celeriac Gnocchi & Roasted Beets"
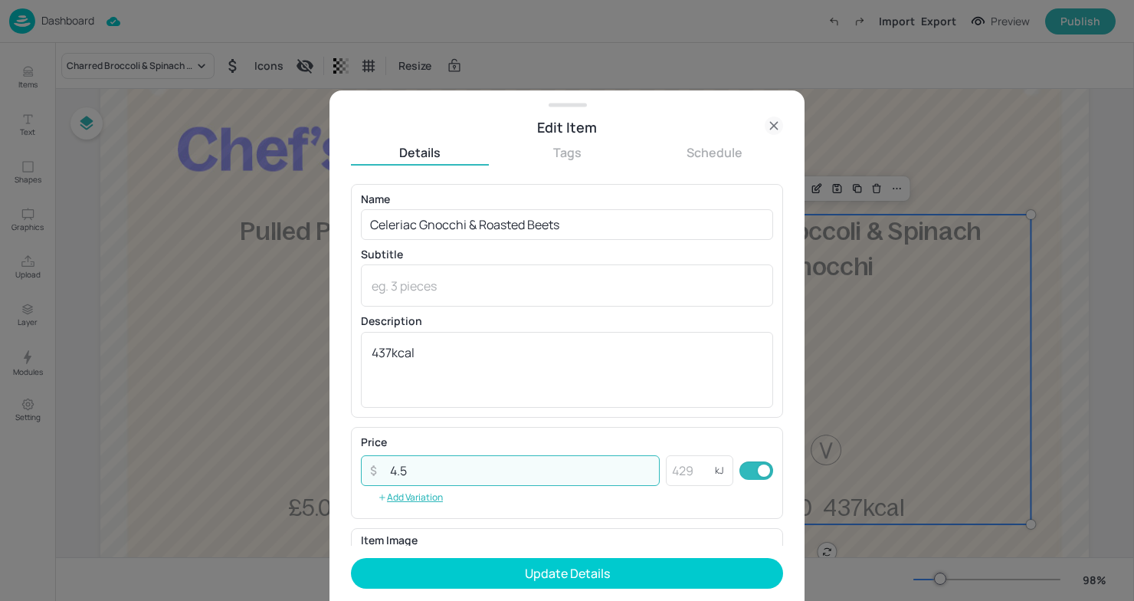
click at [481, 474] on input "4.5" at bounding box center [520, 470] width 279 height 31
type input "4.8"
click at [391, 351] on textarea "437kcal" at bounding box center [567, 369] width 391 height 51
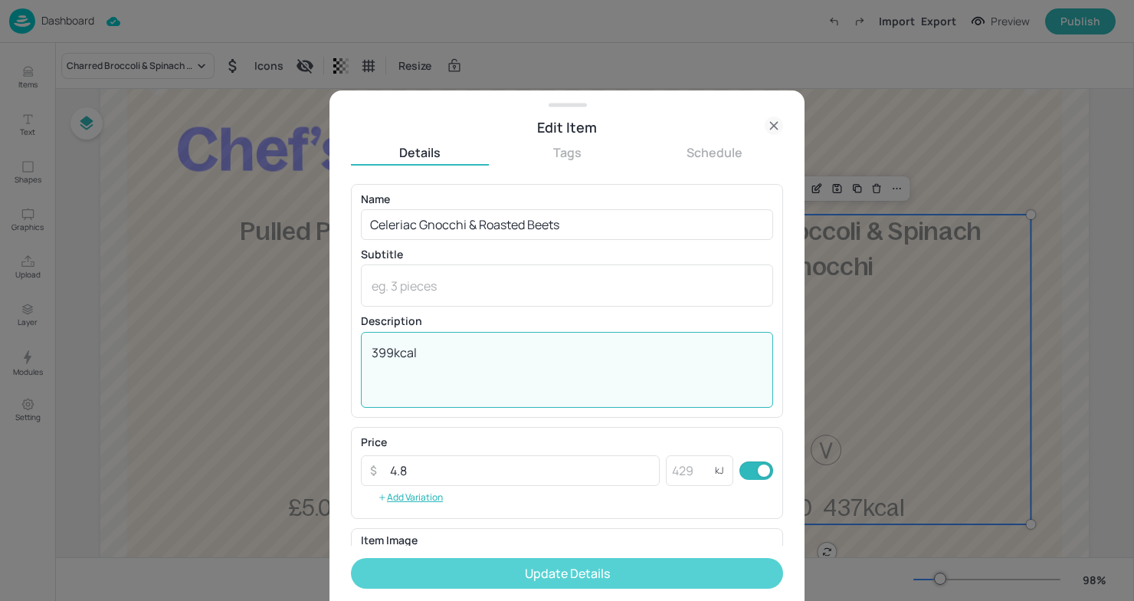
type textarea "399kcal"
click at [510, 568] on button "Update Details" at bounding box center [567, 573] width 432 height 31
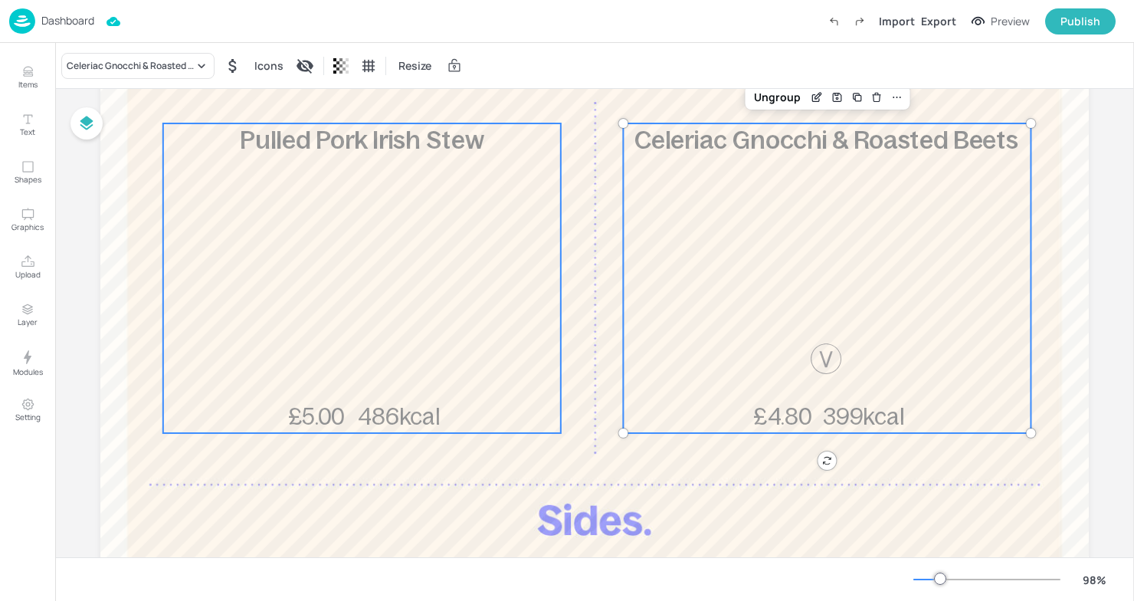
scroll to position [431, 0]
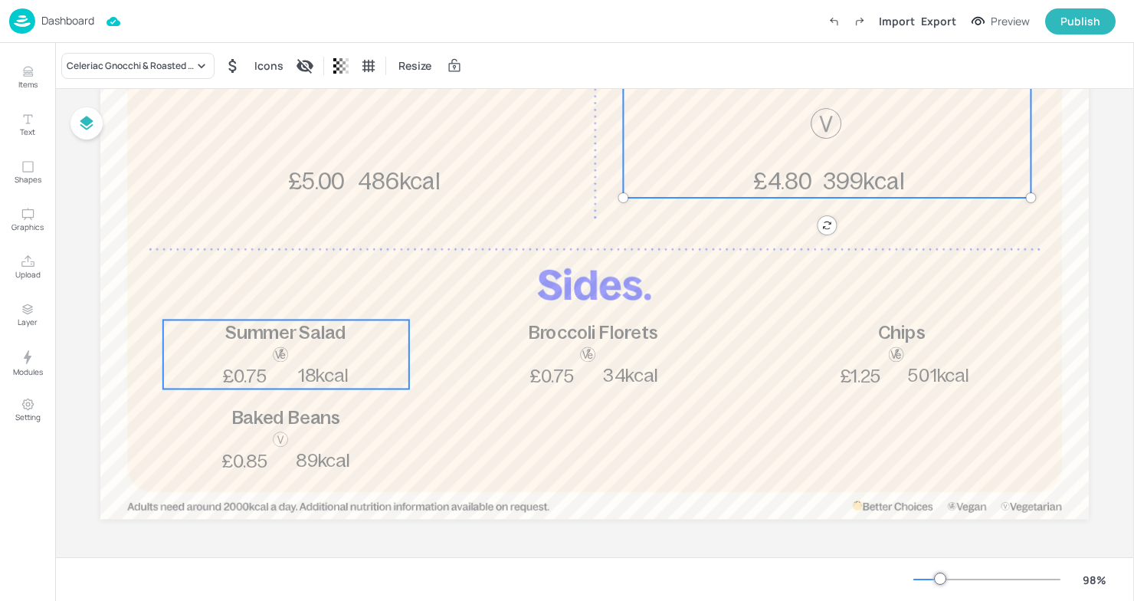
click at [287, 339] on span "Summer Salad" at bounding box center [285, 332] width 121 height 20
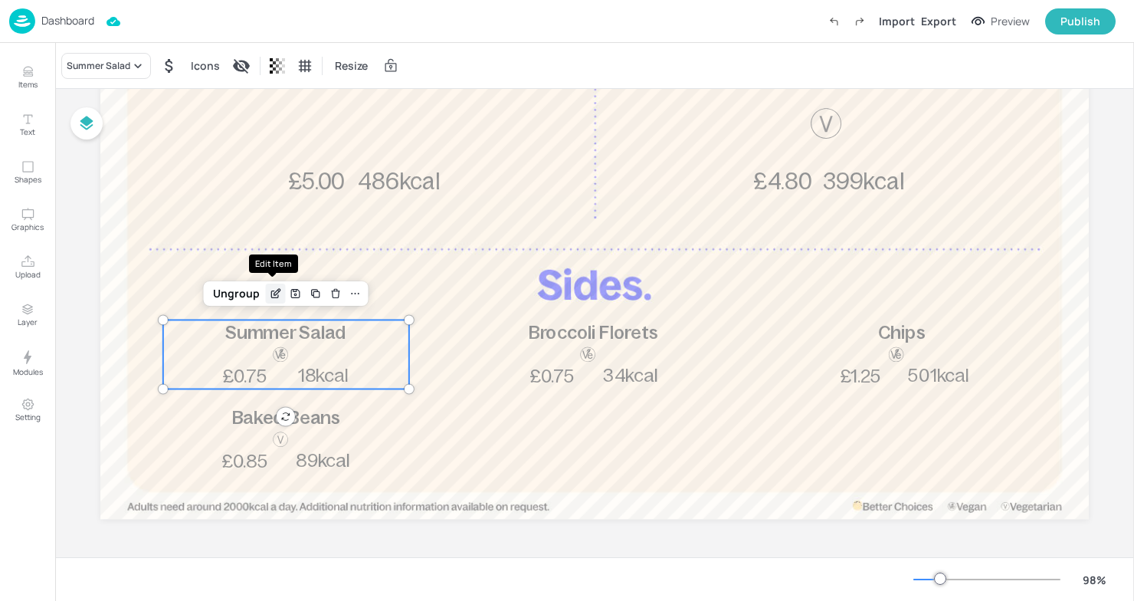
click at [271, 287] on icon "Edit Item" at bounding box center [275, 293] width 13 height 12
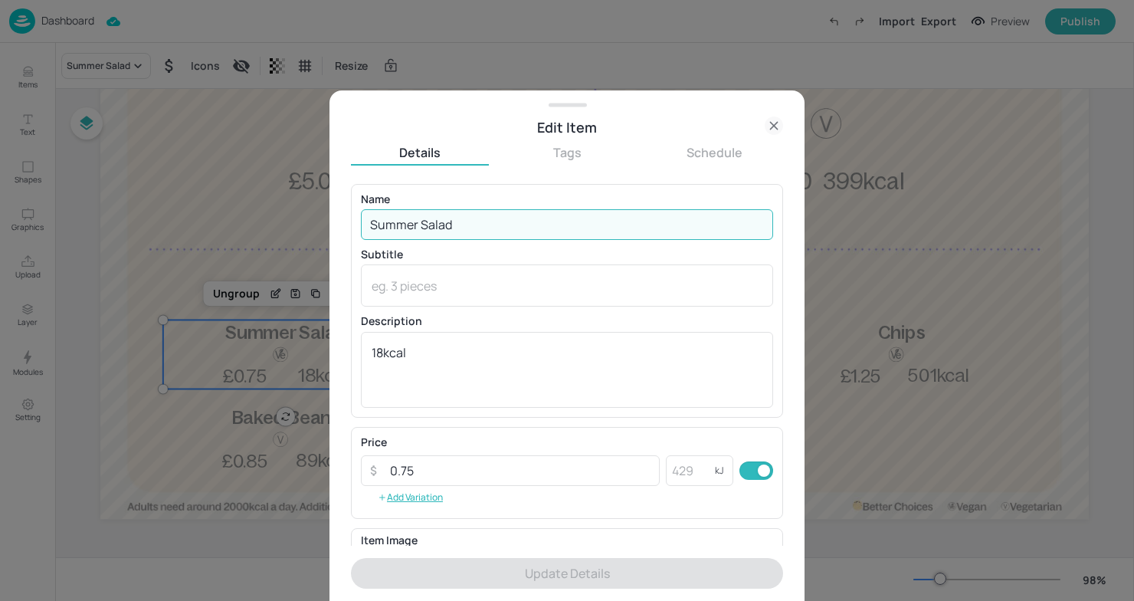
drag, startPoint x: 481, startPoint y: 232, endPoint x: 252, endPoint y: 215, distance: 229.0
click at [252, 215] on div "Edit Item Details Tags Schedule Name Summer Salad ​ Subtitle x ​ Description 18…" at bounding box center [567, 300] width 1134 height 601
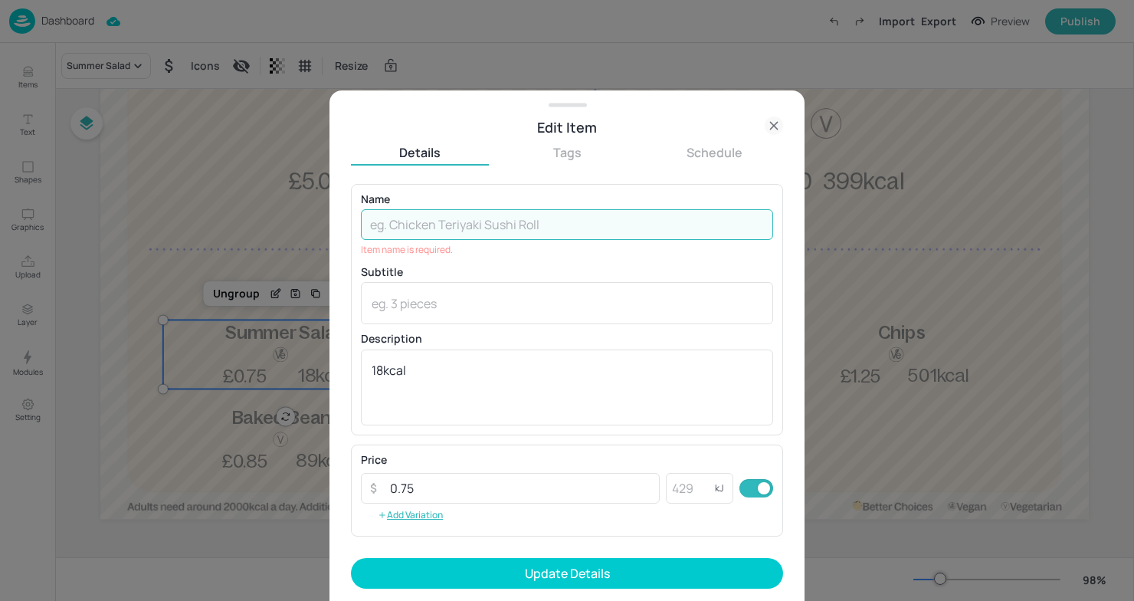
click at [407, 218] on input "text" at bounding box center [567, 224] width 412 height 31
paste input "Creamy Mash Potato"
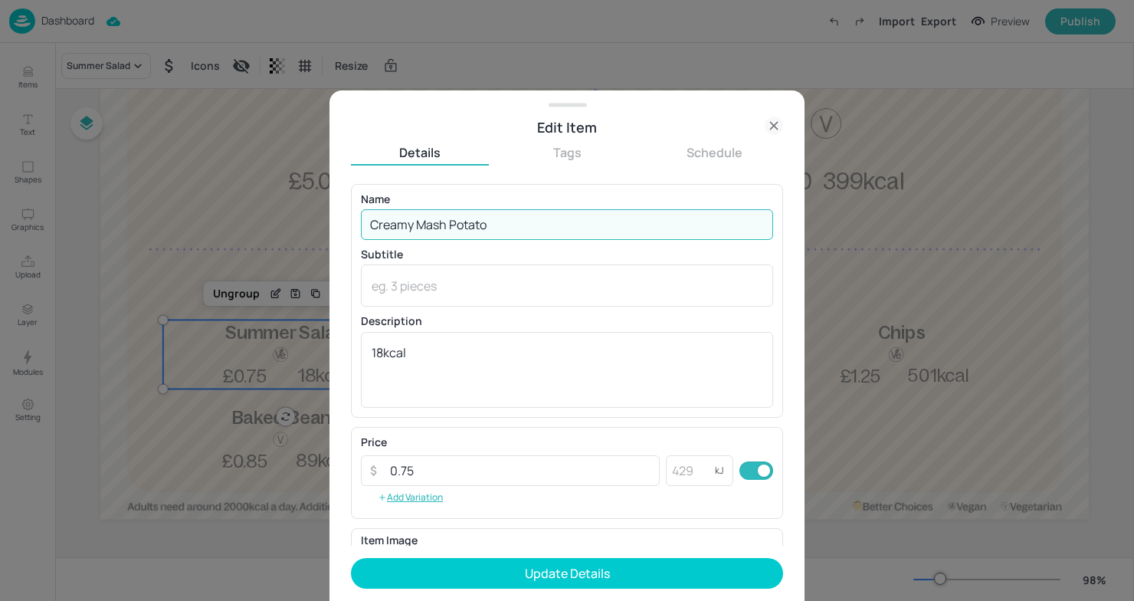
type input "Creamy Mash Potato"
click at [530, 472] on input "0.75" at bounding box center [520, 470] width 279 height 31
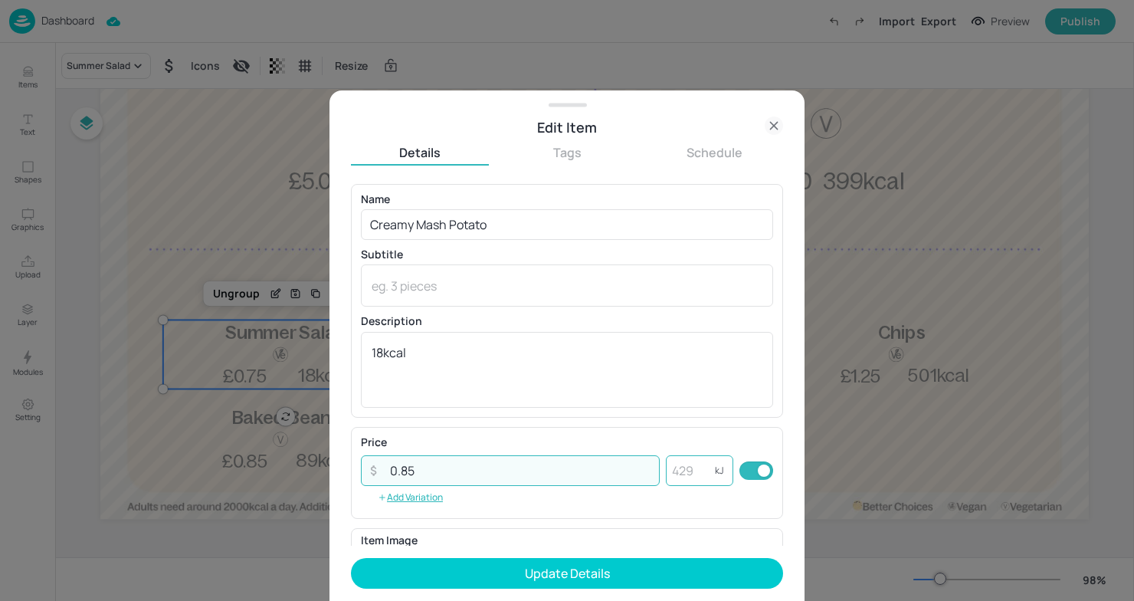
type input "0.85"
click at [683, 474] on input "number" at bounding box center [690, 470] width 49 height 31
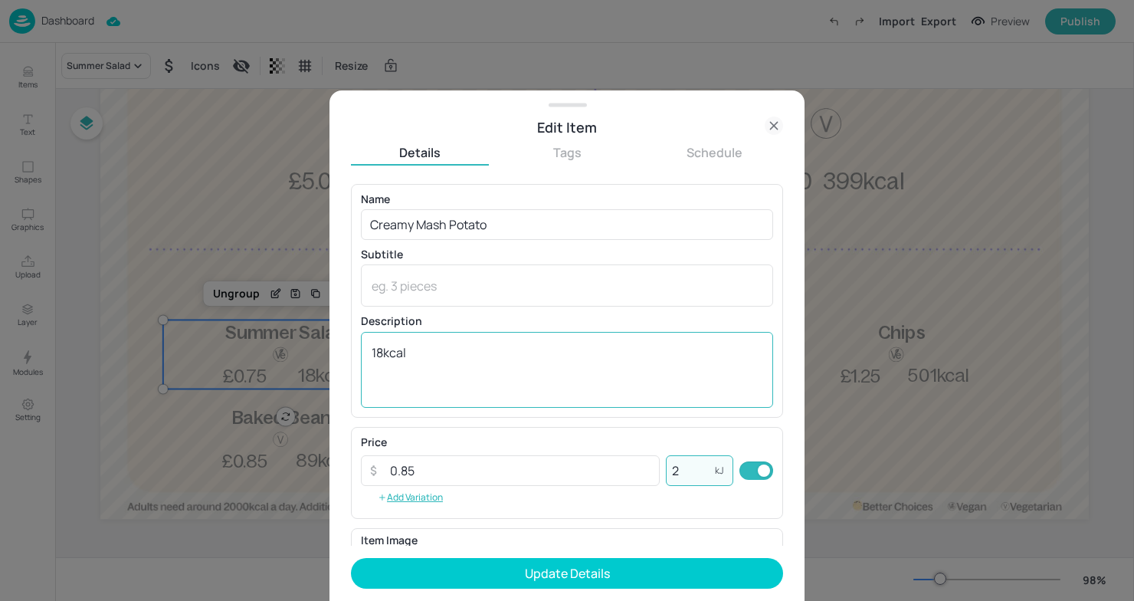
type input "2"
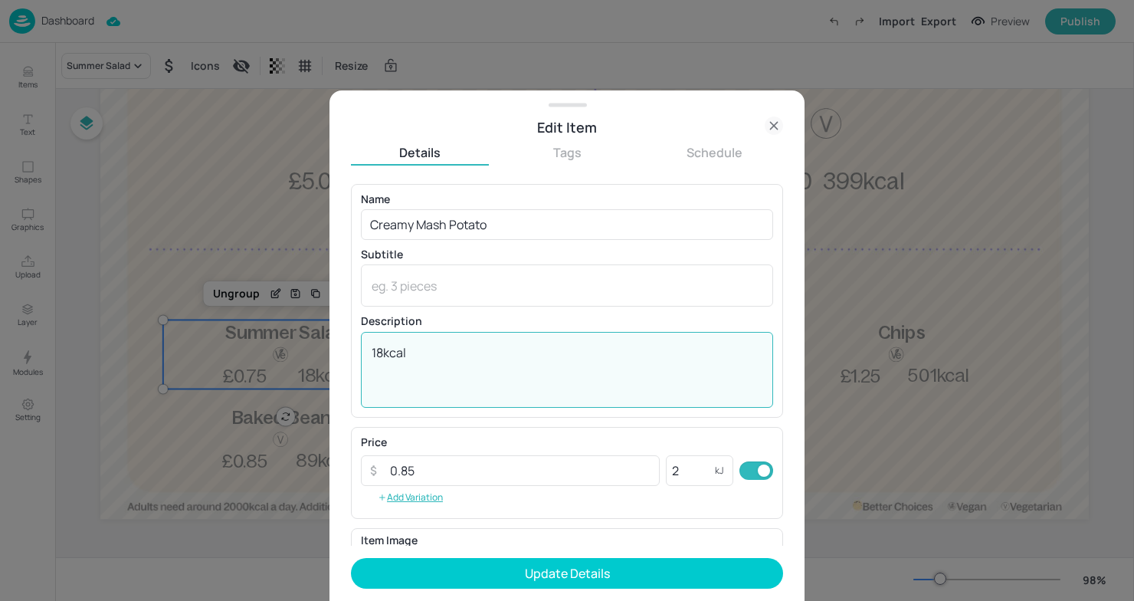
click at [437, 363] on textarea "18kcal" at bounding box center [567, 369] width 391 height 51
type textarea "1"
type textarea "258 kcal"
click at [715, 474] on p "kJ" at bounding box center [719, 470] width 9 height 11
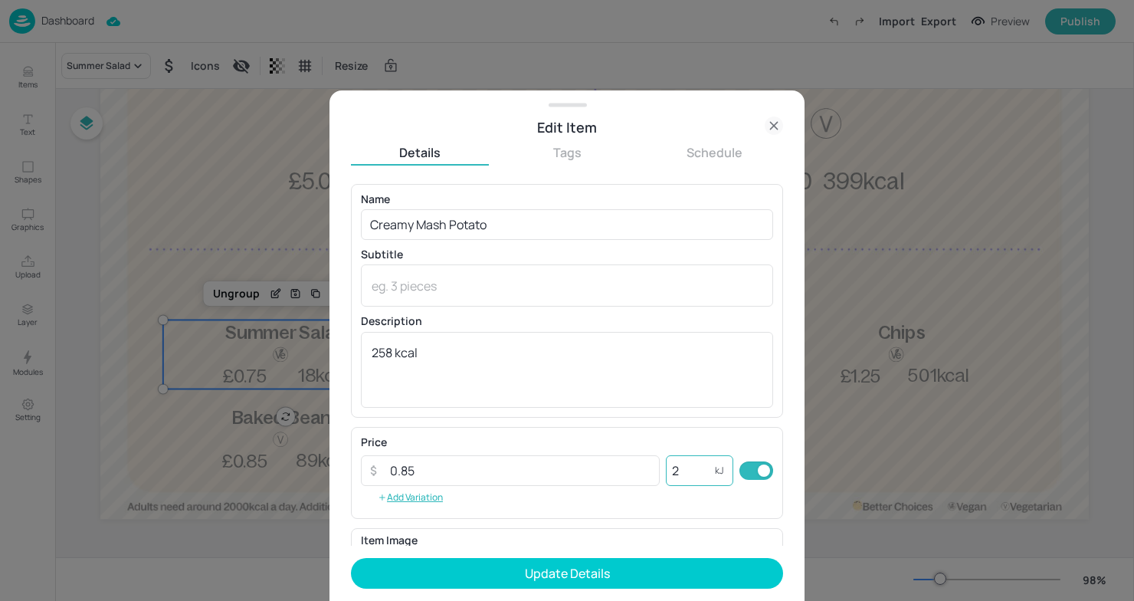
click at [715, 474] on p "kJ" at bounding box center [719, 470] width 9 height 11
click at [685, 471] on input "2" at bounding box center [690, 470] width 49 height 31
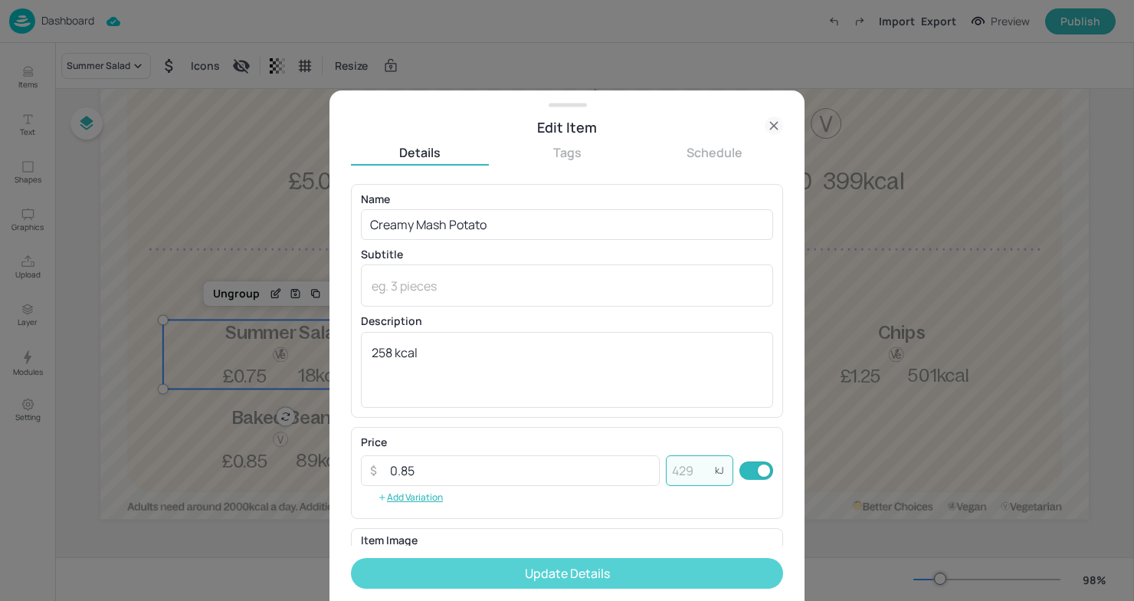
click at [448, 581] on button "Update Details" at bounding box center [567, 573] width 432 height 31
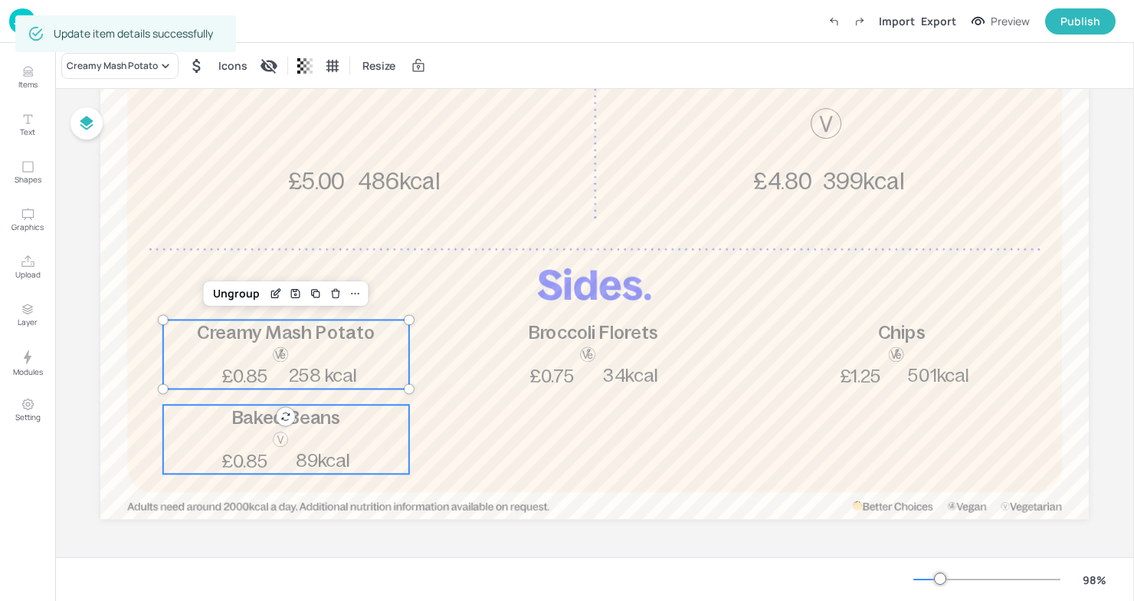
click at [349, 463] on p "89kcal" at bounding box center [323, 460] width 83 height 25
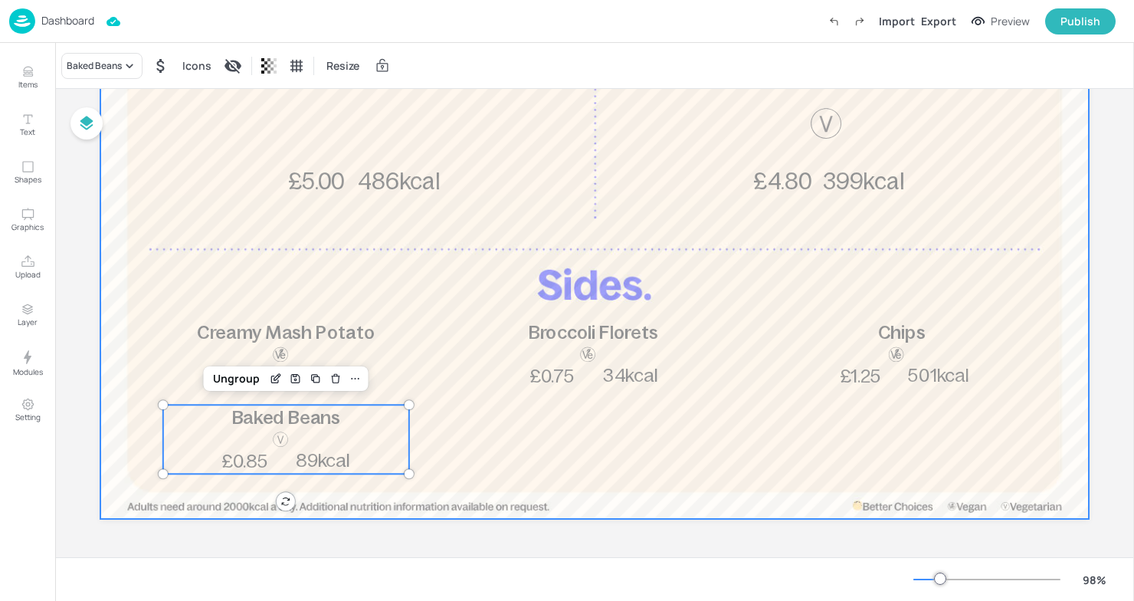
click at [438, 366] on div at bounding box center [594, 113] width 989 height 812
click at [349, 445] on div "Baked Beans 89kcal £0.85" at bounding box center [286, 439] width 246 height 69
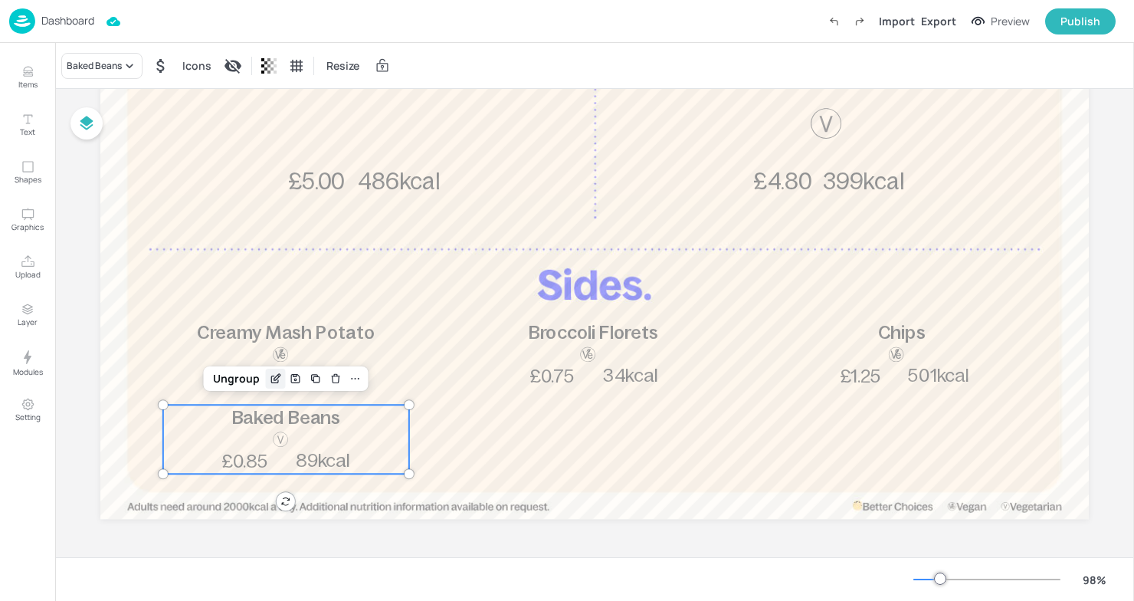
click at [269, 373] on icon "Edit Item" at bounding box center [275, 379] width 13 height 12
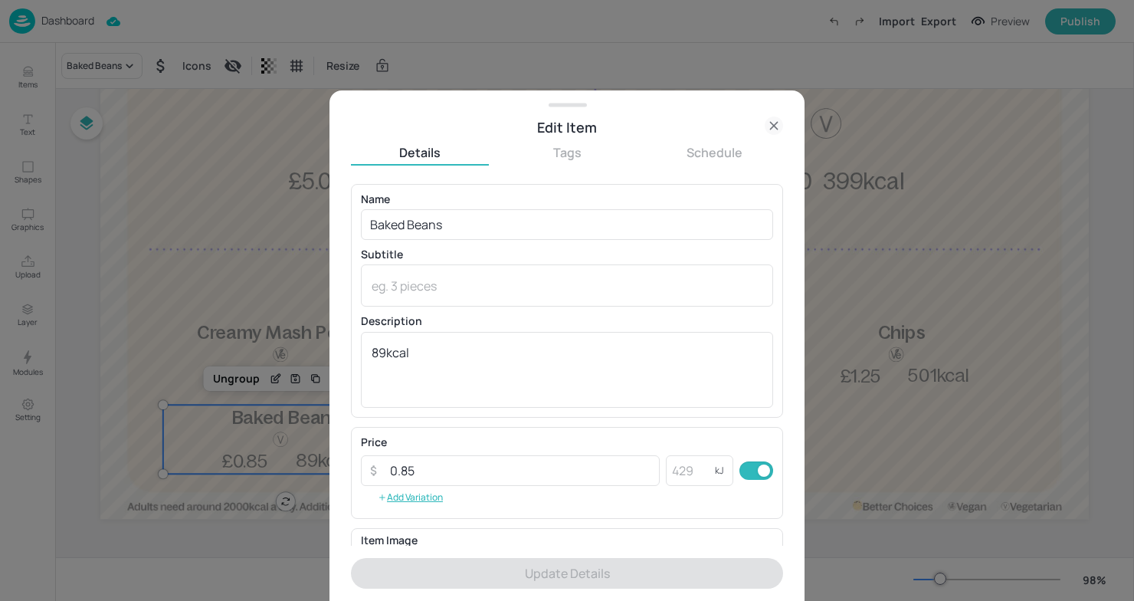
click at [308, 370] on div at bounding box center [567, 300] width 1134 height 601
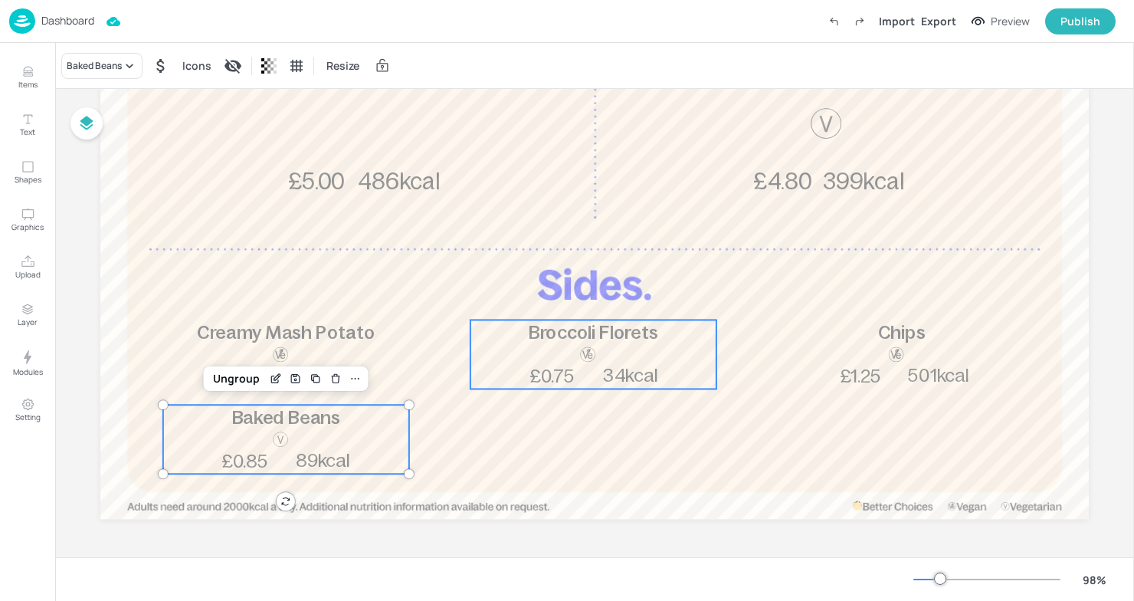
click at [551, 357] on div "Broccoli Florets 34kcal £0.75" at bounding box center [594, 354] width 246 height 69
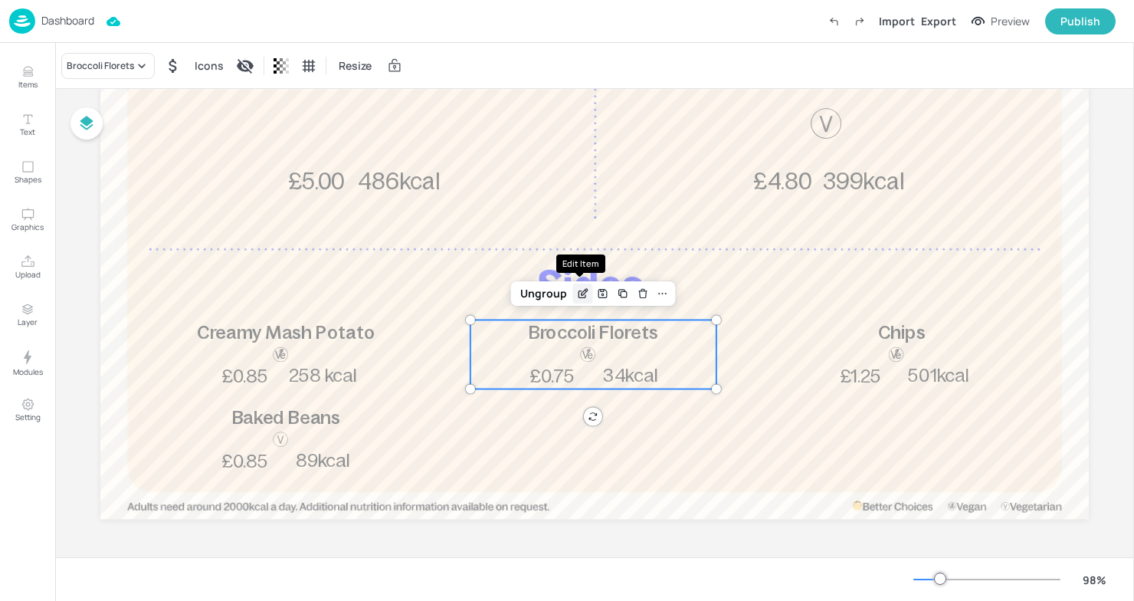
click at [579, 300] on div "Edit Item" at bounding box center [583, 294] width 20 height 20
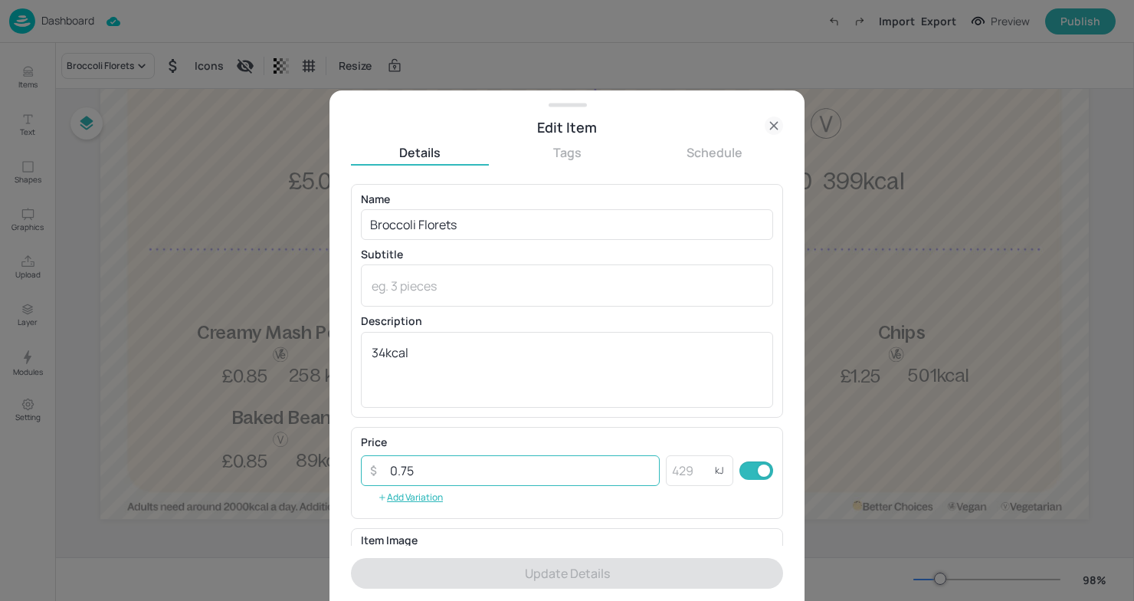
click at [409, 472] on input "0.75" at bounding box center [520, 470] width 279 height 31
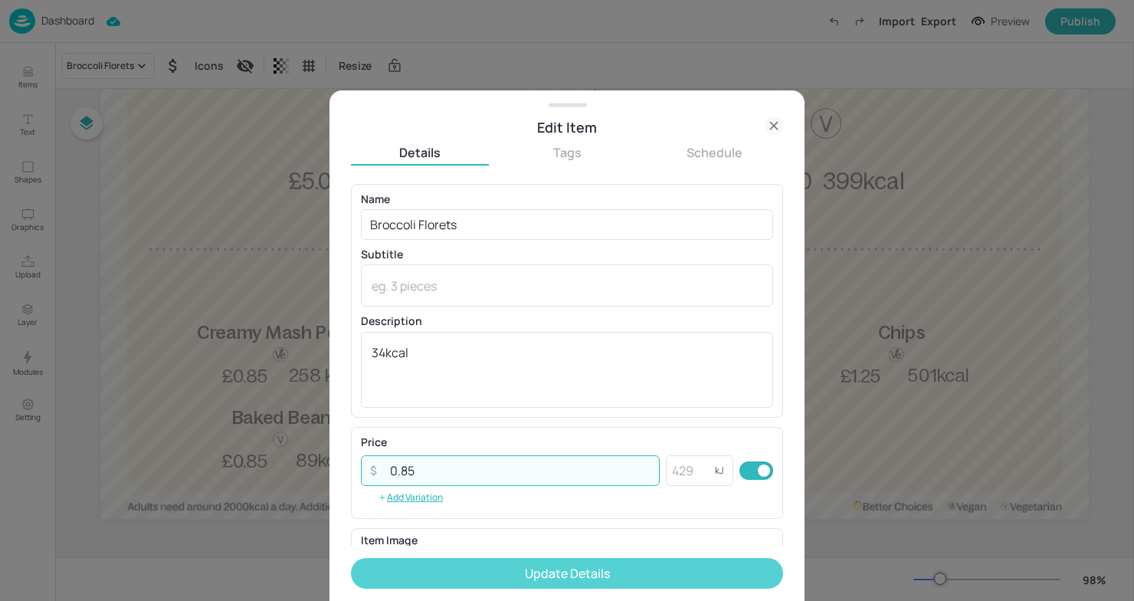
type input "0.85"
click at [536, 569] on button "Update Details" at bounding box center [567, 573] width 432 height 31
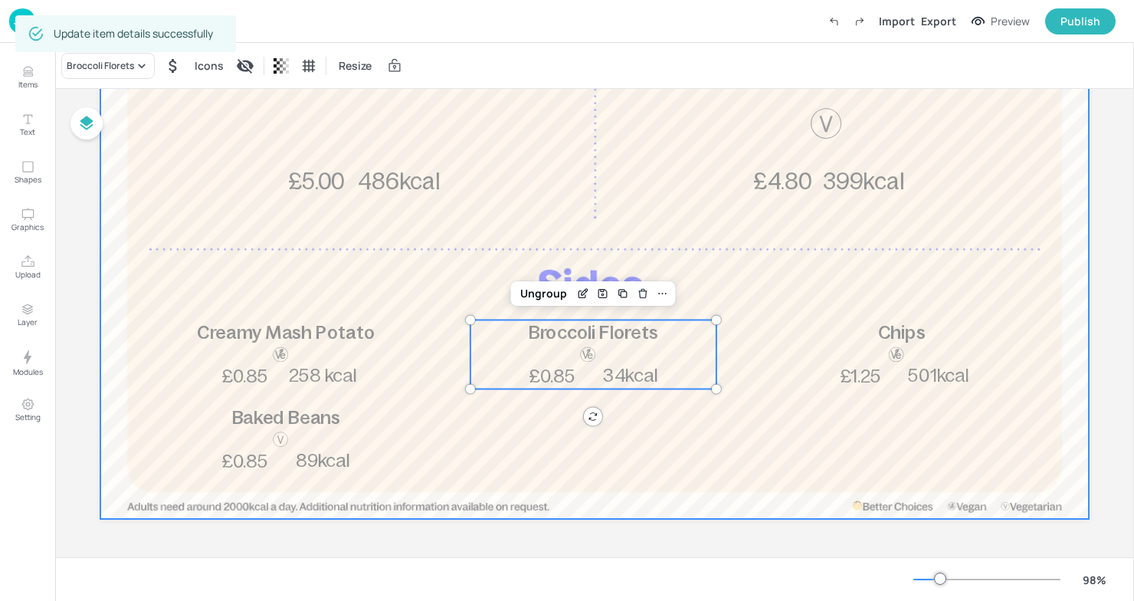
click at [694, 437] on div at bounding box center [594, 113] width 989 height 812
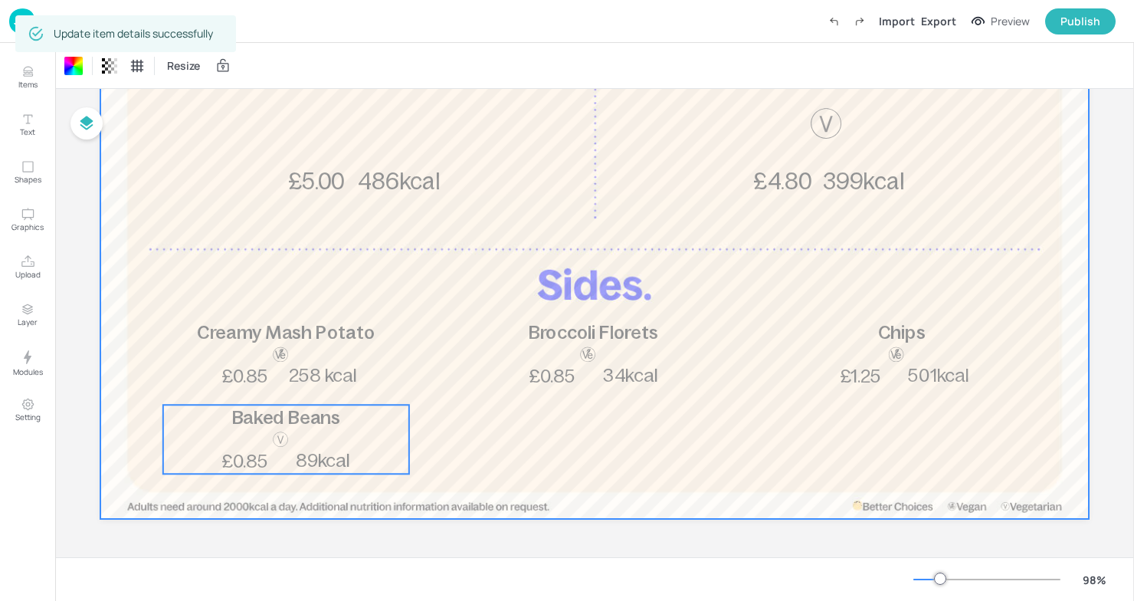
click at [250, 429] on div "Baked Beans" at bounding box center [286, 417] width 246 height 25
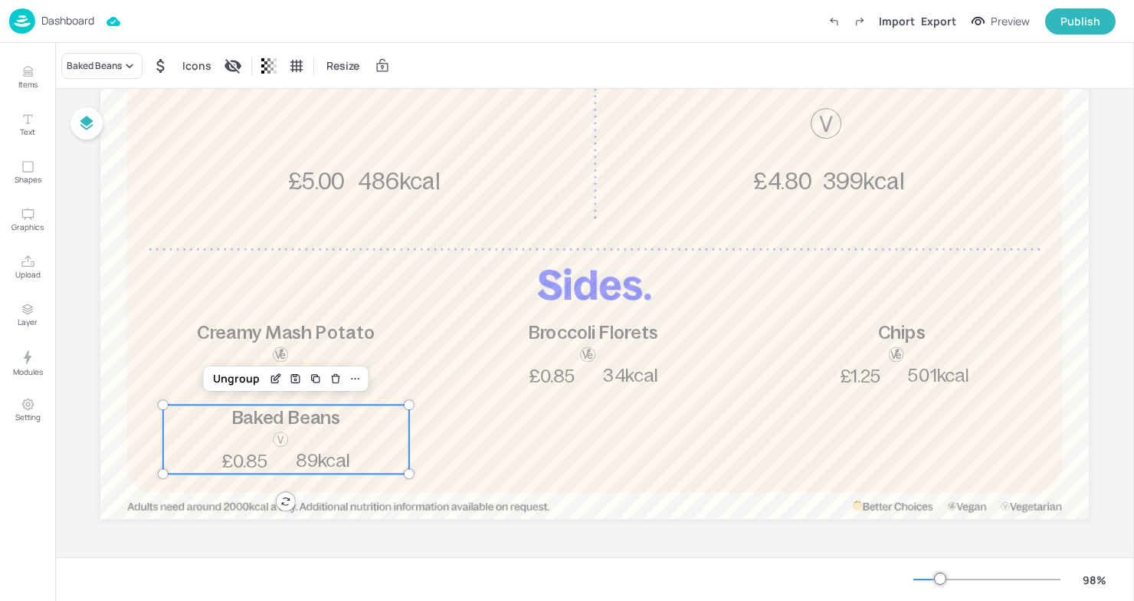
click at [871, 353] on div at bounding box center [896, 355] width 51 height 18
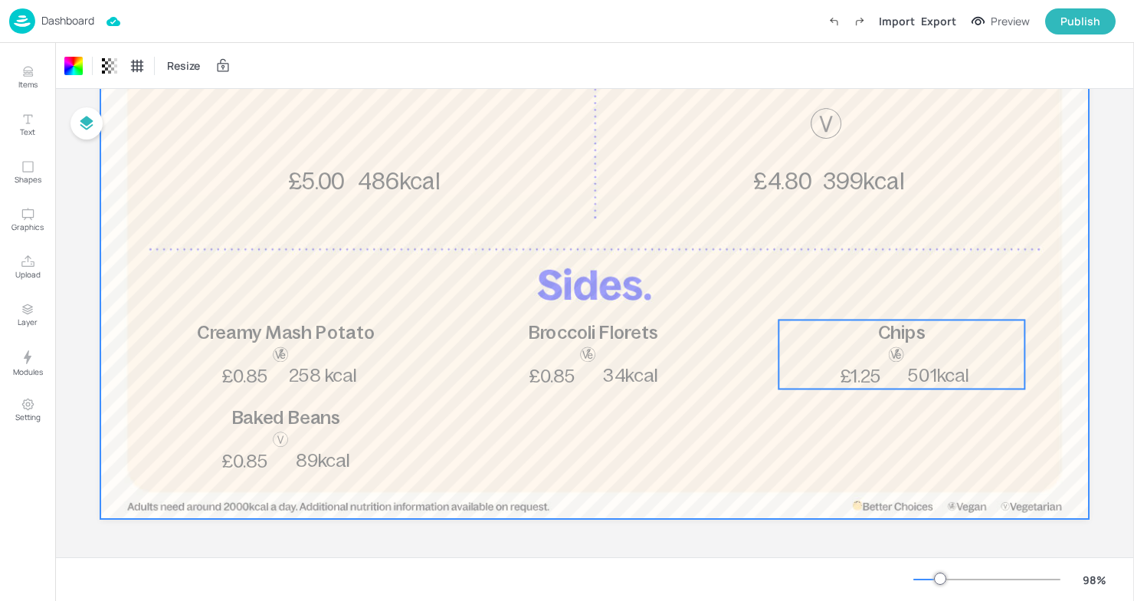
click at [871, 353] on div at bounding box center [896, 355] width 51 height 18
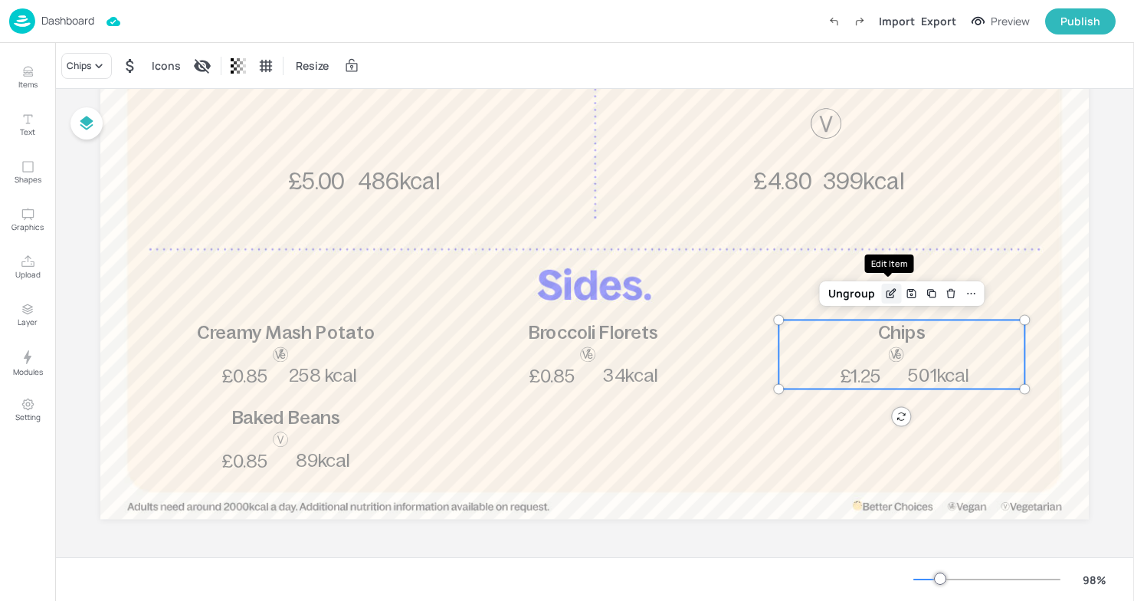
click at [885, 286] on div "Edit Item" at bounding box center [891, 294] width 20 height 20
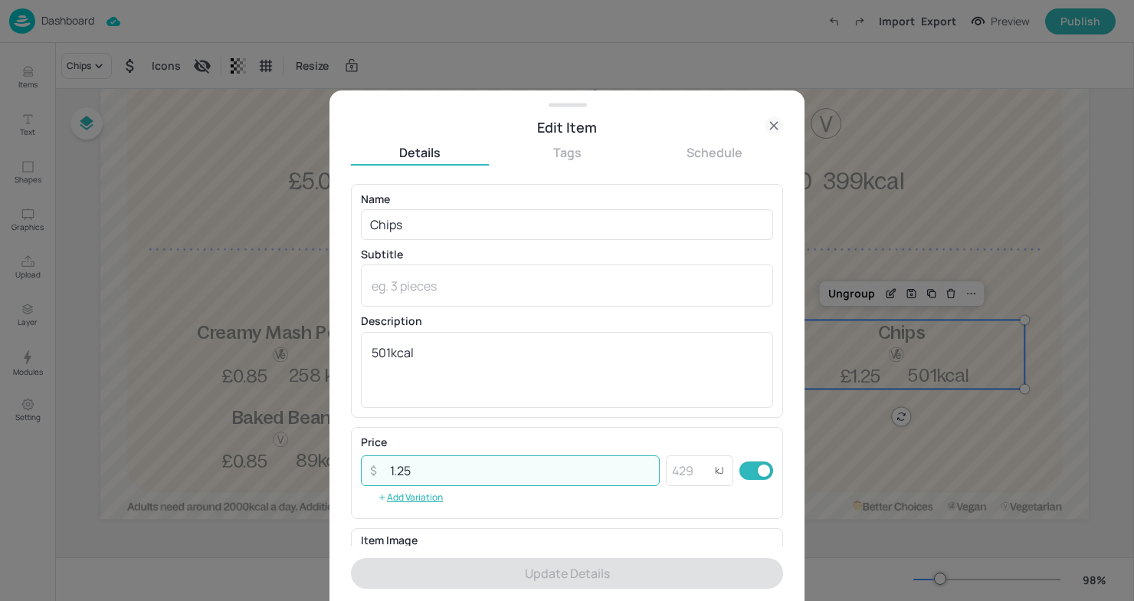
click at [406, 471] on input "1.25" at bounding box center [520, 470] width 279 height 31
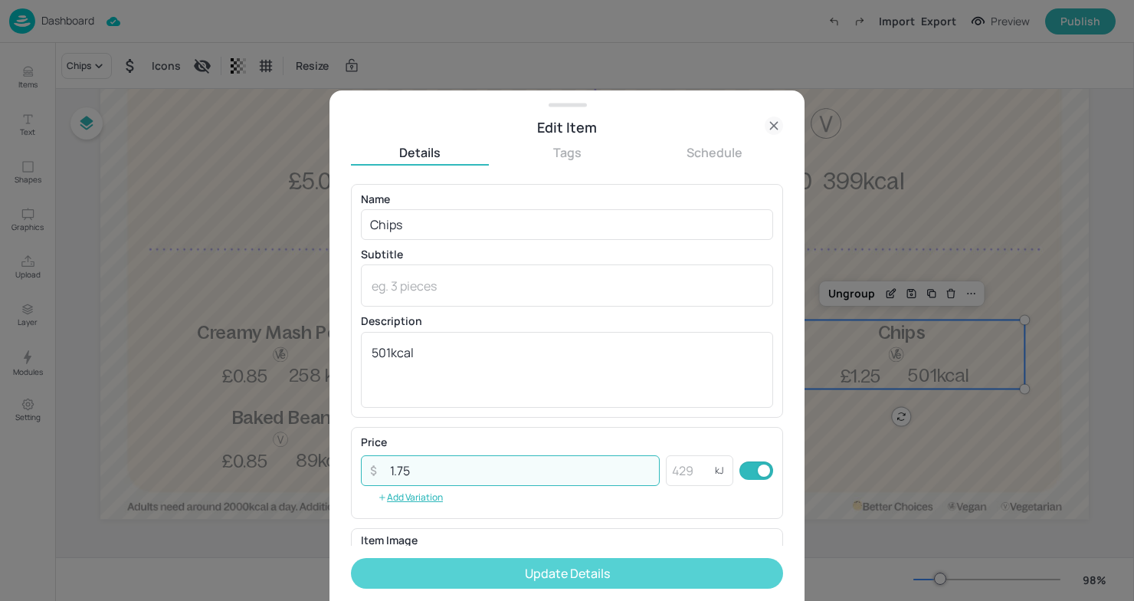
type input "1.75"
click at [487, 565] on button "Update Details" at bounding box center [567, 573] width 432 height 31
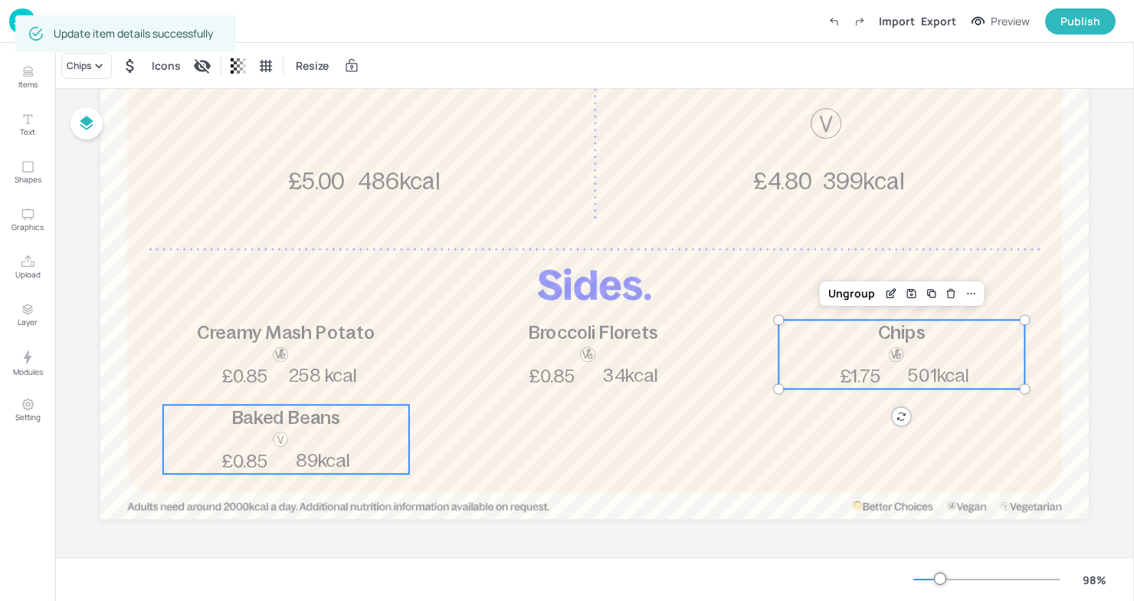
click at [225, 448] on div "Baked Beans 89kcal £0.85" at bounding box center [286, 439] width 246 height 69
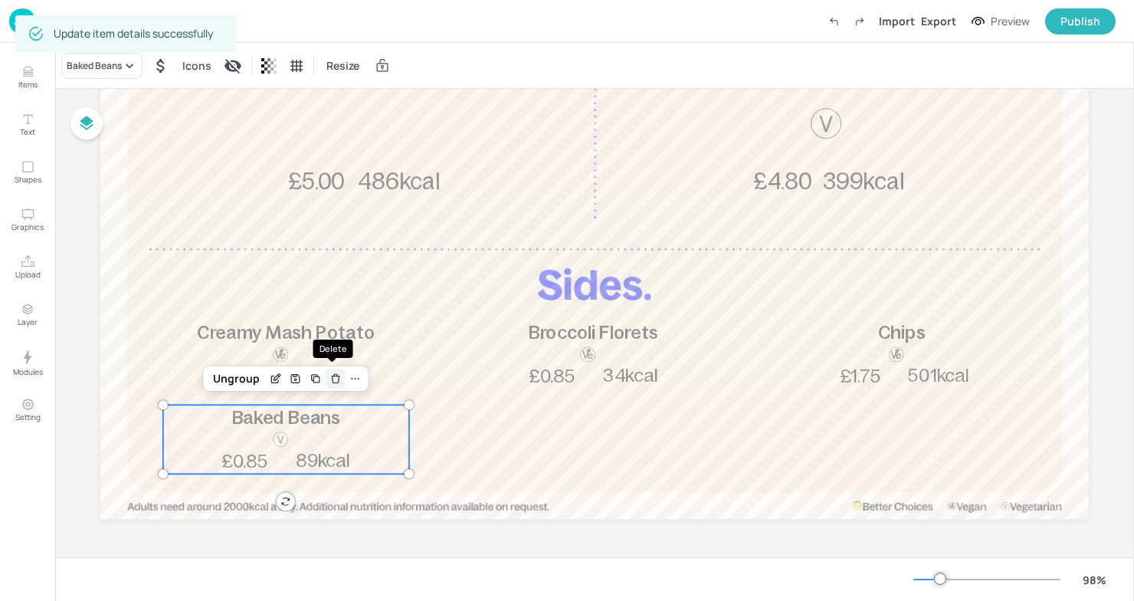
click at [334, 381] on icon "Delete" at bounding box center [335, 379] width 11 height 12
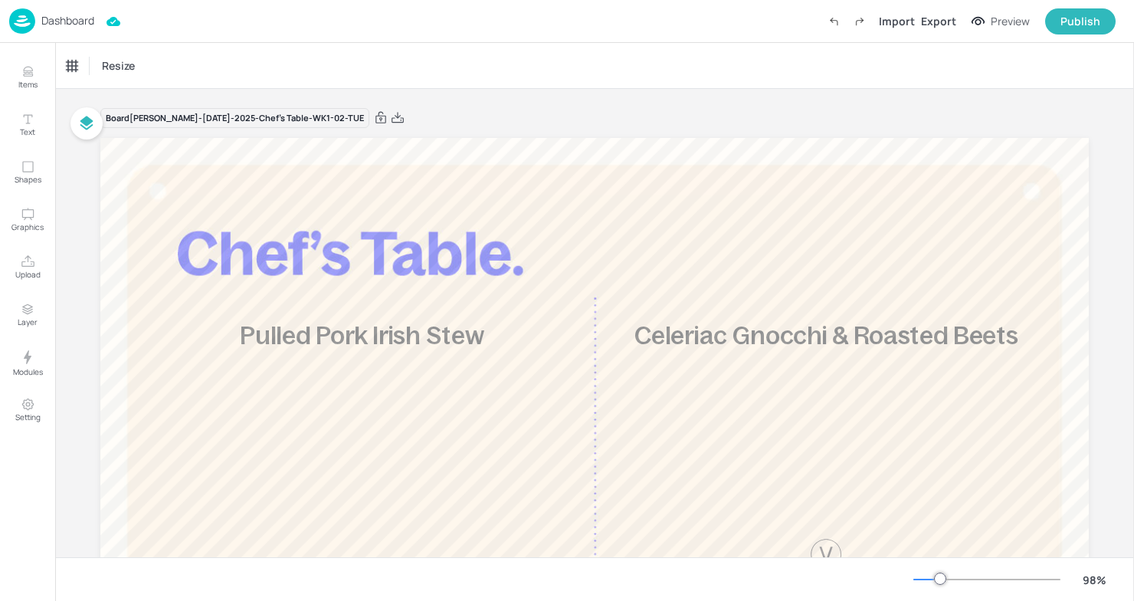
click at [57, 15] on p "Dashboard" at bounding box center [67, 20] width 53 height 11
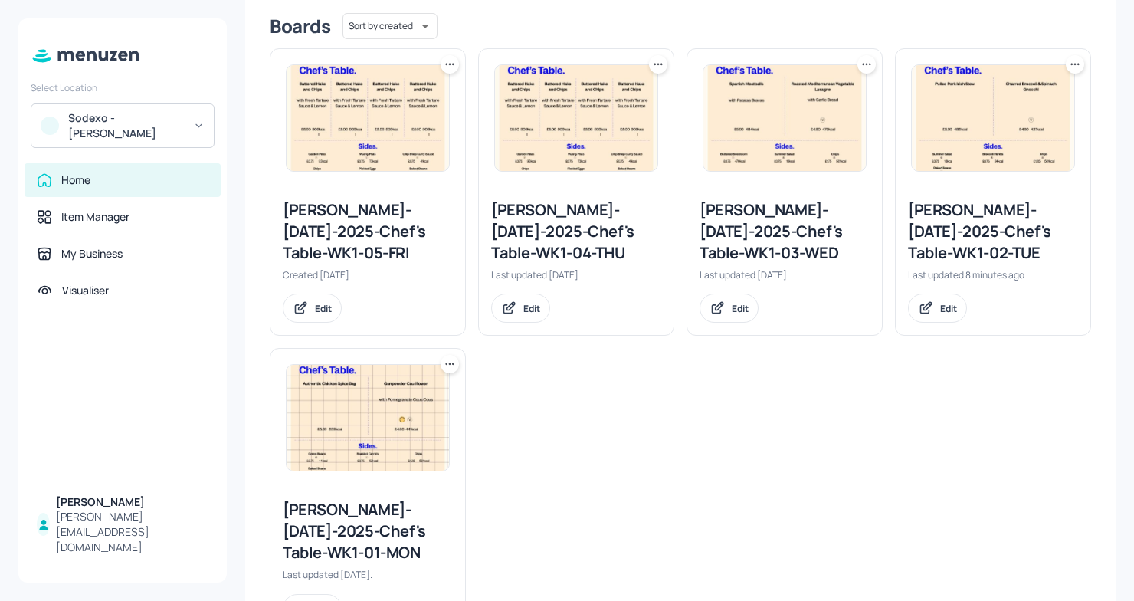
scroll to position [376, 0]
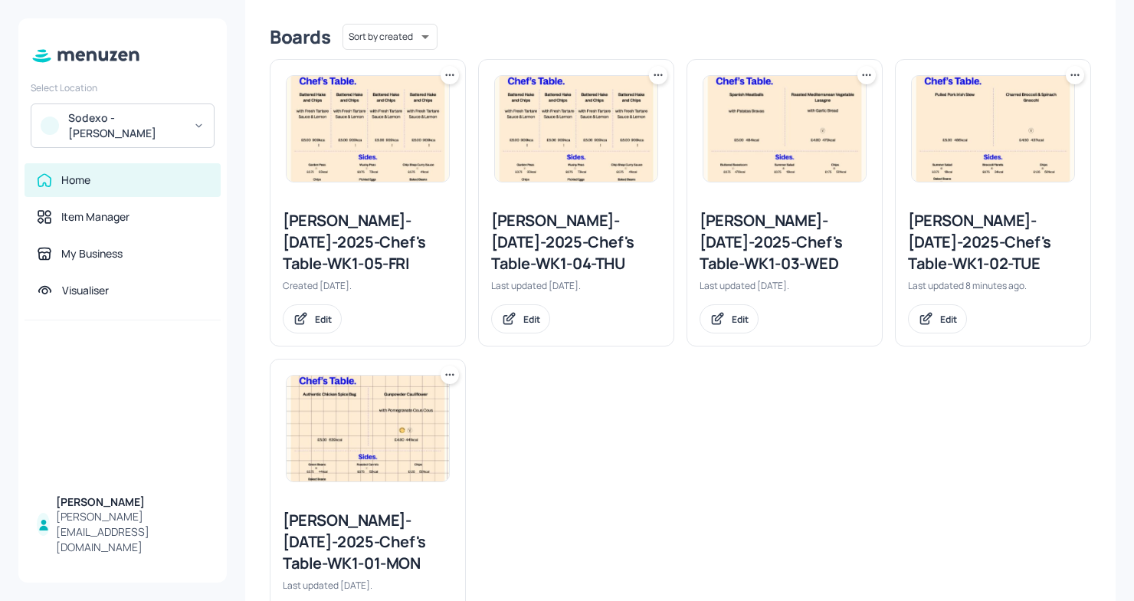
click at [593, 233] on div "[PERSON_NAME]-[DATE]-2025-Chef's Table-WK1-04-THU" at bounding box center [576, 242] width 170 height 64
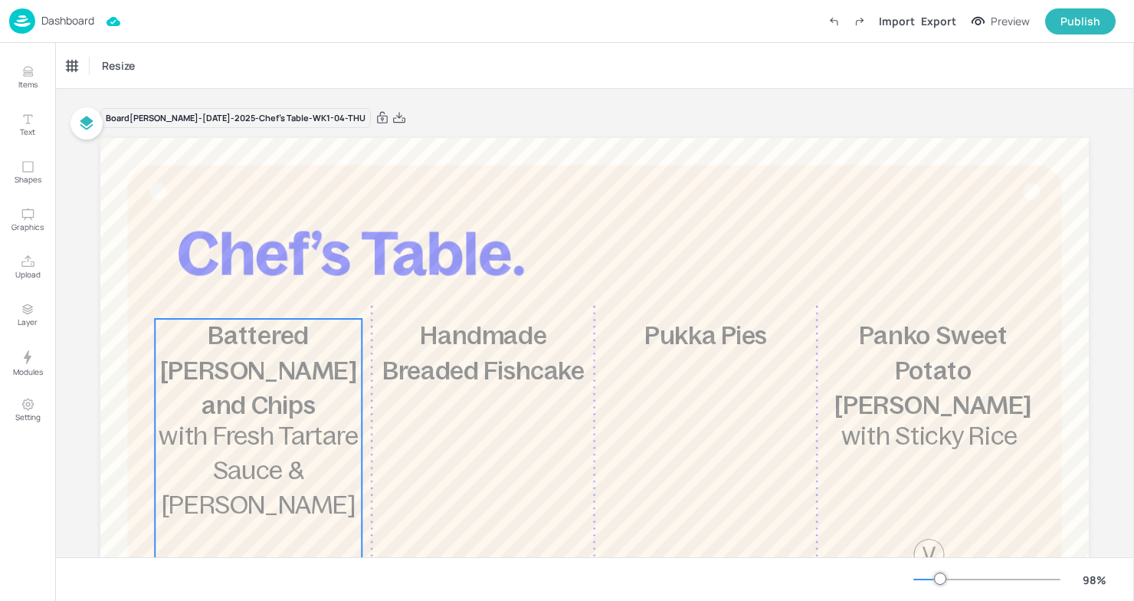
click at [256, 361] on span "Battered [PERSON_NAME] and Chips" at bounding box center [258, 370] width 197 height 97
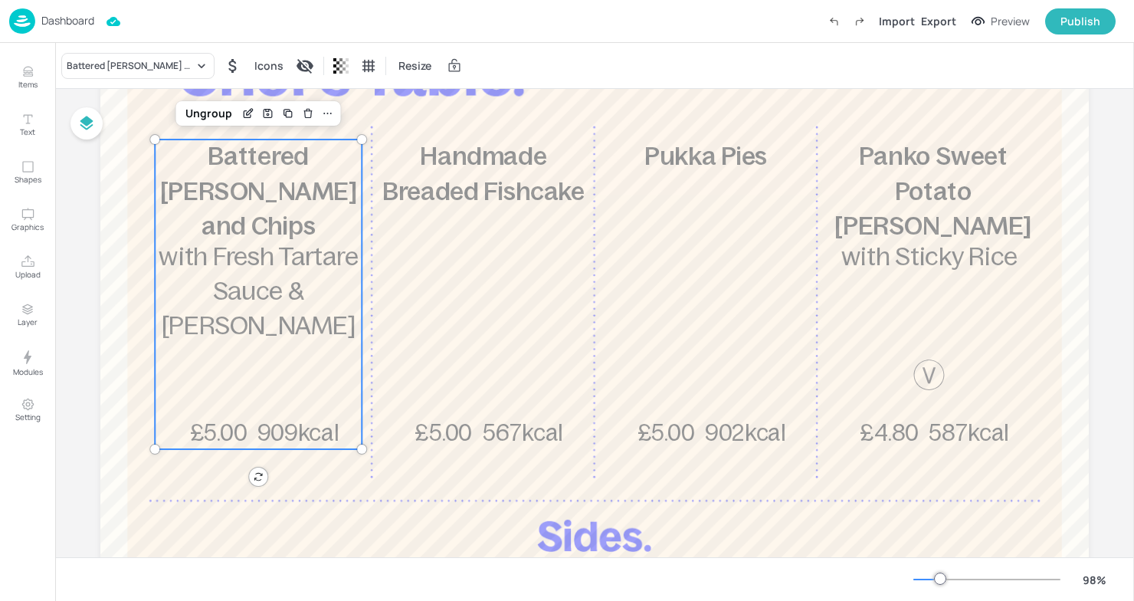
scroll to position [172, 0]
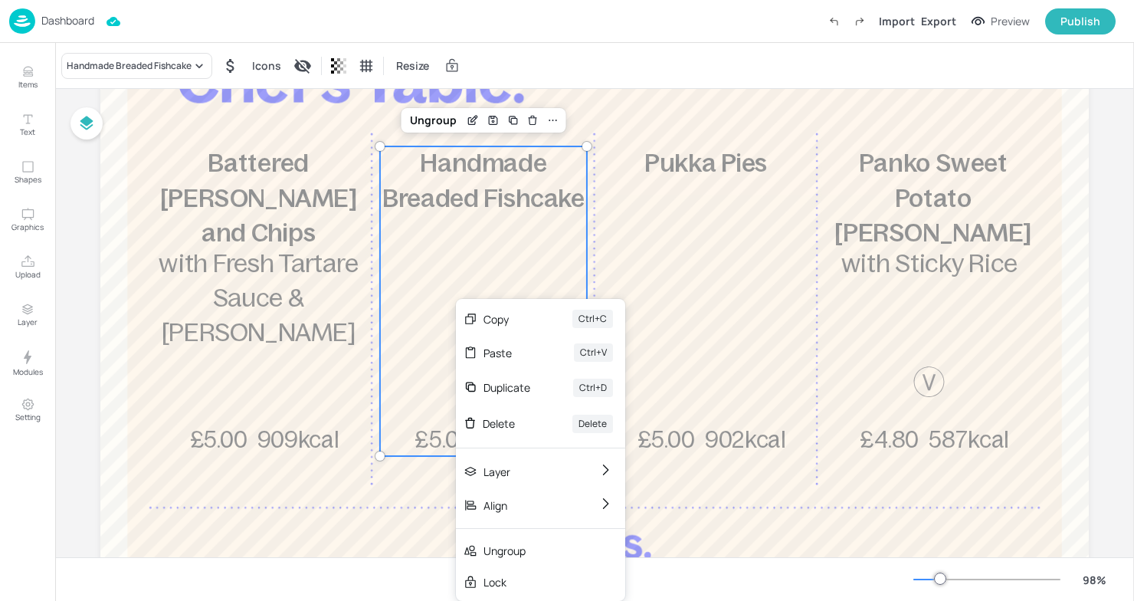
click at [408, 284] on div "Handmade Breaded Fishcake 567kcal £5.00" at bounding box center [483, 301] width 207 height 310
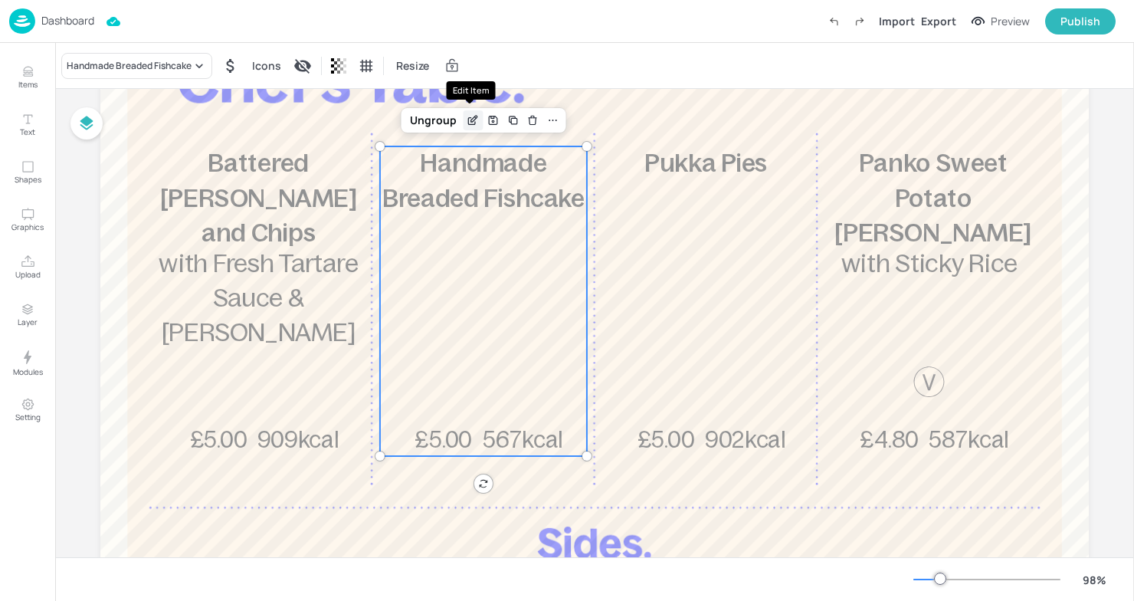
click at [469, 123] on icon "Edit Item" at bounding box center [472, 121] width 7 height 7
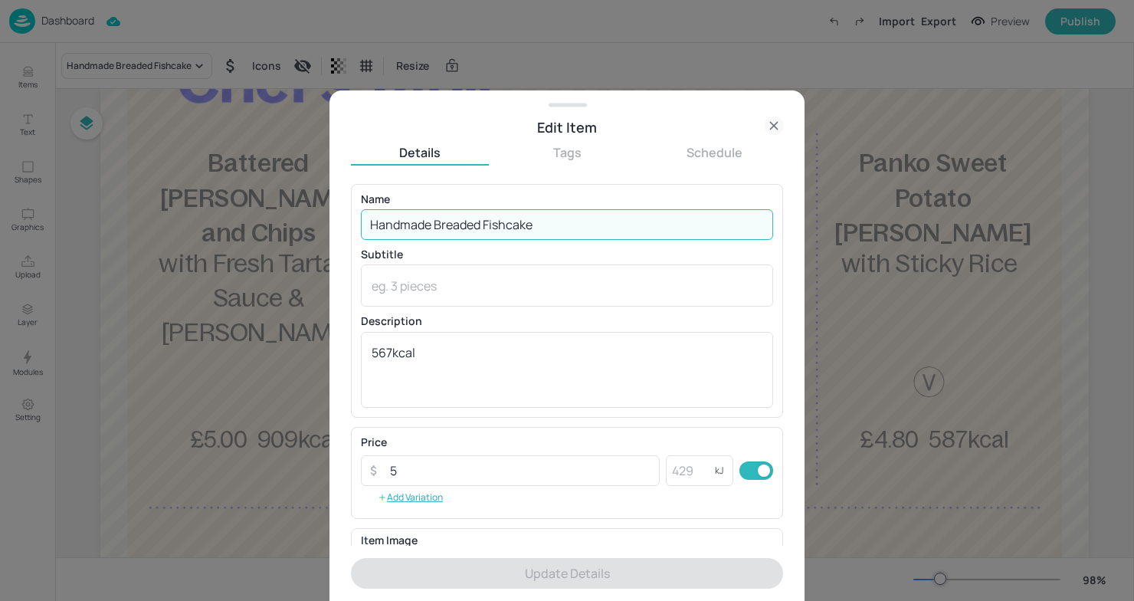
drag, startPoint x: 553, startPoint y: 223, endPoint x: 307, endPoint y: 231, distance: 246.2
click at [307, 231] on div "Edit Item Details Tags Schedule Name Handmade Breaded Fishcake ​ Subtitle x ​ D…" at bounding box center [567, 300] width 1134 height 601
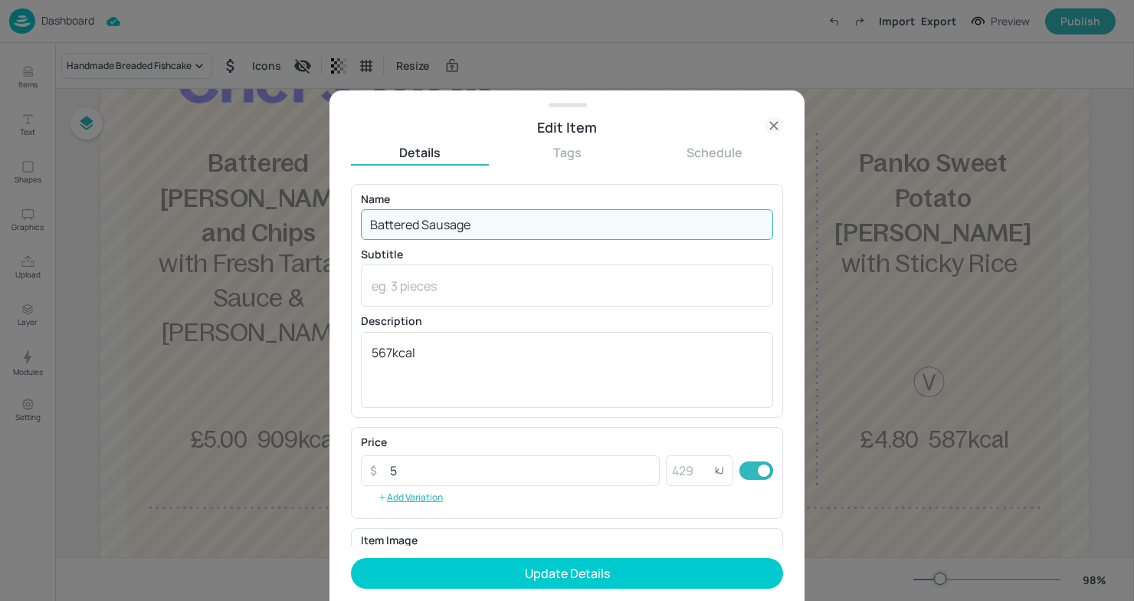
type input "Battered Sausage"
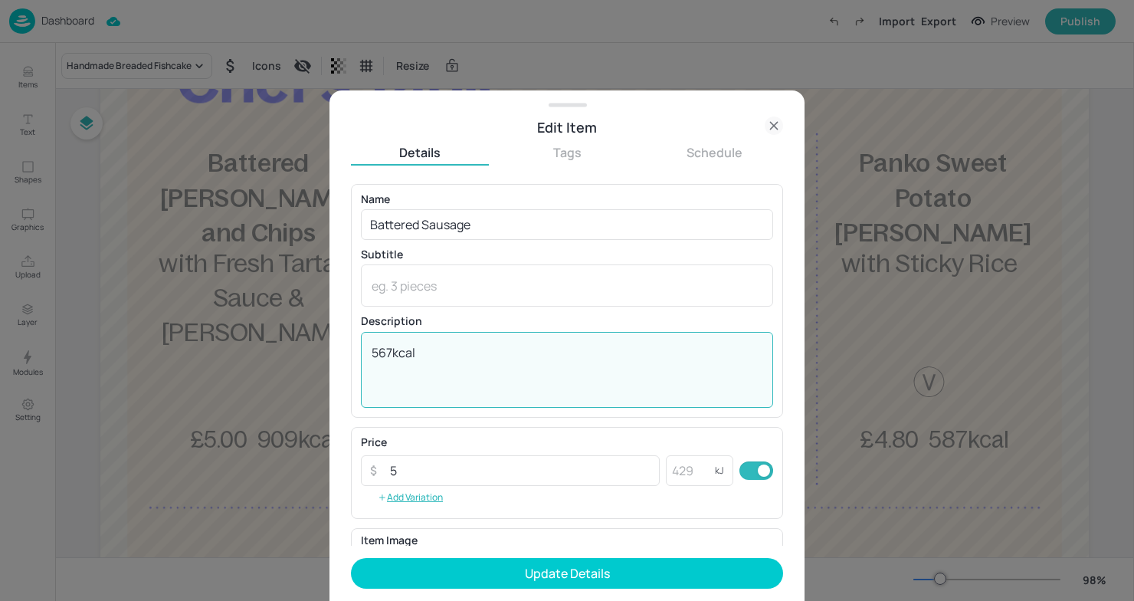
click at [394, 354] on textarea "567kcal" at bounding box center [567, 369] width 391 height 51
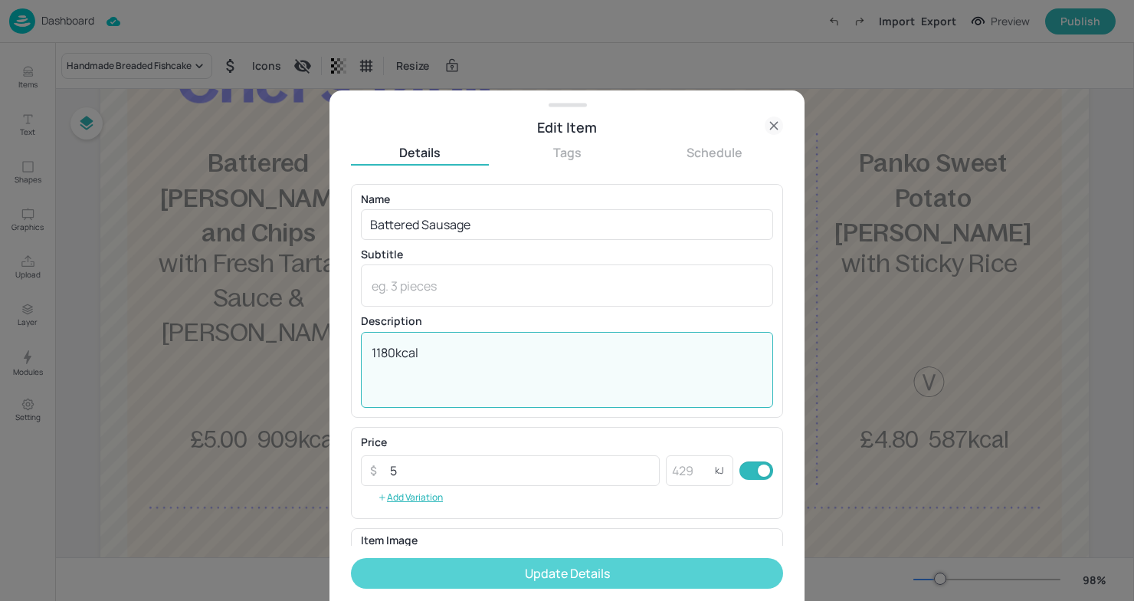
type textarea "1180kcal"
click at [522, 573] on button "Update Details" at bounding box center [567, 573] width 432 height 31
